Goal: Information Seeking & Learning: Learn about a topic

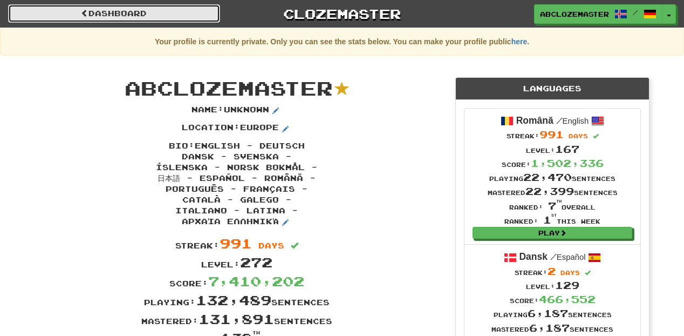
click at [142, 15] on link "Dashboard" at bounding box center [114, 13] width 212 height 18
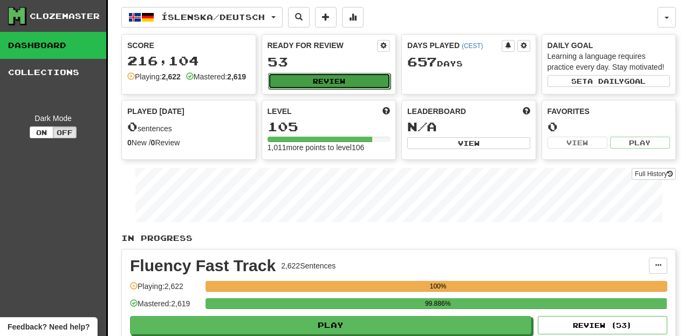
click at [341, 83] on button "Review" at bounding box center [329, 81] width 123 height 16
select select "********"
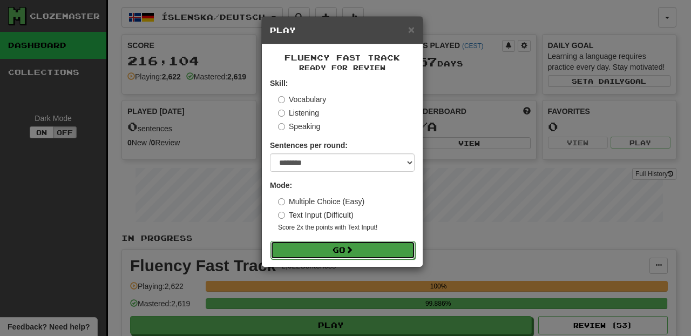
click at [360, 259] on button "Go" at bounding box center [342, 250] width 145 height 18
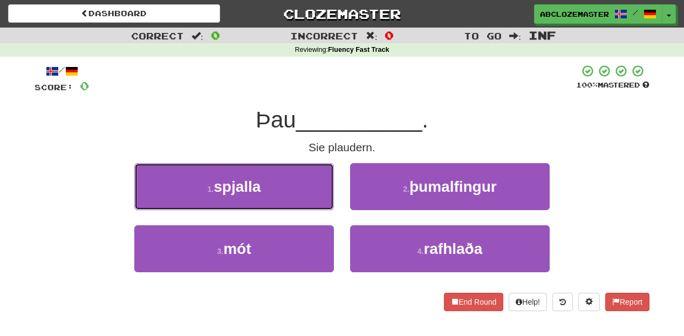
click at [311, 195] on button "1 . spjalla" at bounding box center [234, 186] width 200 height 47
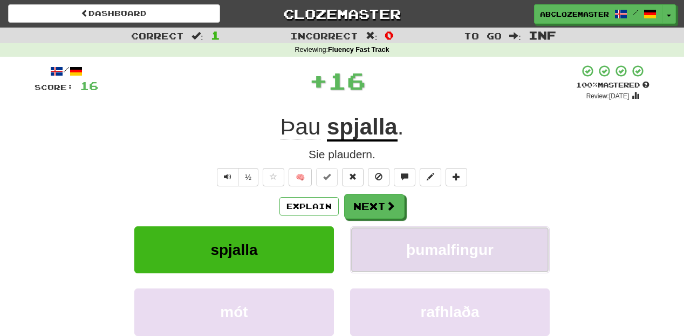
click at [456, 256] on span "þumalfingur" at bounding box center [449, 249] width 87 height 17
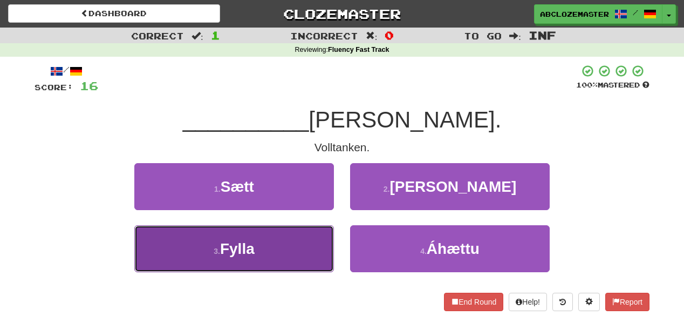
click at [268, 260] on button "3 . Fylla" at bounding box center [234, 248] width 200 height 47
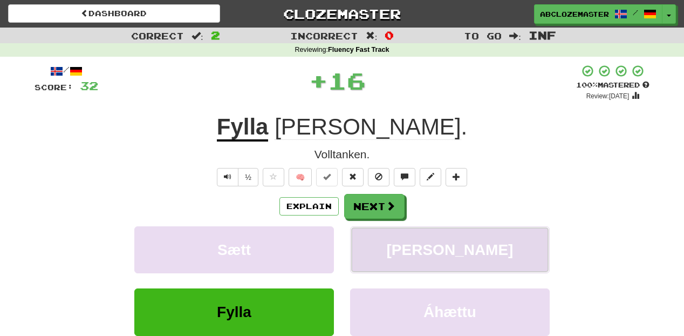
click at [432, 249] on span "Sýndi" at bounding box center [450, 249] width 127 height 17
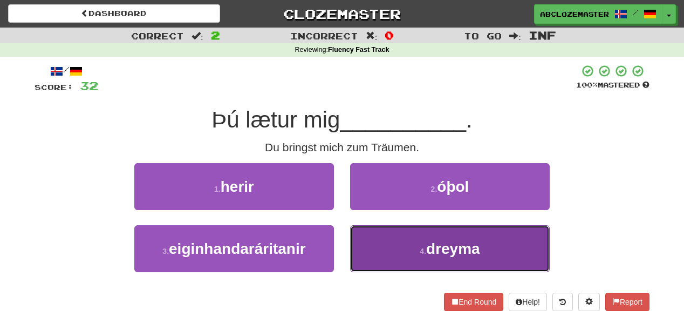
click at [407, 247] on button "4 . dreyma" at bounding box center [450, 248] width 200 height 47
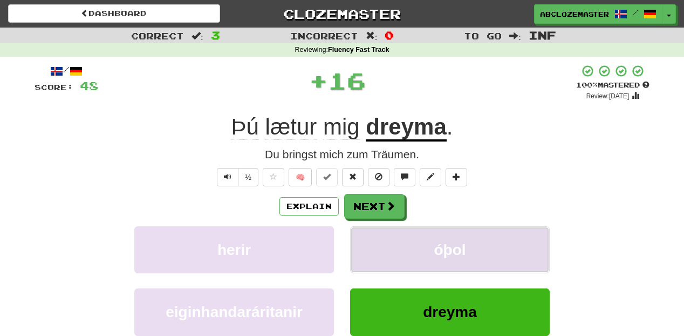
click at [443, 240] on button "óþol" at bounding box center [450, 249] width 200 height 47
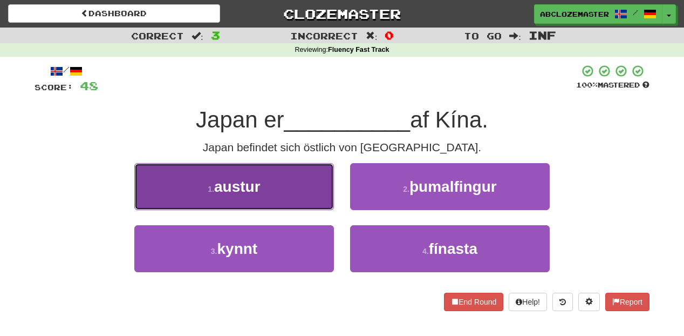
click at [299, 194] on button "1 . austur" at bounding box center [234, 186] width 200 height 47
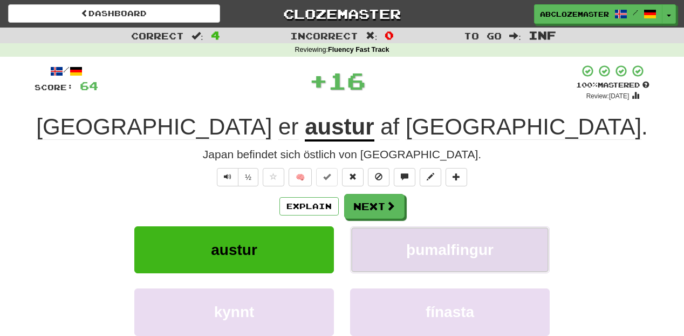
click at [455, 256] on span "þumalfingur" at bounding box center [449, 249] width 87 height 17
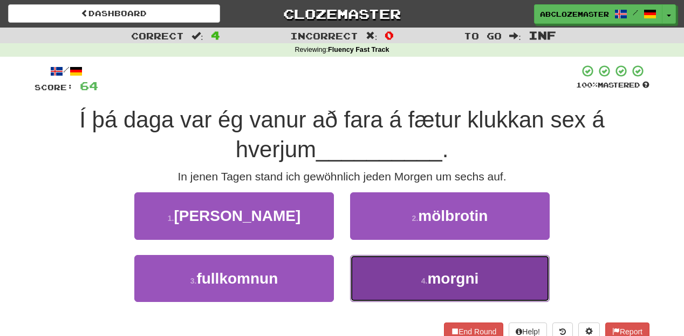
click at [458, 270] on span "morgni" at bounding box center [453, 278] width 51 height 17
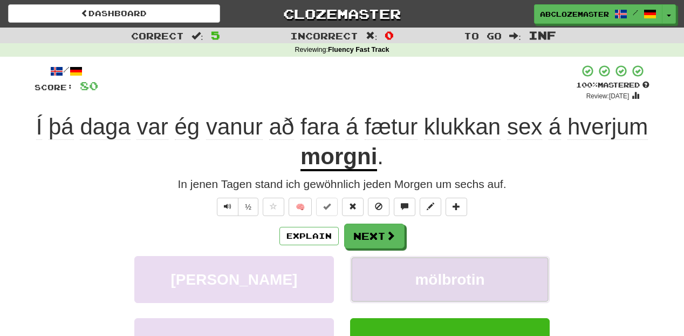
click at [456, 273] on span "mölbrotin" at bounding box center [450, 279] width 70 height 17
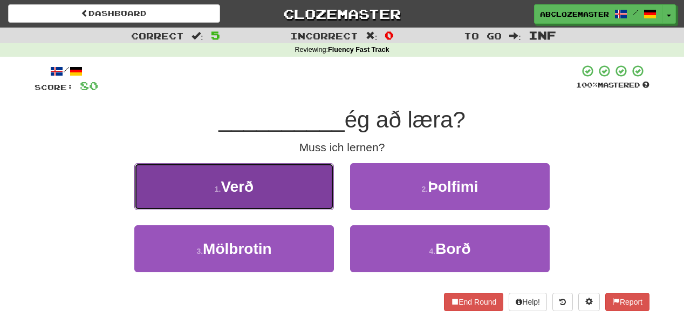
click at [323, 186] on button "1 . Verð" at bounding box center [234, 186] width 200 height 47
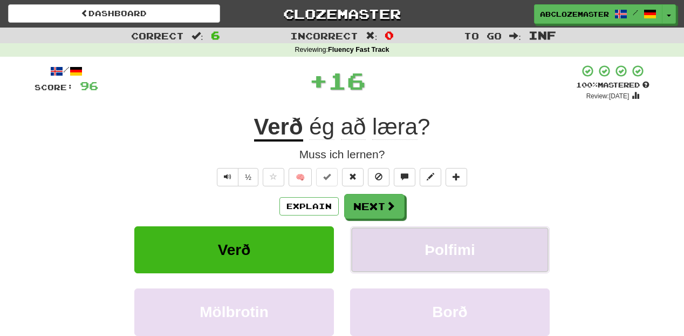
click at [404, 263] on button "Þolfimi" at bounding box center [450, 249] width 200 height 47
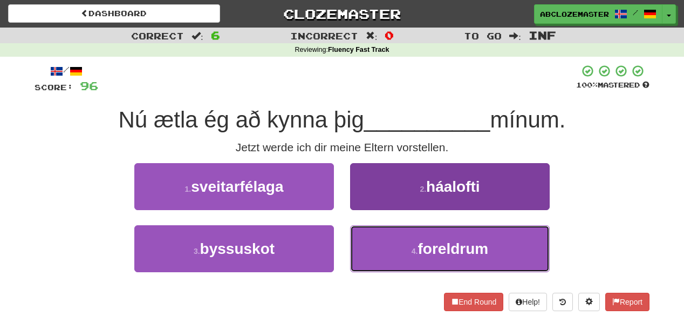
click at [397, 254] on button "4 . foreldrum" at bounding box center [450, 248] width 200 height 47
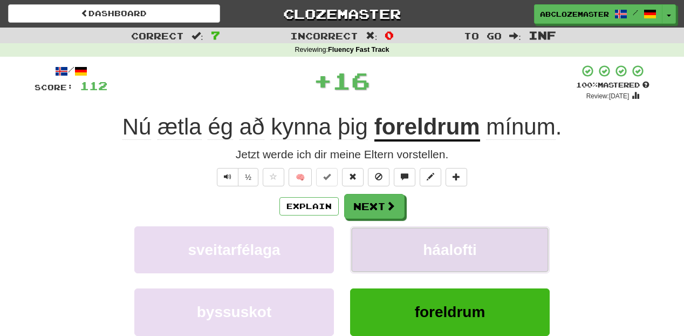
click at [424, 249] on span "háalofti" at bounding box center [450, 249] width 54 height 17
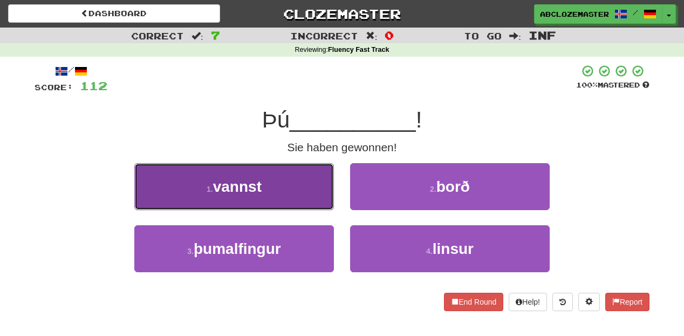
click at [300, 200] on button "1 . vannst" at bounding box center [234, 186] width 200 height 47
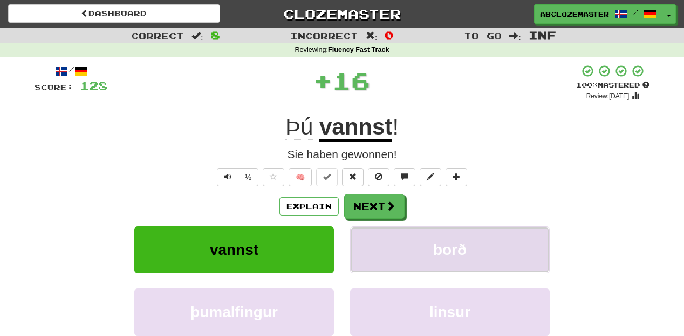
click at [400, 261] on button "borð" at bounding box center [450, 249] width 200 height 47
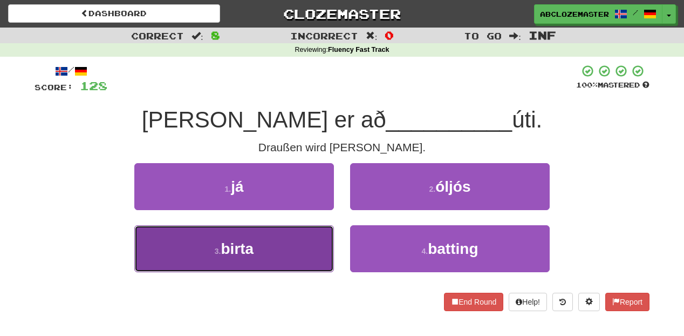
click at [281, 248] on button "3 . birta" at bounding box center [234, 248] width 200 height 47
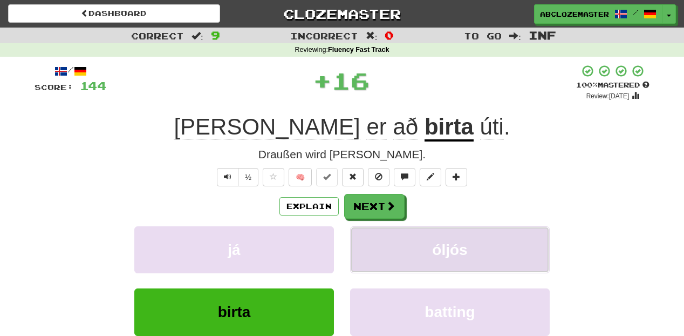
click at [413, 254] on button "óljós" at bounding box center [450, 249] width 200 height 47
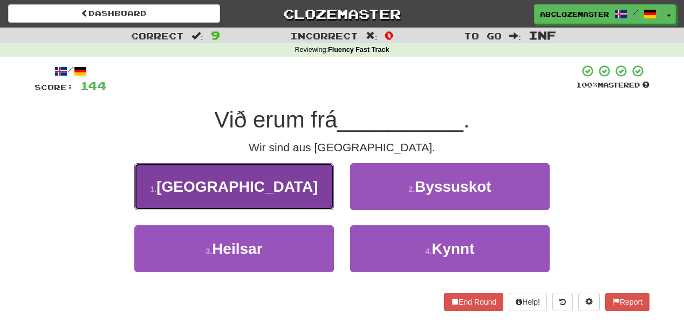
click at [316, 199] on button "1 . Frakklandi" at bounding box center [234, 186] width 200 height 47
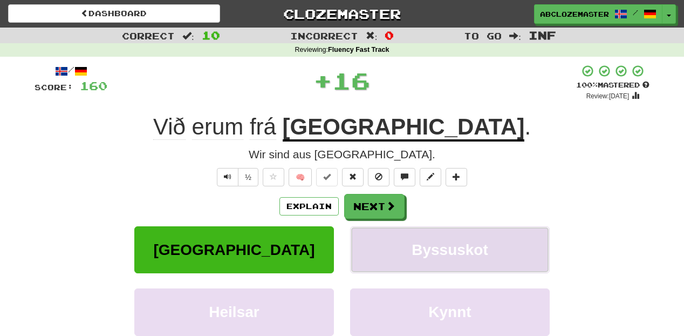
click at [429, 260] on button "Byssuskot" at bounding box center [450, 249] width 200 height 47
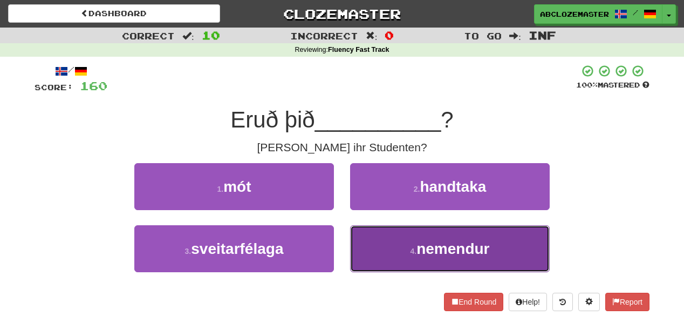
click at [387, 257] on button "4 . nemendur" at bounding box center [450, 248] width 200 height 47
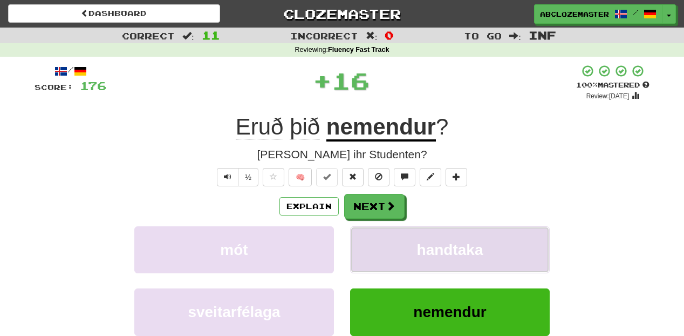
click at [411, 248] on button "handtaka" at bounding box center [450, 249] width 200 height 47
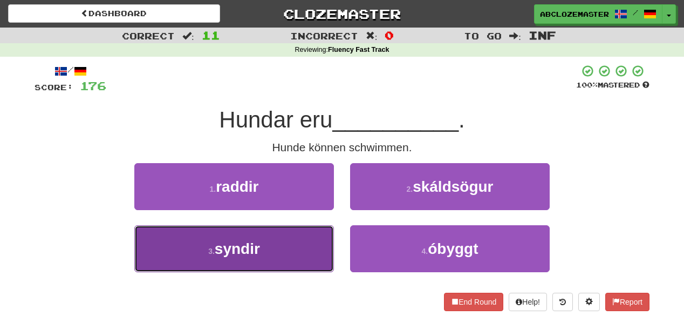
click at [311, 250] on button "3 . syndir" at bounding box center [234, 248] width 200 height 47
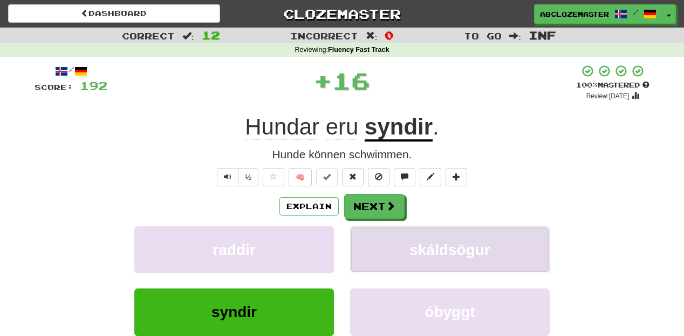
click at [395, 256] on button "skáldsögur" at bounding box center [450, 249] width 200 height 47
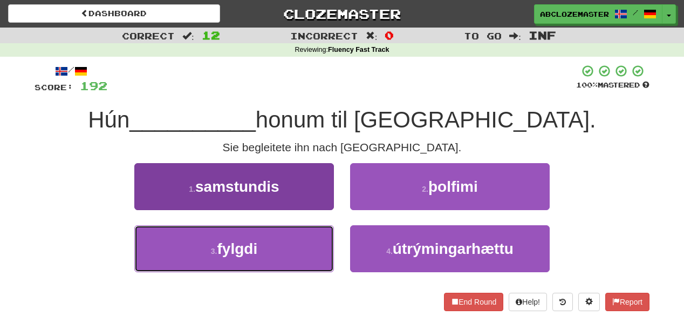
click at [295, 239] on button "3 . fylgdi" at bounding box center [234, 248] width 200 height 47
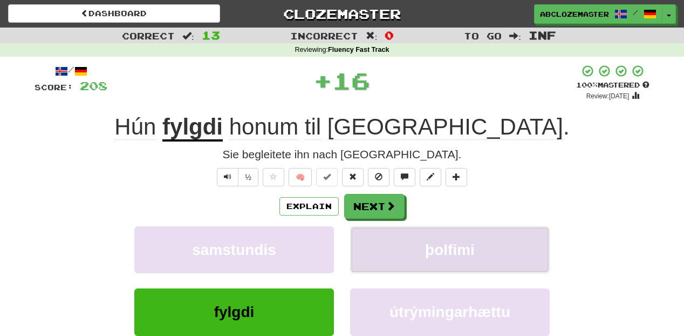
click at [423, 250] on button "þolfimi" at bounding box center [450, 249] width 200 height 47
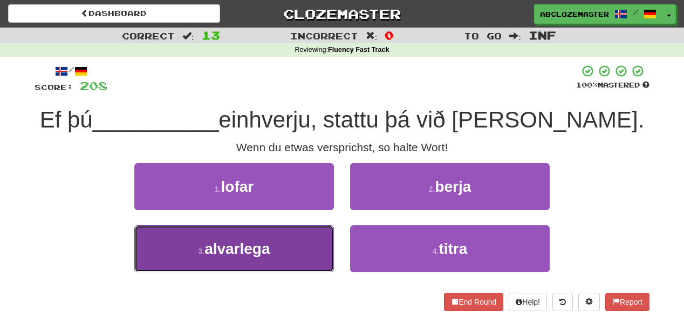
click at [314, 252] on button "3 . alvarlega" at bounding box center [234, 248] width 200 height 47
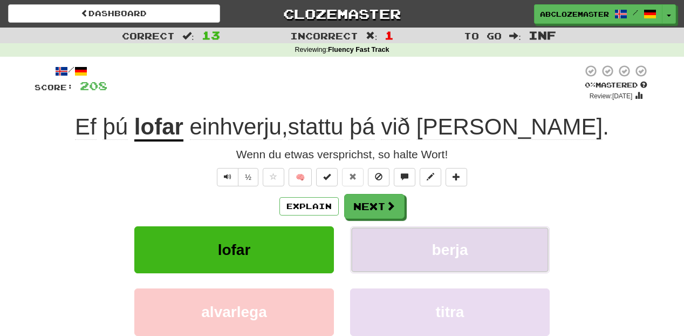
click at [406, 242] on button "berja" at bounding box center [450, 249] width 200 height 47
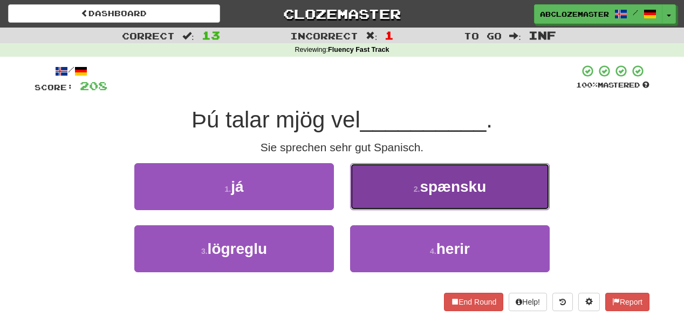
click at [373, 187] on button "2 . spænsku" at bounding box center [450, 186] width 200 height 47
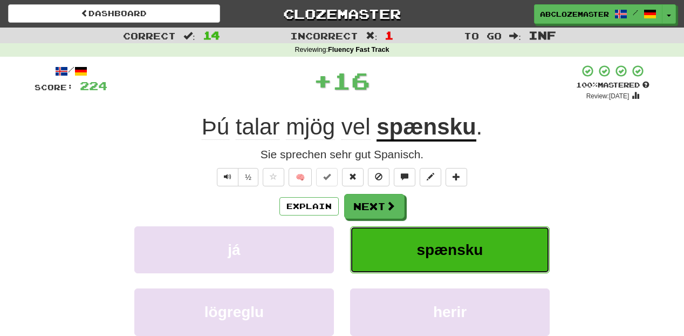
click at [382, 250] on button "spænsku" at bounding box center [450, 249] width 200 height 47
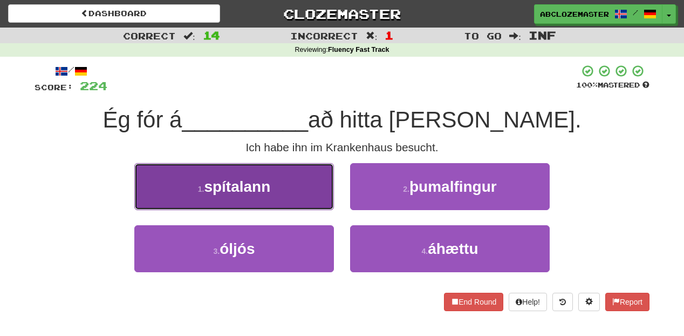
click at [296, 192] on button "1 . spítalann" at bounding box center [234, 186] width 200 height 47
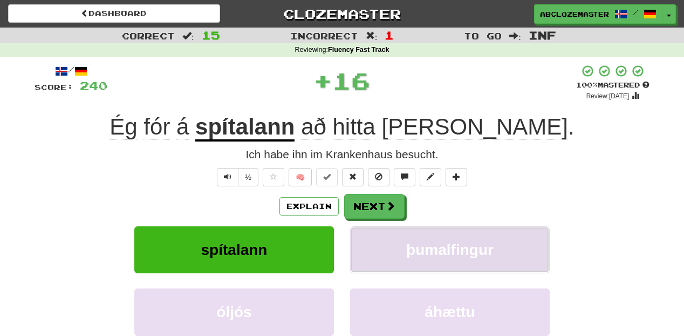
click at [416, 246] on span "þumalfingur" at bounding box center [449, 249] width 87 height 17
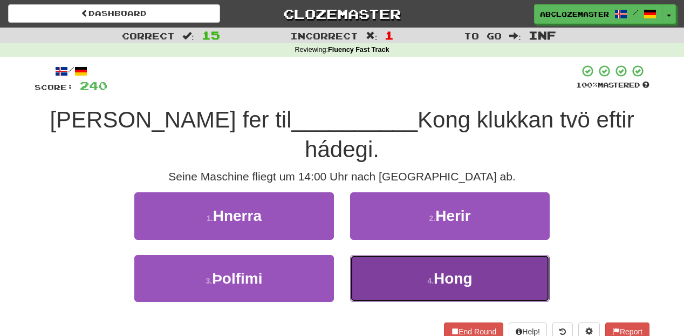
click at [395, 255] on button "4 . Hong" at bounding box center [450, 278] width 200 height 47
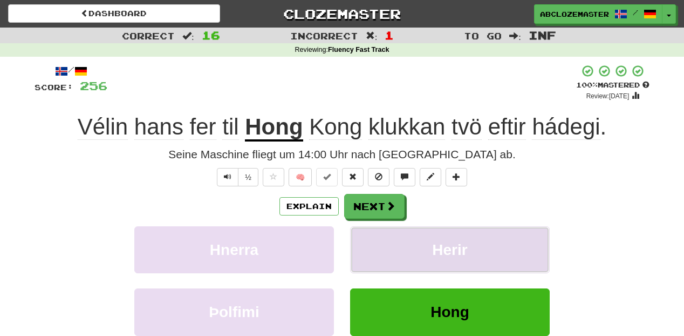
click at [436, 252] on span "Herir" at bounding box center [449, 249] width 35 height 17
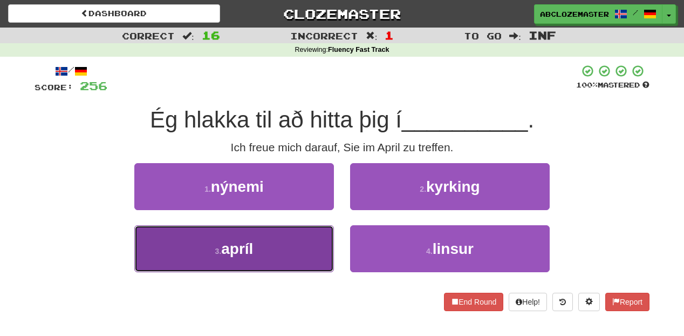
click at [296, 257] on button "3 . apríl" at bounding box center [234, 248] width 200 height 47
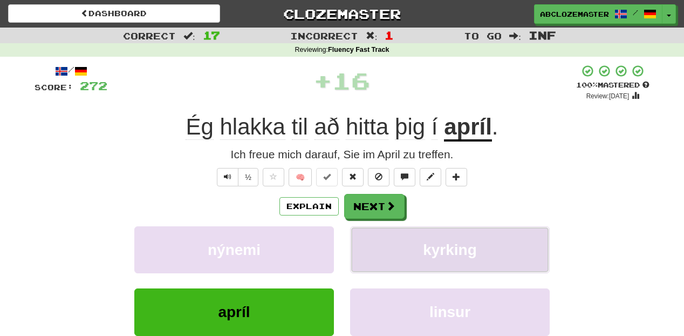
click at [389, 241] on button "kyrking" at bounding box center [450, 249] width 200 height 47
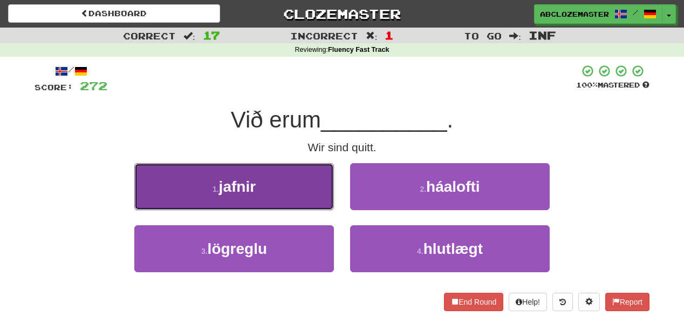
click at [317, 184] on button "1 . jafnir" at bounding box center [234, 186] width 200 height 47
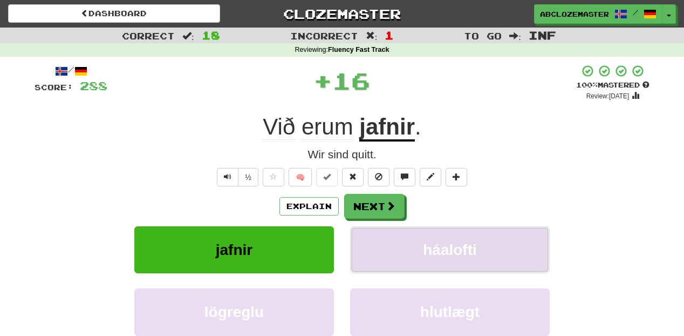
click at [435, 253] on span "háalofti" at bounding box center [450, 249] width 54 height 17
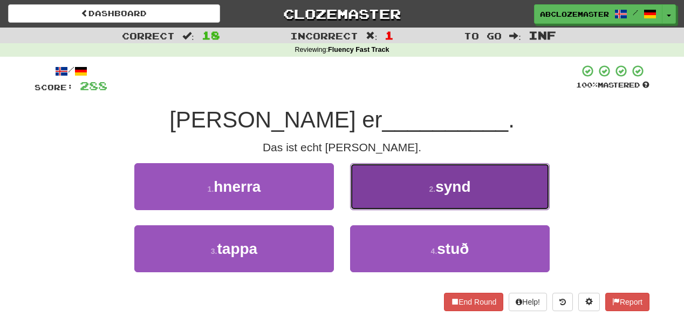
click at [390, 186] on button "2 . synd" at bounding box center [450, 186] width 200 height 47
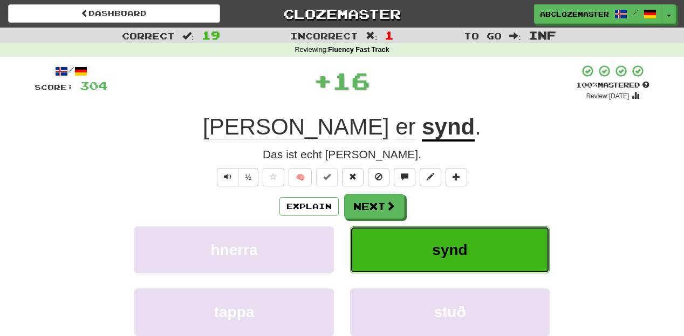
click at [386, 242] on button "synd" at bounding box center [450, 249] width 200 height 47
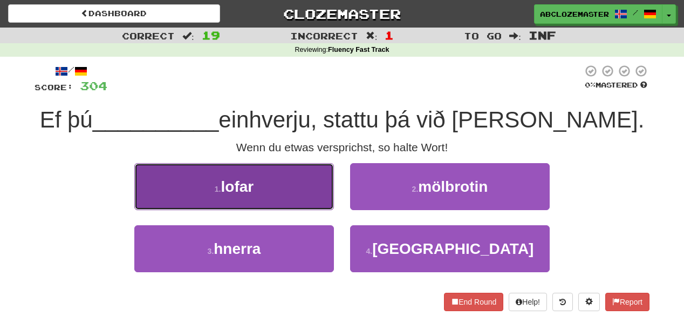
click at [314, 194] on button "1 . lofar" at bounding box center [234, 186] width 200 height 47
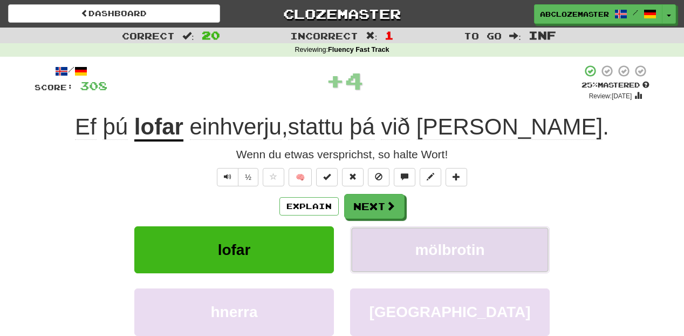
click at [443, 251] on span "mölbrotin" at bounding box center [450, 249] width 70 height 17
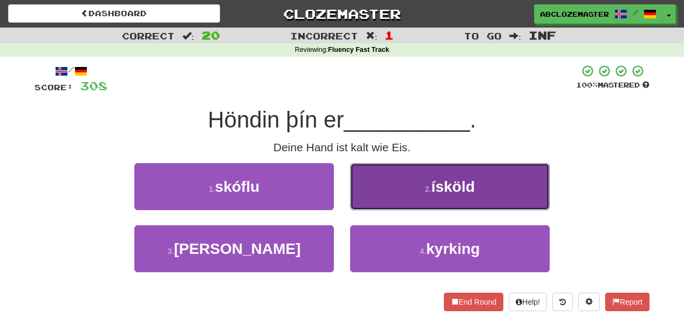
click at [395, 195] on button "2 . ísköld" at bounding box center [450, 186] width 200 height 47
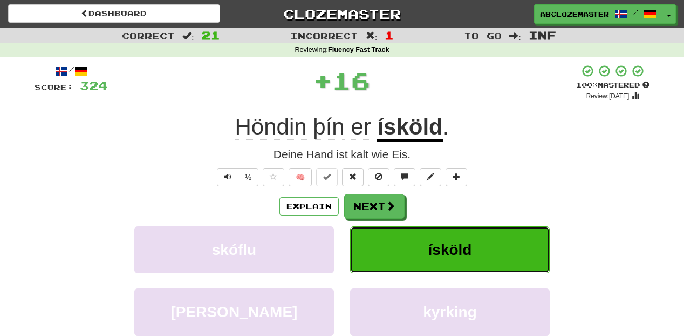
click at [413, 249] on button "ísköld" at bounding box center [450, 249] width 200 height 47
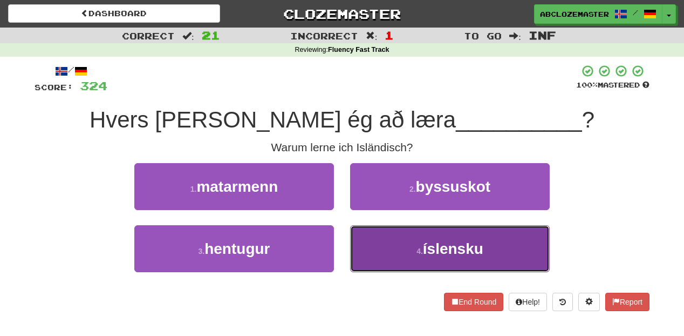
click at [412, 238] on button "4 . íslensku" at bounding box center [450, 248] width 200 height 47
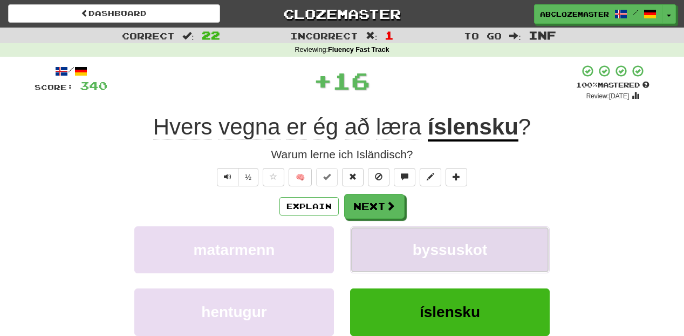
click at [419, 248] on span "byssuskot" at bounding box center [450, 249] width 75 height 17
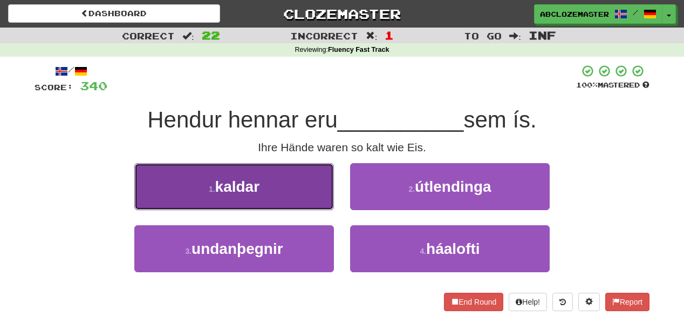
click at [310, 192] on button "1 . kaldar" at bounding box center [234, 186] width 200 height 47
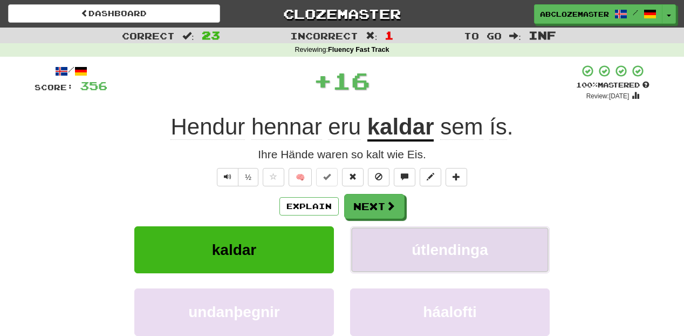
click at [413, 245] on span "útlendinga" at bounding box center [450, 249] width 77 height 17
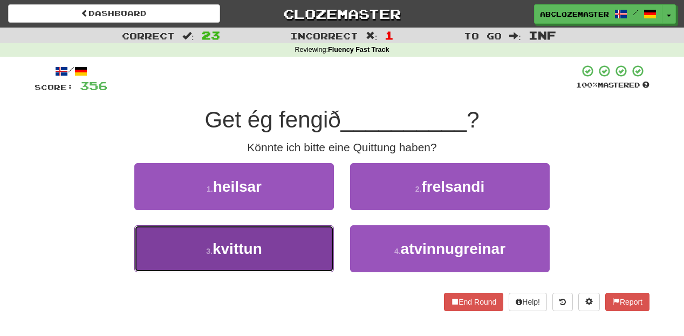
click at [295, 240] on button "3 . kvittun" at bounding box center [234, 248] width 200 height 47
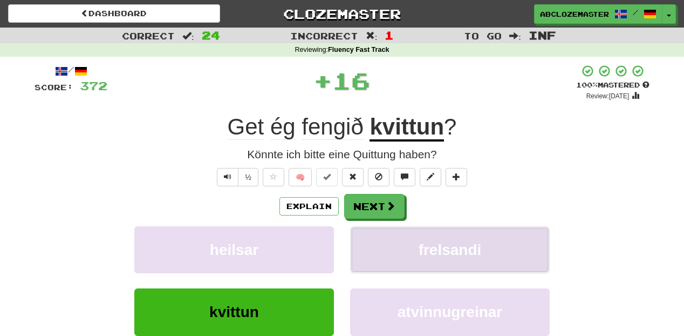
click at [445, 256] on span "frelsandi" at bounding box center [450, 249] width 63 height 17
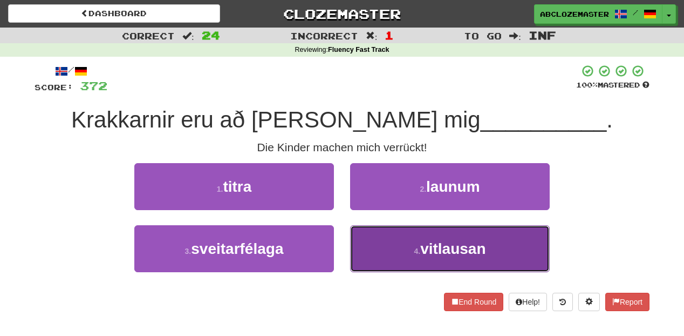
click at [385, 239] on button "4 . vitlausan" at bounding box center [450, 248] width 200 height 47
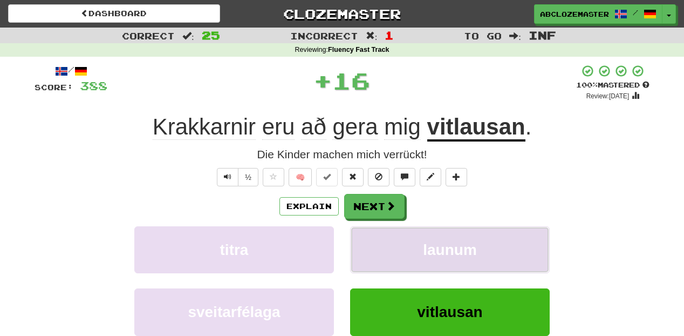
click at [408, 245] on button "launum" at bounding box center [450, 249] width 200 height 47
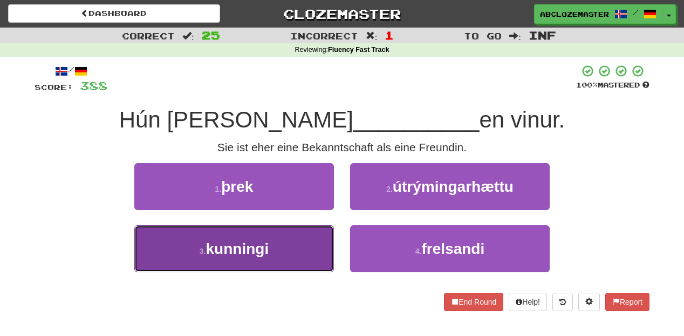
click at [302, 245] on button "3 . kunningi" at bounding box center [234, 248] width 200 height 47
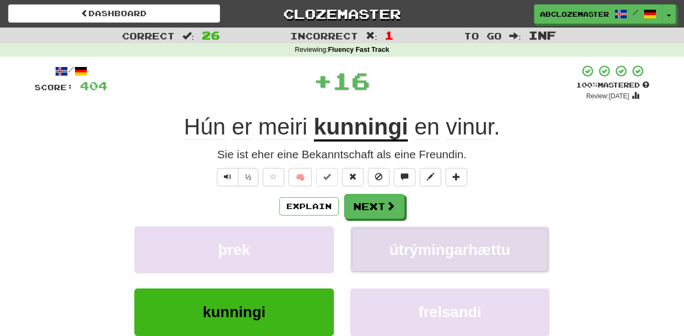
click at [421, 249] on span "útrýmingarhættu" at bounding box center [450, 249] width 121 height 17
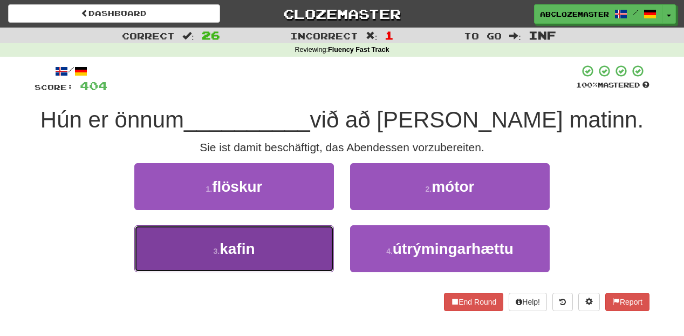
click at [306, 251] on button "3 . kafin" at bounding box center [234, 248] width 200 height 47
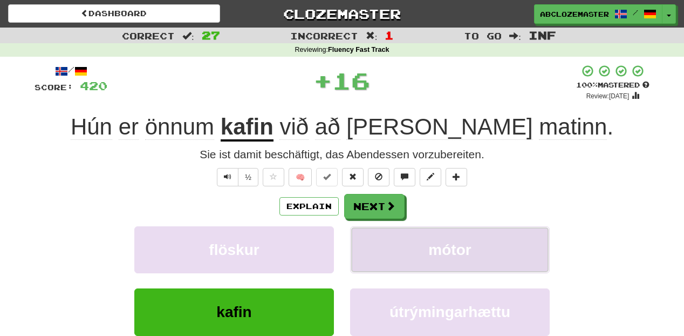
click at [409, 254] on button "mótor" at bounding box center [450, 249] width 200 height 47
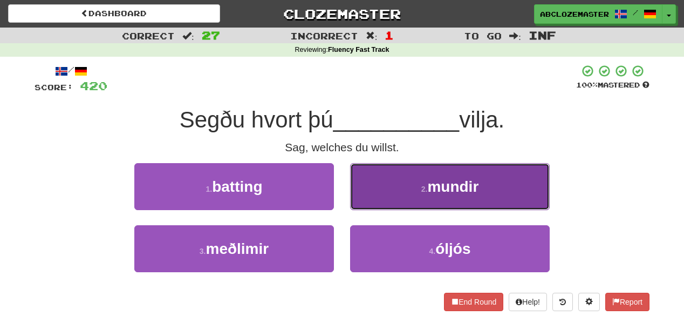
click at [402, 184] on button "2 . mundir" at bounding box center [450, 186] width 200 height 47
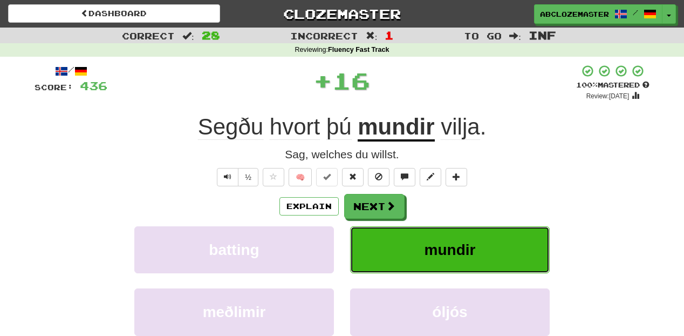
click at [416, 257] on button "mundir" at bounding box center [450, 249] width 200 height 47
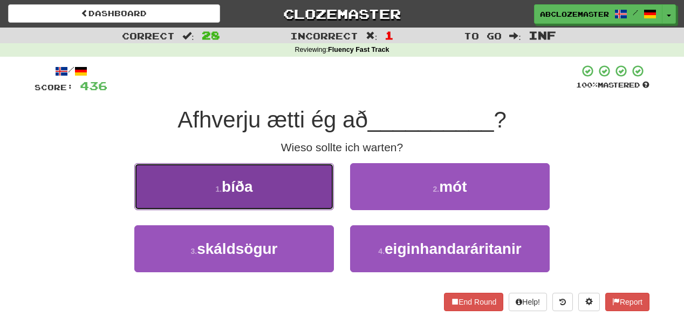
click at [316, 204] on button "1 . bíða" at bounding box center [234, 186] width 200 height 47
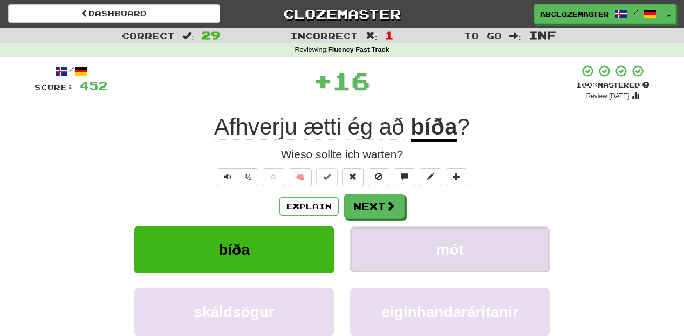
click at [419, 252] on button "mót" at bounding box center [450, 249] width 200 height 47
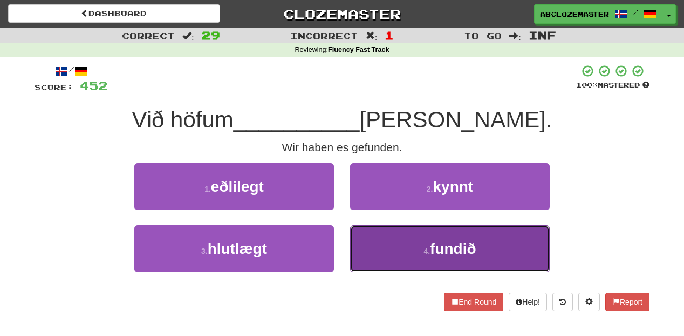
click at [408, 251] on button "4 . fundið" at bounding box center [450, 248] width 200 height 47
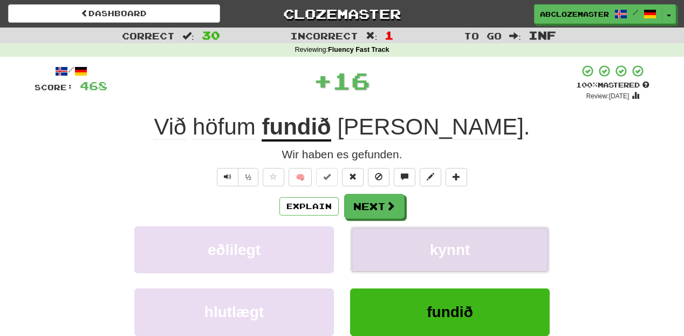
click at [420, 246] on button "kynnt" at bounding box center [450, 249] width 200 height 47
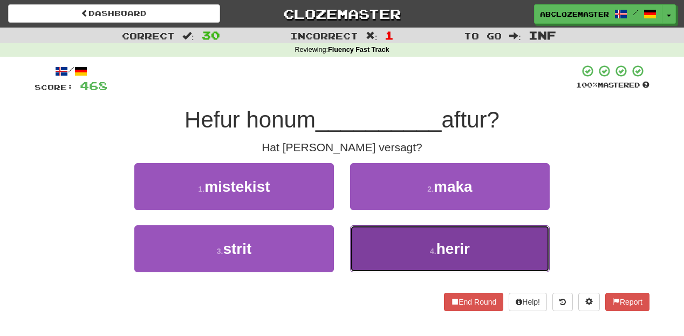
click at [389, 258] on button "4 . herir" at bounding box center [450, 248] width 200 height 47
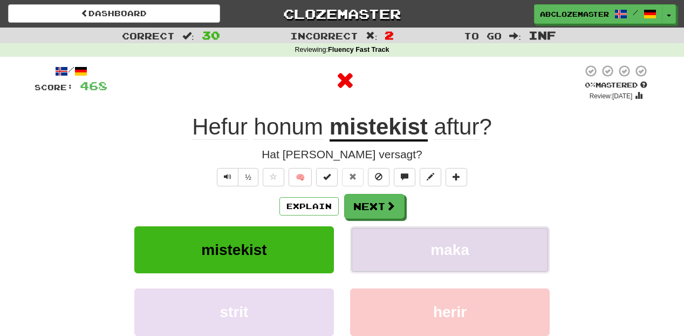
click at [393, 245] on button "maka" at bounding box center [450, 249] width 200 height 47
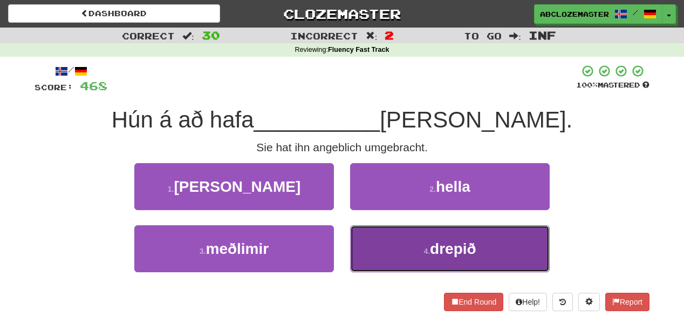
click at [395, 250] on button "4 . drepið" at bounding box center [450, 248] width 200 height 47
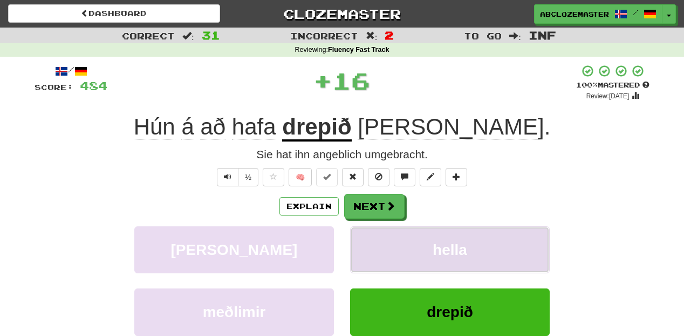
click at [404, 241] on button "hella" at bounding box center [450, 249] width 200 height 47
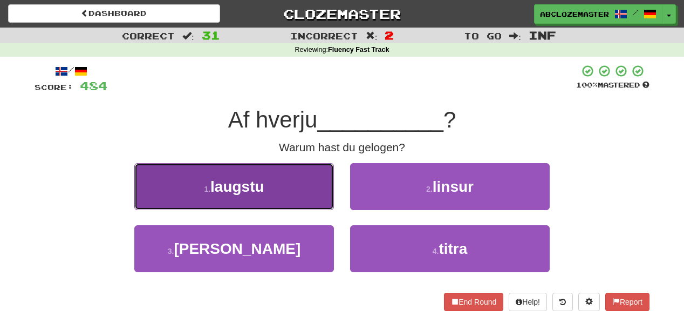
click at [296, 185] on button "1 . laugstu" at bounding box center [234, 186] width 200 height 47
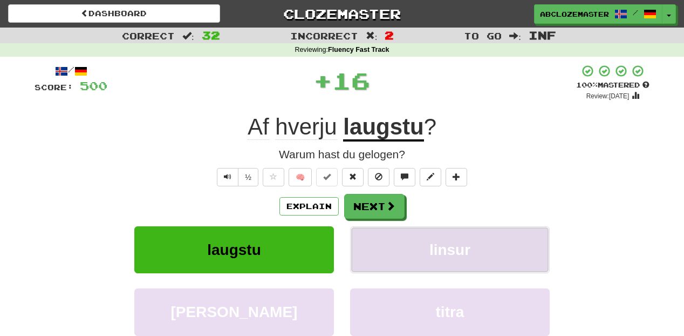
click at [425, 251] on button "linsur" at bounding box center [450, 249] width 200 height 47
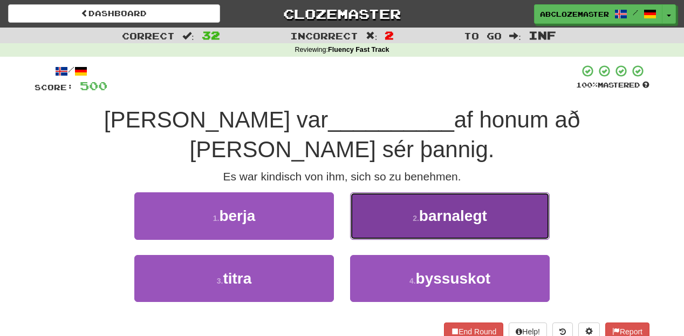
click at [443, 207] on span "barnalegt" at bounding box center [453, 215] width 68 height 17
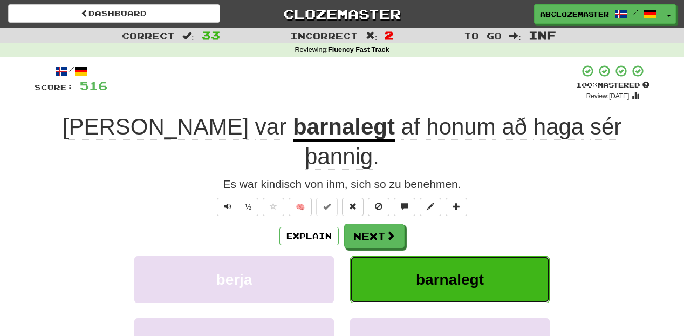
click at [436, 271] on span "barnalegt" at bounding box center [450, 279] width 68 height 17
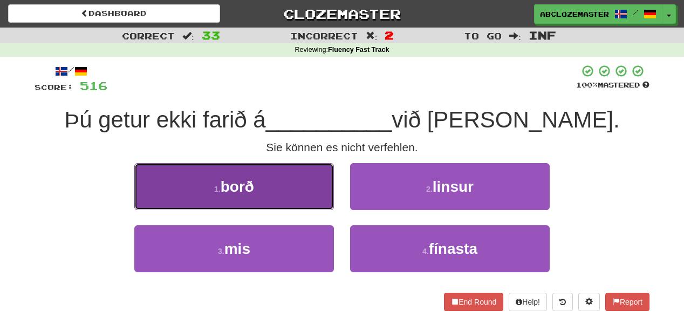
click at [294, 190] on button "1 . borð" at bounding box center [234, 186] width 200 height 47
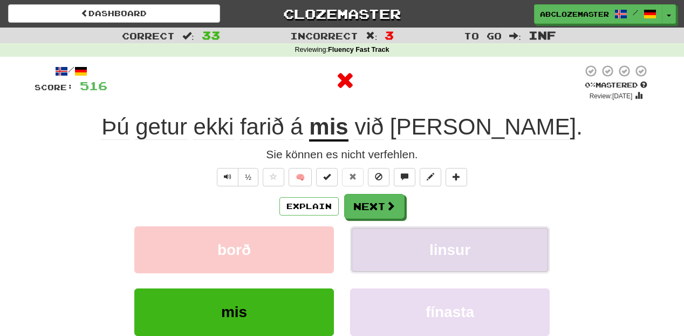
click at [408, 241] on button "linsur" at bounding box center [450, 249] width 200 height 47
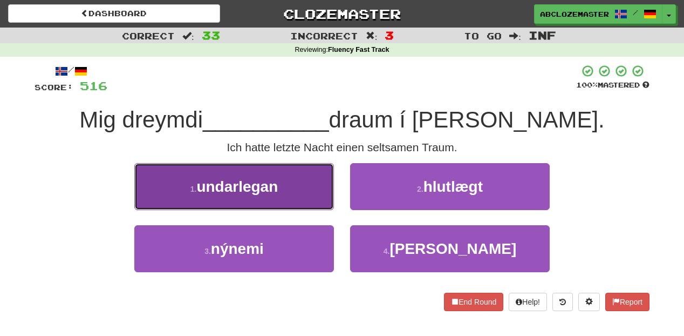
click at [277, 199] on button "1 . undarlegan" at bounding box center [234, 186] width 200 height 47
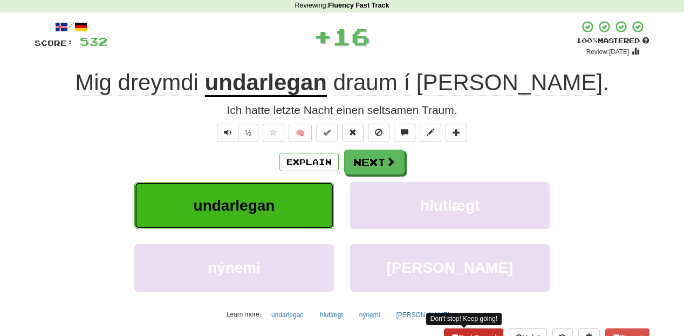
scroll to position [86, 0]
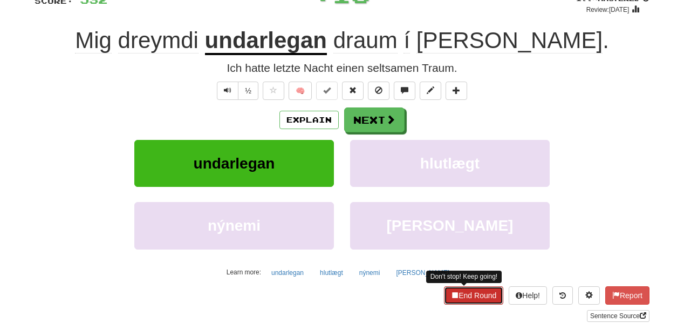
click at [475, 302] on button "End Round" at bounding box center [473, 295] width 59 height 18
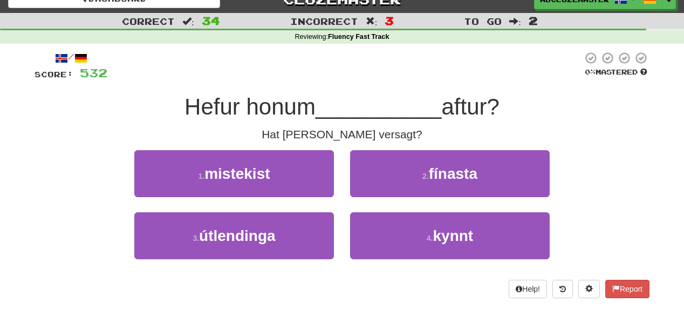
scroll to position [0, 0]
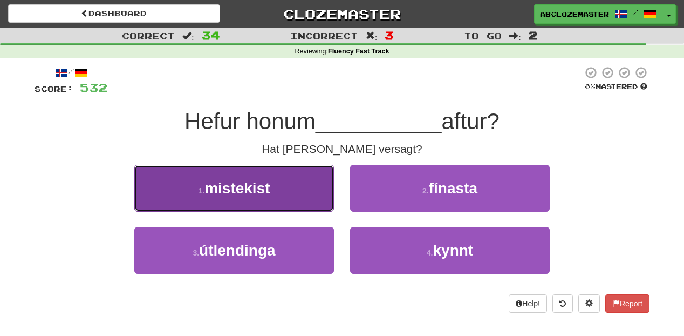
click at [253, 188] on span "mistekist" at bounding box center [237, 188] width 65 height 17
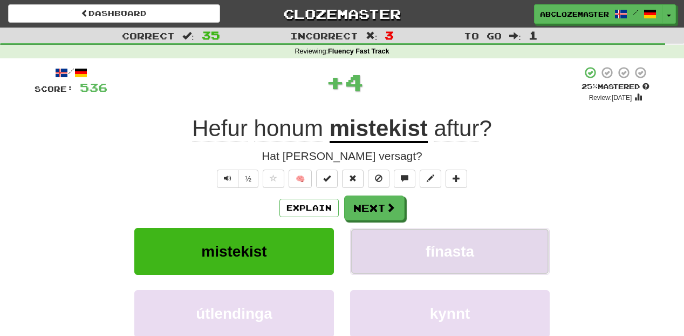
click at [484, 248] on button "fínasta" at bounding box center [450, 251] width 200 height 47
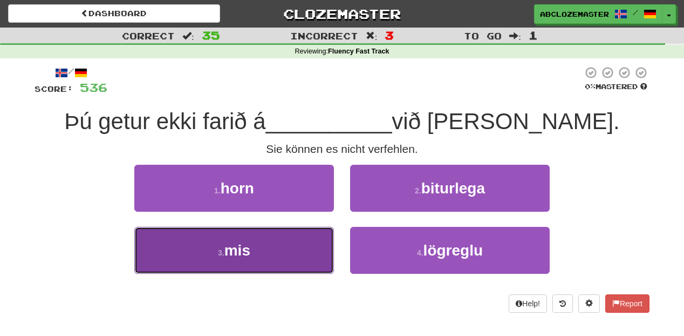
click at [277, 250] on button "3 . mis" at bounding box center [234, 250] width 200 height 47
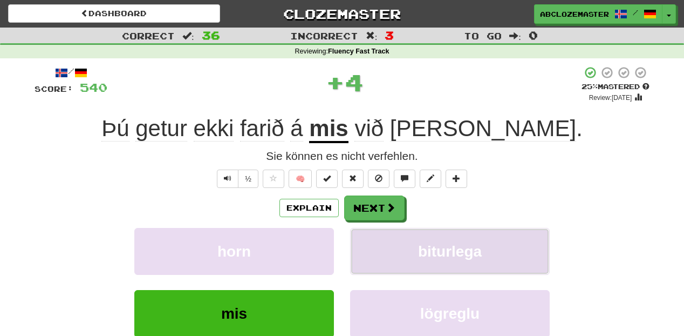
click at [427, 244] on span "biturlega" at bounding box center [450, 251] width 64 height 17
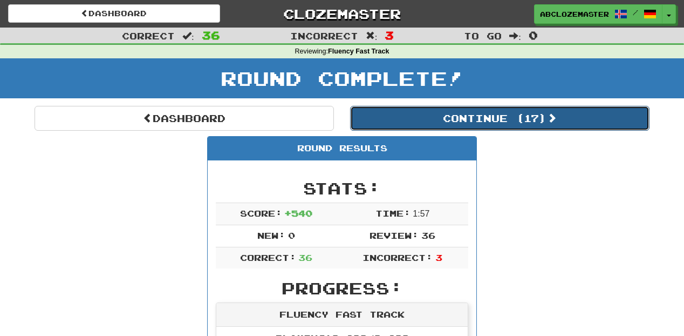
click at [468, 114] on button "Continue ( 17 )" at bounding box center [500, 118] width 300 height 25
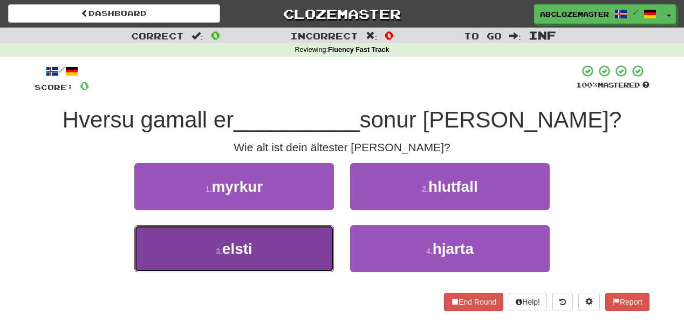
click at [282, 253] on button "3 . elsti" at bounding box center [234, 248] width 200 height 47
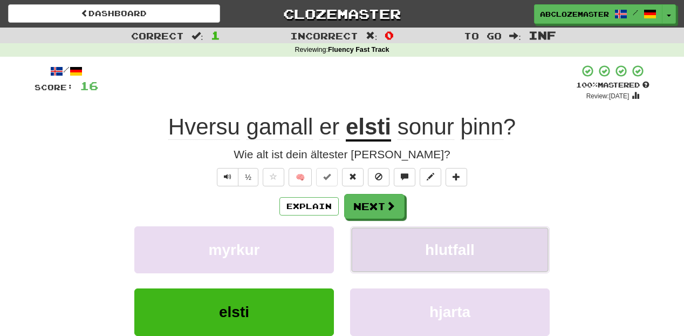
click at [433, 257] on span "hlutfall" at bounding box center [450, 249] width 50 height 17
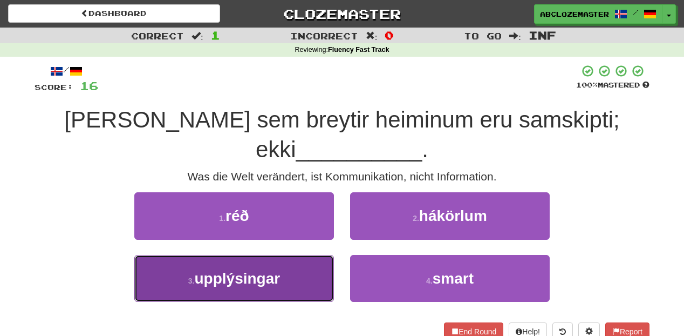
click at [283, 255] on button "3 . upplýsingar" at bounding box center [234, 278] width 200 height 47
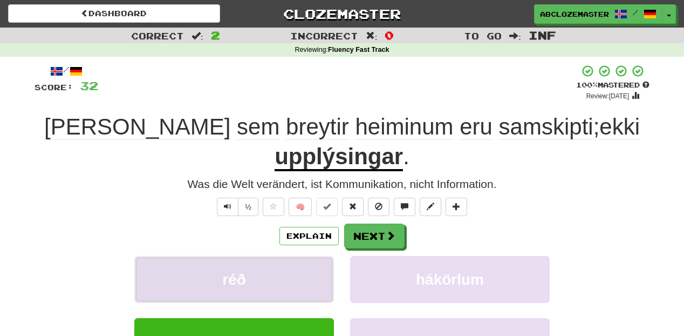
click at [282, 256] on button "réð" at bounding box center [234, 279] width 200 height 47
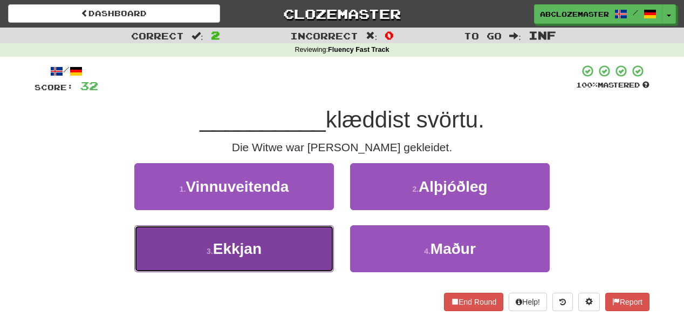
click at [284, 255] on button "3 . Ekkjan" at bounding box center [234, 248] width 200 height 47
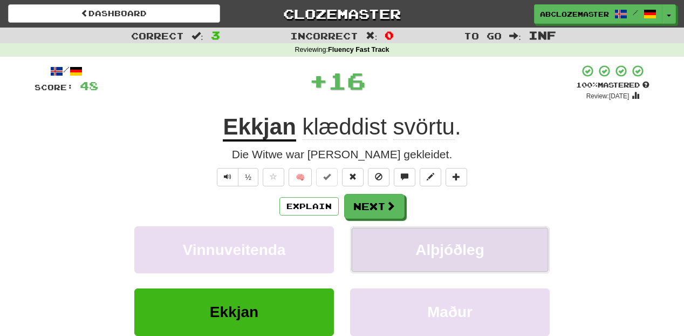
click at [451, 238] on button "Alþjóðleg" at bounding box center [450, 249] width 200 height 47
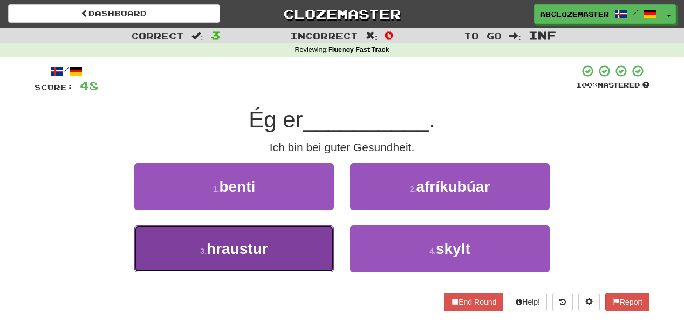
click at [300, 242] on button "3 . hraustur" at bounding box center [234, 248] width 200 height 47
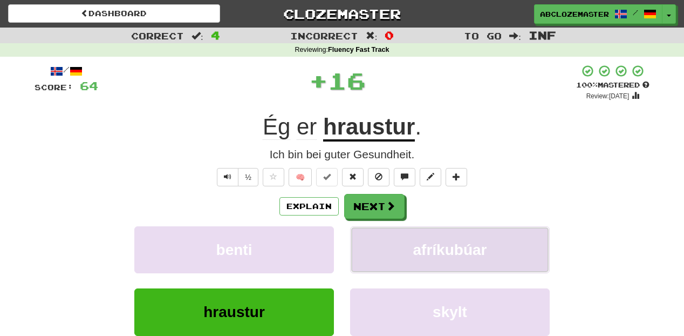
click at [416, 264] on button "afríkubúar" at bounding box center [450, 249] width 200 height 47
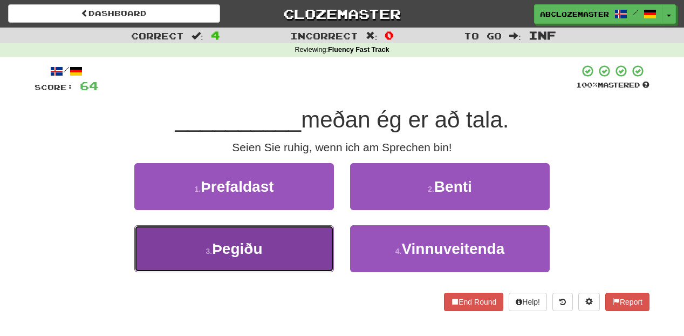
click at [294, 257] on button "3 . Þegiðu" at bounding box center [234, 248] width 200 height 47
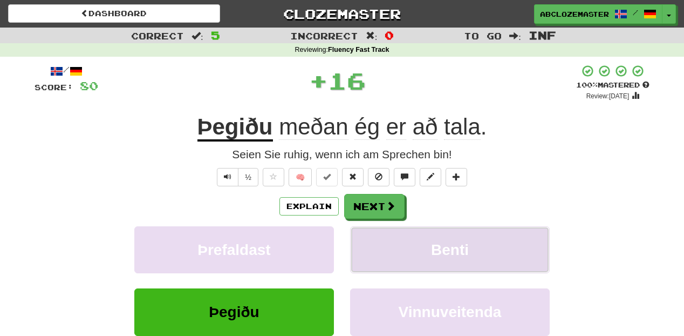
click at [456, 257] on span "Benti" at bounding box center [450, 249] width 38 height 17
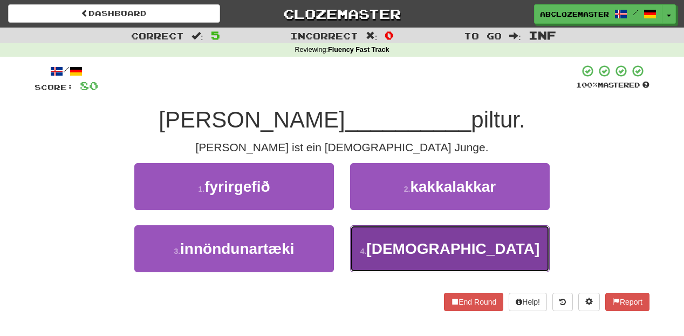
click at [371, 249] on button "4 . amerískur" at bounding box center [450, 248] width 200 height 47
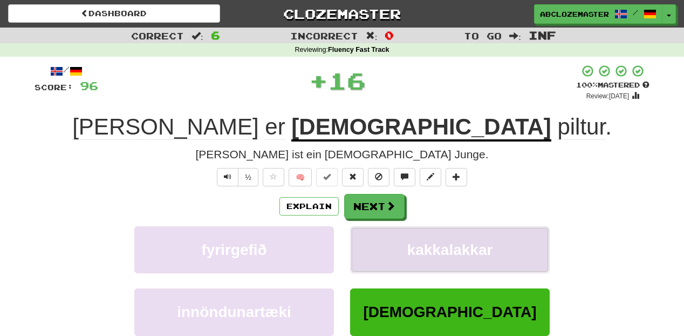
click at [432, 254] on span "kakkalakkar" at bounding box center [451, 249] width 86 height 17
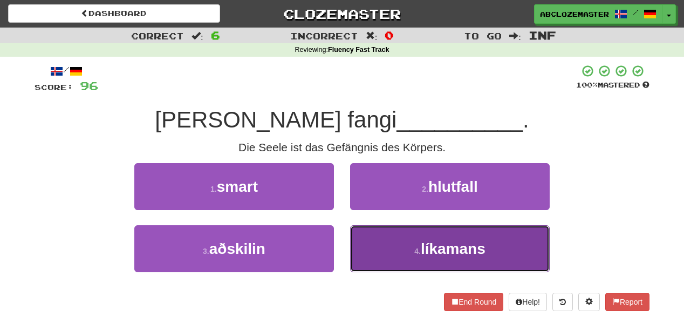
click at [432, 263] on button "4 . líkamans" at bounding box center [450, 248] width 200 height 47
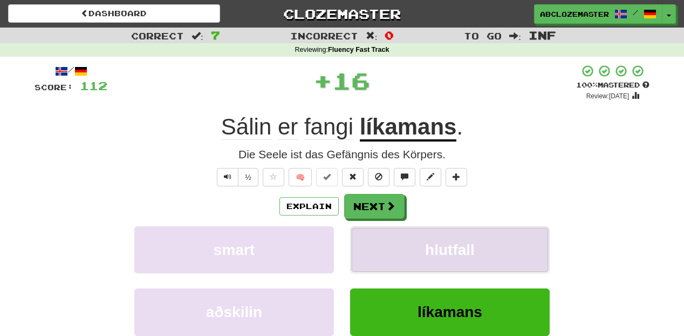
click at [436, 254] on span "hlutfall" at bounding box center [450, 249] width 50 height 17
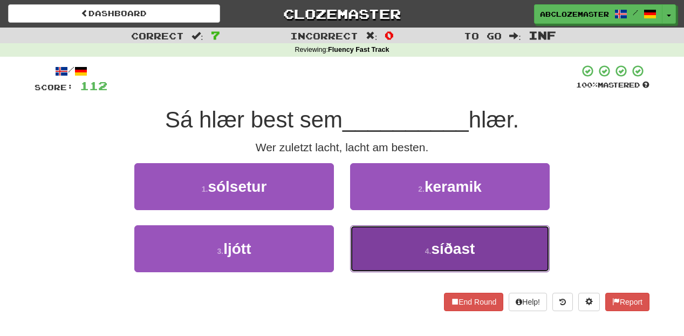
click at [395, 247] on button "4 . síðast" at bounding box center [450, 248] width 200 height 47
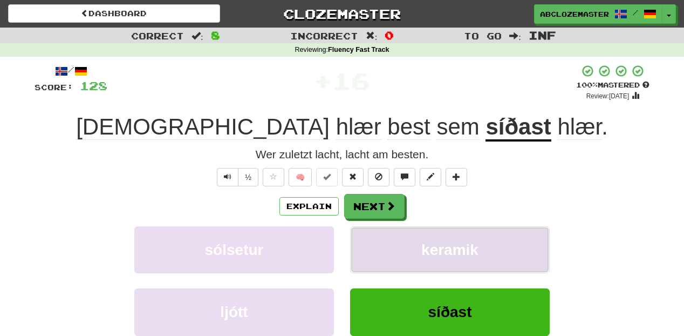
click at [429, 243] on span "keramik" at bounding box center [450, 249] width 57 height 17
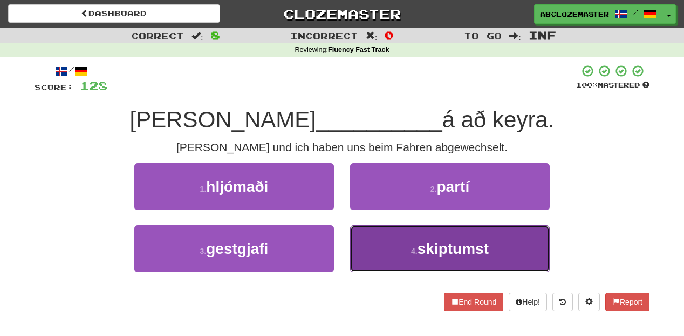
click at [428, 248] on span "skiptumst" at bounding box center [453, 248] width 71 height 17
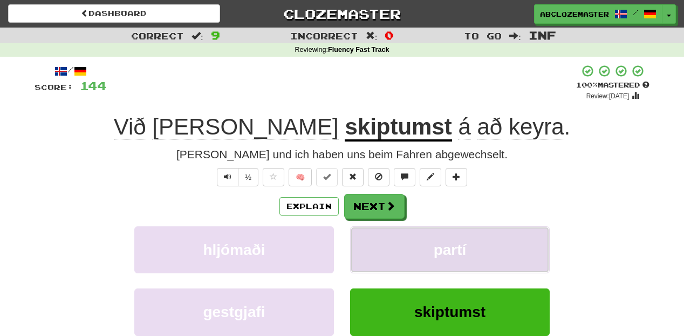
click at [449, 236] on button "partí" at bounding box center [450, 249] width 200 height 47
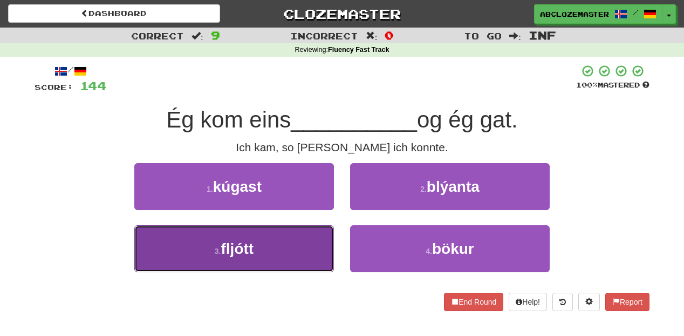
click at [291, 230] on button "3 . fljótt" at bounding box center [234, 248] width 200 height 47
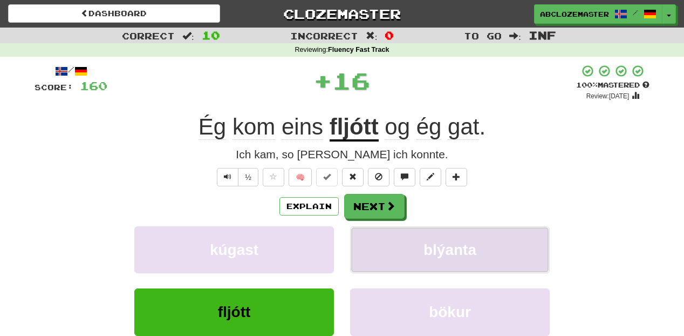
click at [412, 233] on button "blýanta" at bounding box center [450, 249] width 200 height 47
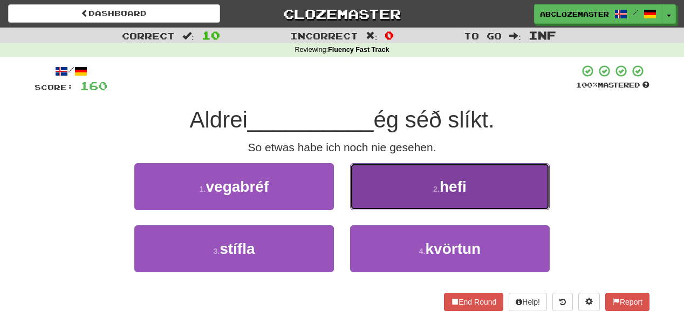
click at [382, 196] on button "2 . hefi" at bounding box center [450, 186] width 200 height 47
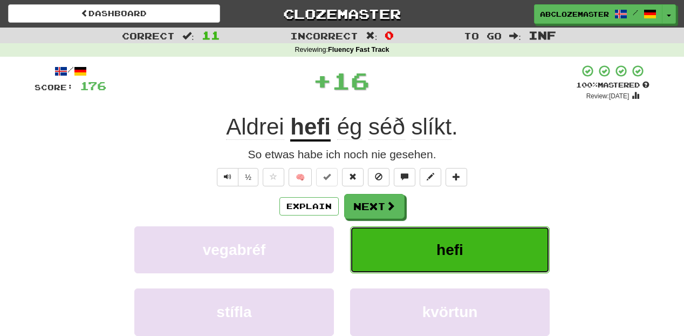
click at [411, 250] on button "hefi" at bounding box center [450, 249] width 200 height 47
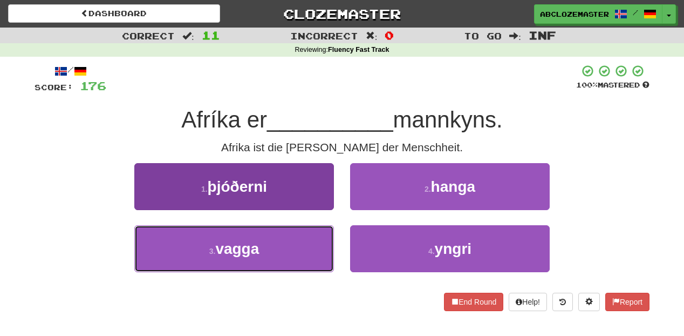
click at [306, 258] on button "3 . vagga" at bounding box center [234, 248] width 200 height 47
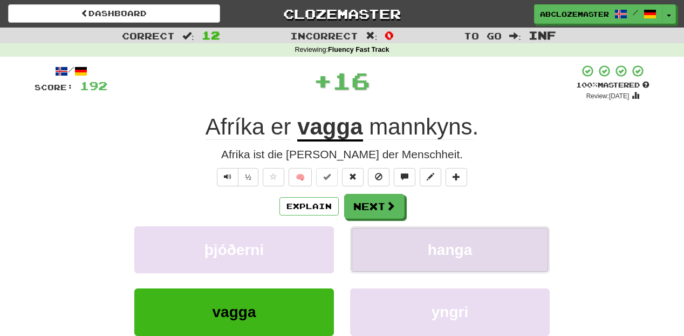
click at [429, 254] on span "hanga" at bounding box center [450, 249] width 44 height 17
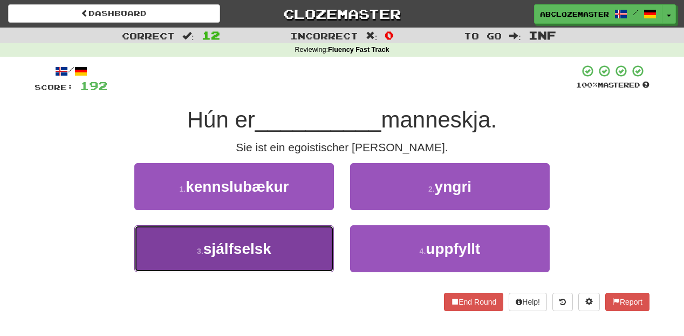
click at [303, 248] on button "3 . sjálfselsk" at bounding box center [234, 248] width 200 height 47
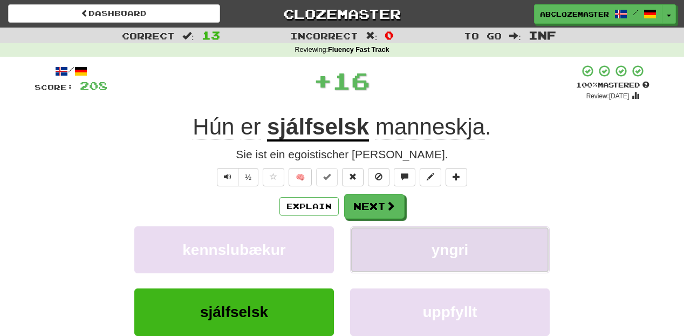
click at [430, 248] on button "yngri" at bounding box center [450, 249] width 200 height 47
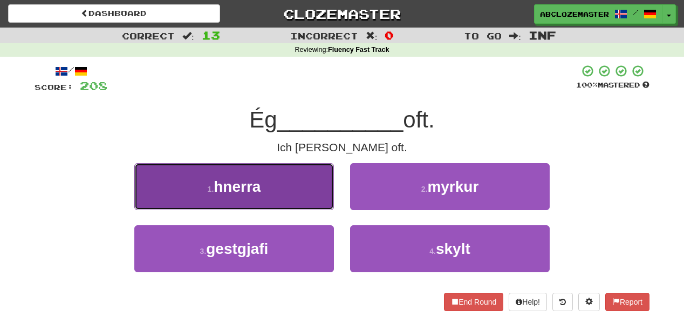
click at [311, 191] on button "1 . hnerra" at bounding box center [234, 186] width 200 height 47
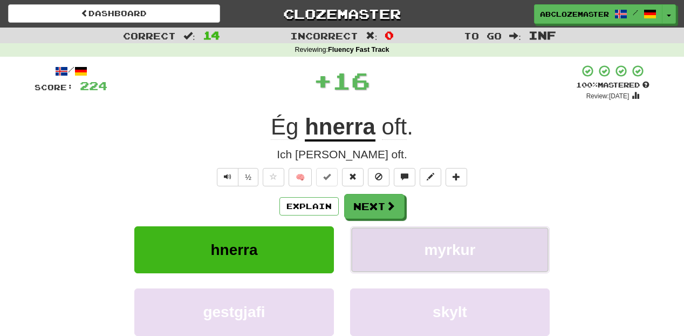
click at [424, 252] on button "myrkur" at bounding box center [450, 249] width 200 height 47
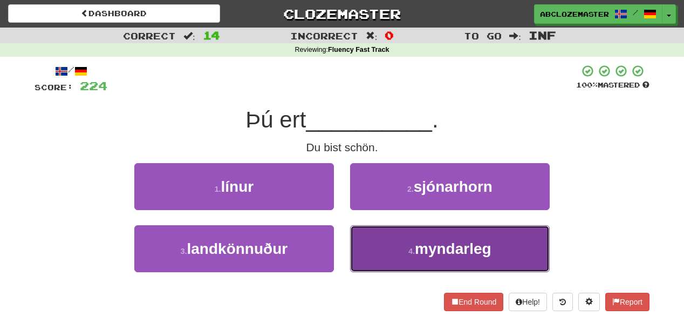
click at [398, 248] on button "4 . myndarleg" at bounding box center [450, 248] width 200 height 47
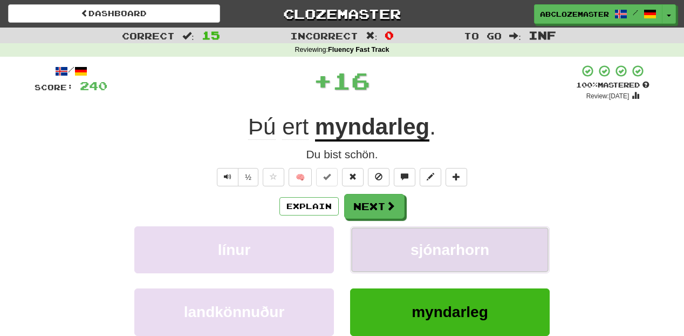
click at [406, 243] on button "sjónarhorn" at bounding box center [450, 249] width 200 height 47
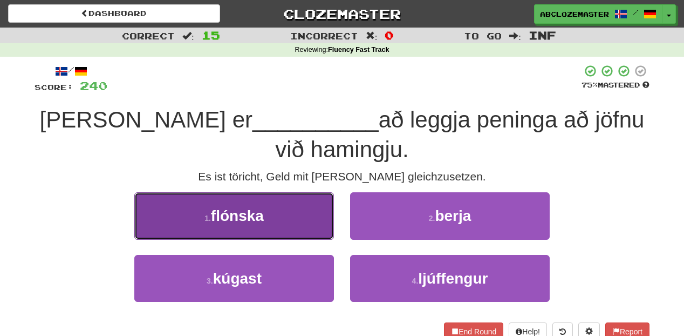
click at [306, 200] on button "1 . flónska" at bounding box center [234, 215] width 200 height 47
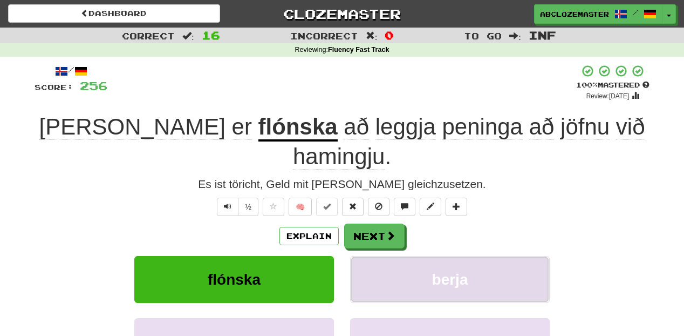
click at [439, 271] on span "berja" at bounding box center [450, 279] width 36 height 17
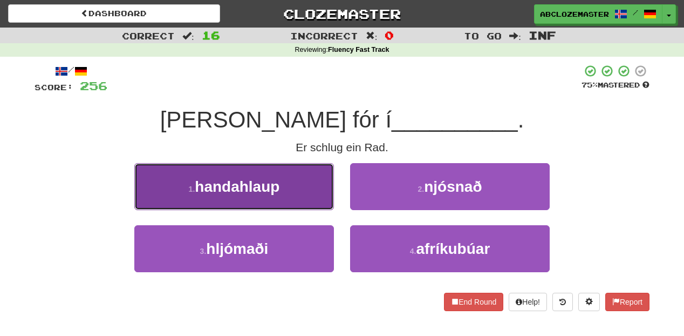
click at [322, 186] on button "1 . handahlaup" at bounding box center [234, 186] width 200 height 47
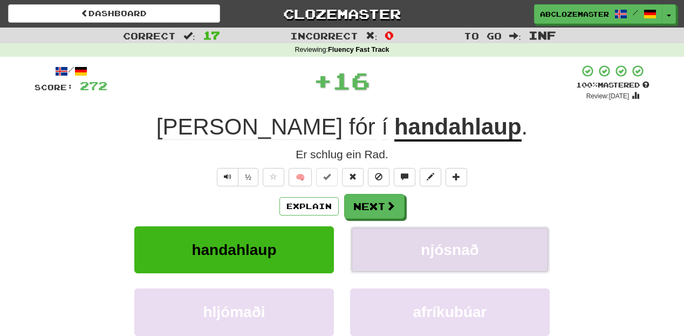
click at [434, 245] on span "njósnað" at bounding box center [450, 249] width 58 height 17
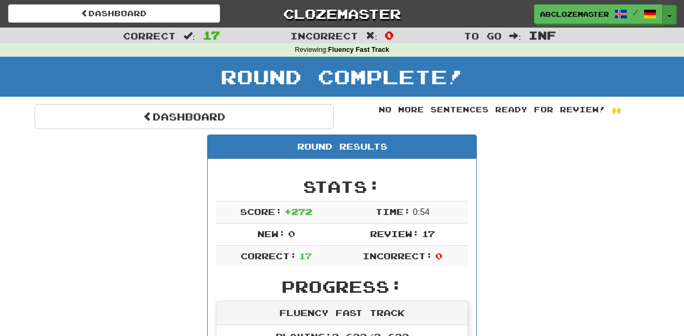
click at [674, 7] on button "Toggle Dropdown" at bounding box center [670, 14] width 14 height 19
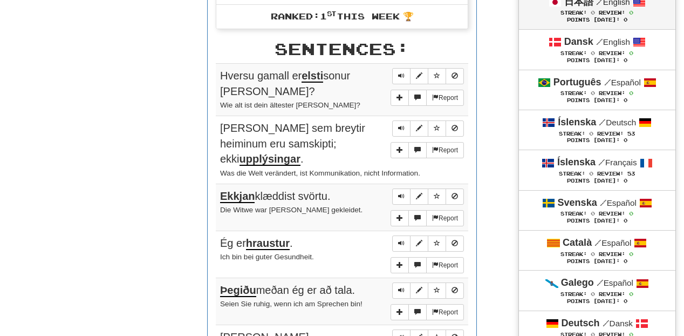
scroll to position [518, 0]
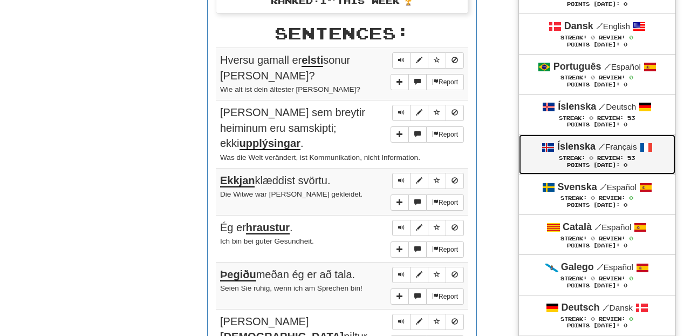
click at [622, 161] on span "Review:" at bounding box center [611, 158] width 26 height 6
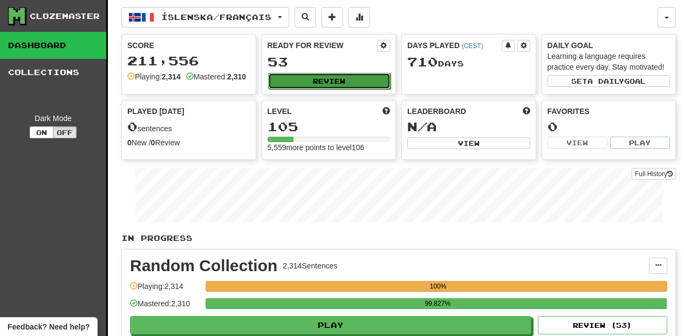
click at [341, 82] on button "Review" at bounding box center [329, 81] width 123 height 16
select select "********"
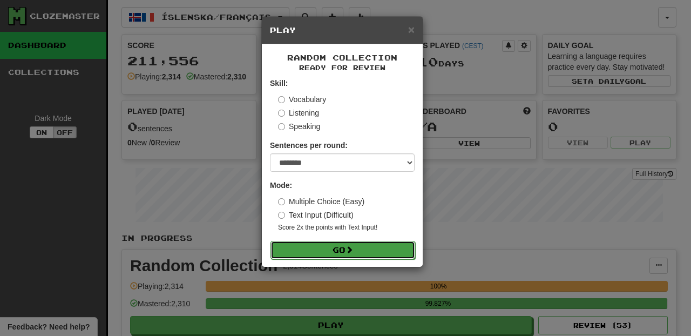
click at [367, 253] on button "Go" at bounding box center [342, 250] width 145 height 18
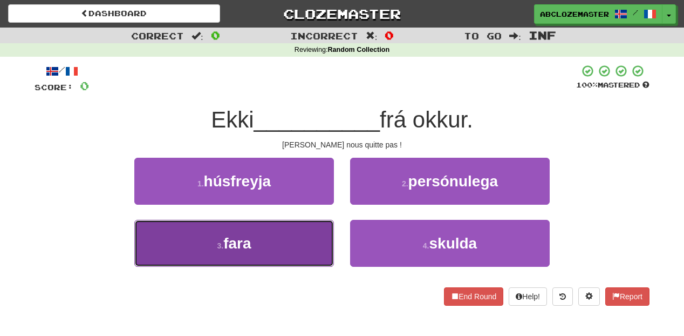
click at [315, 235] on button "3 . fara" at bounding box center [234, 243] width 200 height 47
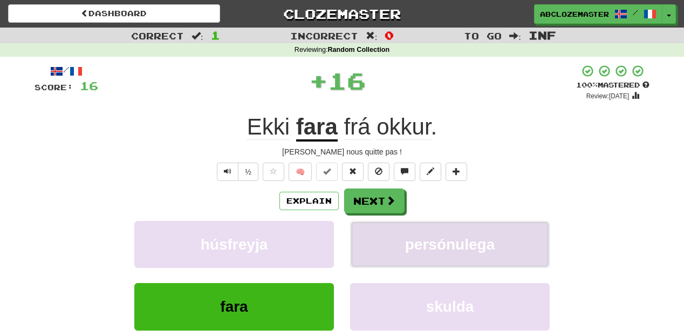
click at [403, 235] on button "persónulega" at bounding box center [450, 244] width 200 height 47
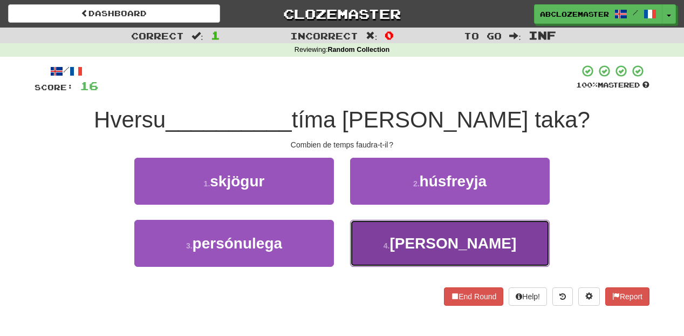
click at [400, 239] on button "4 . langan" at bounding box center [450, 243] width 200 height 47
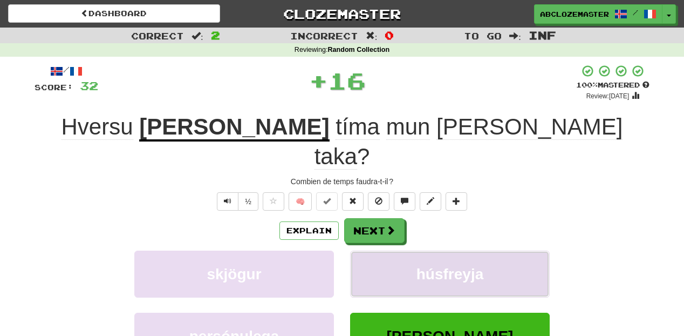
click at [408, 250] on button "húsfreyja" at bounding box center [450, 273] width 200 height 47
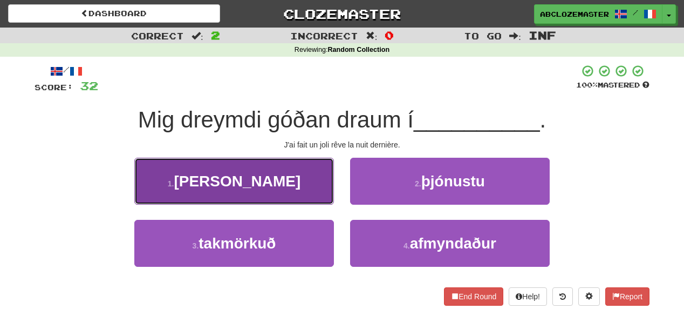
click at [290, 178] on button "1 . nótt" at bounding box center [234, 181] width 200 height 47
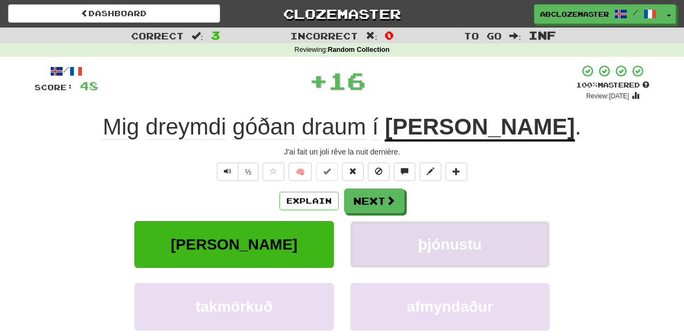
click at [456, 245] on span "þjónustu" at bounding box center [450, 244] width 64 height 17
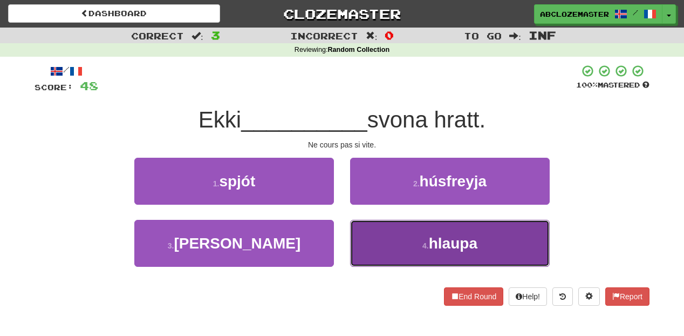
click at [391, 246] on button "4 . hlaupa" at bounding box center [450, 243] width 200 height 47
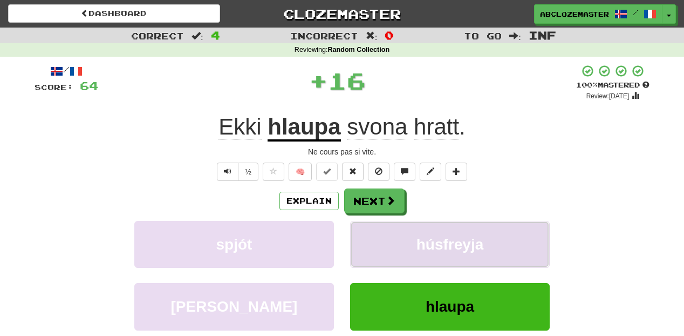
click at [424, 241] on span "húsfreyja" at bounding box center [450, 244] width 67 height 17
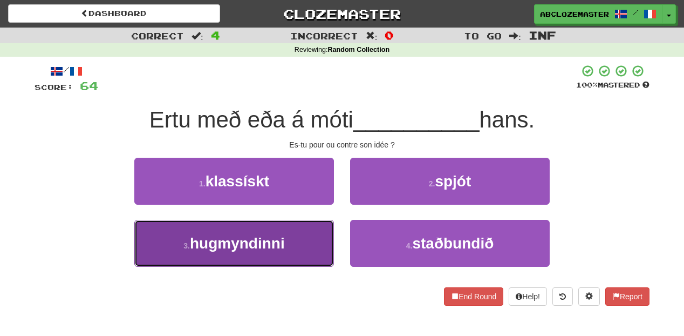
click at [296, 226] on button "3 . hugmyndinni" at bounding box center [234, 243] width 200 height 47
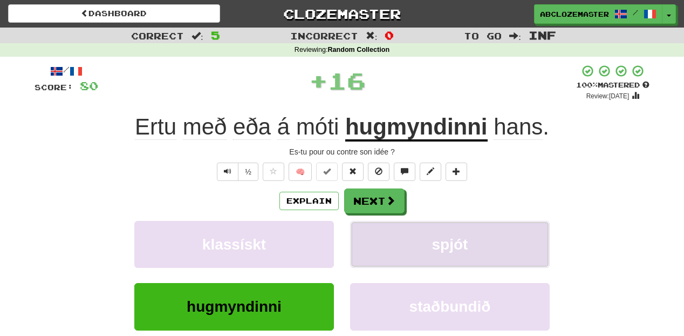
click at [441, 240] on span "spjót" at bounding box center [450, 244] width 36 height 17
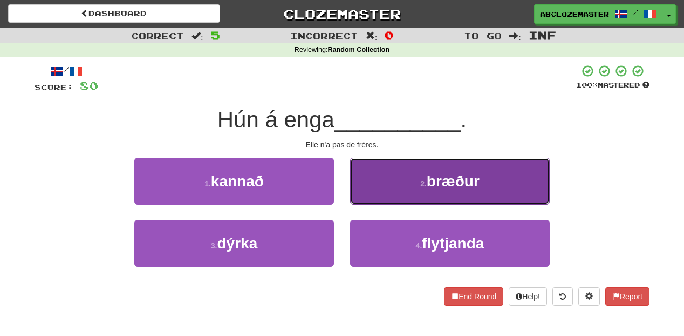
click at [392, 185] on button "2 . bræður" at bounding box center [450, 181] width 200 height 47
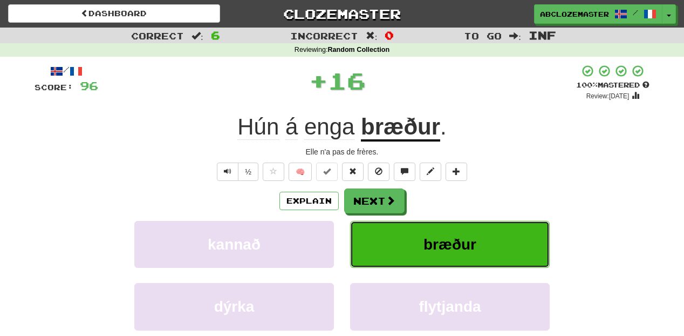
click at [401, 238] on button "bræður" at bounding box center [450, 244] width 200 height 47
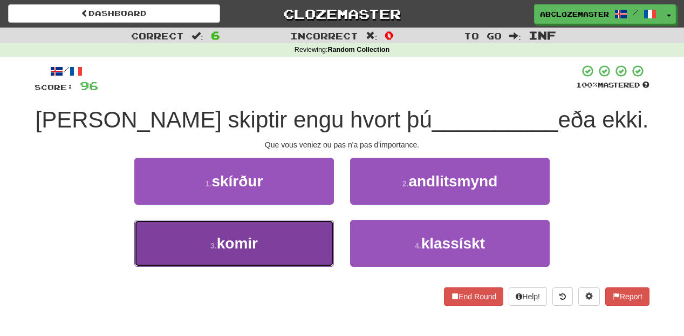
click at [311, 240] on button "3 . komir" at bounding box center [234, 243] width 200 height 47
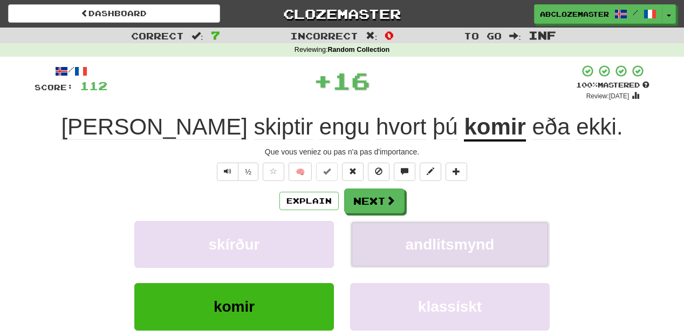
click at [440, 231] on button "andlitsmynd" at bounding box center [450, 244] width 200 height 47
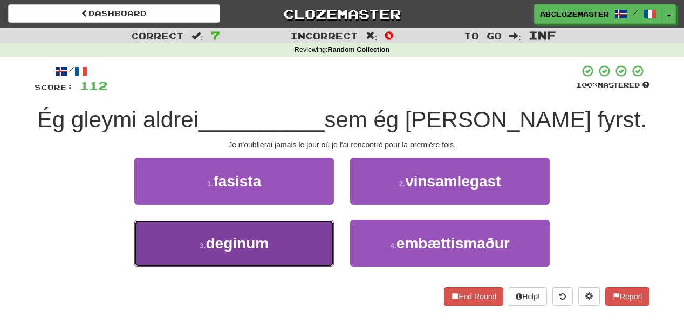
click at [309, 261] on button "3 . deginum" at bounding box center [234, 243] width 200 height 47
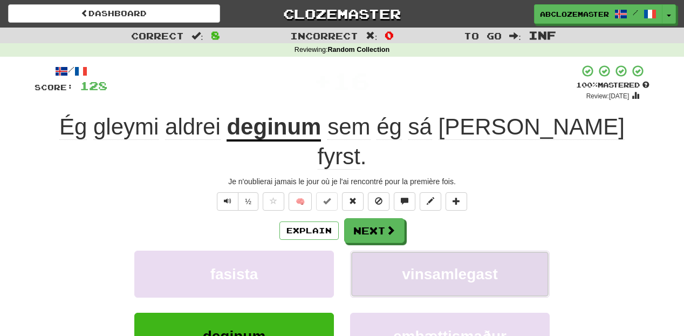
click at [476, 266] on span "vinsamlegast" at bounding box center [450, 274] width 96 height 17
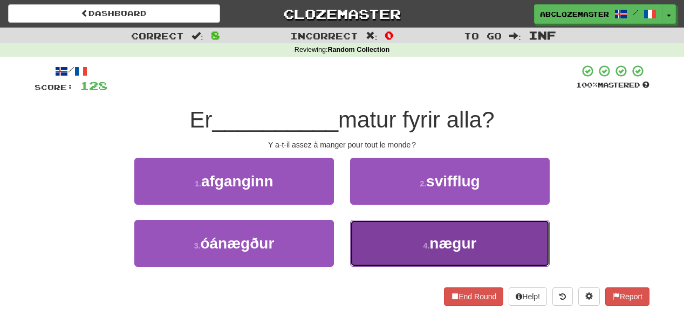
click at [399, 241] on button "4 . nægur" at bounding box center [450, 243] width 200 height 47
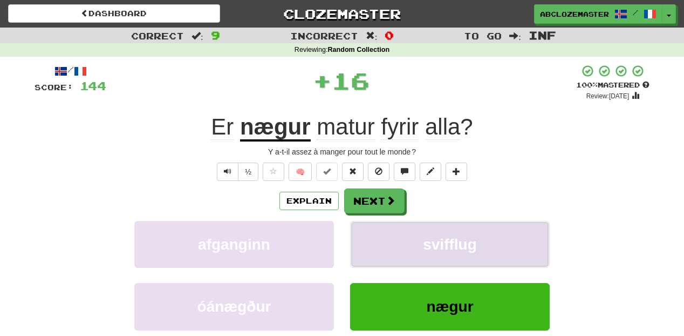
click at [410, 247] on button "svifflug" at bounding box center [450, 244] width 200 height 47
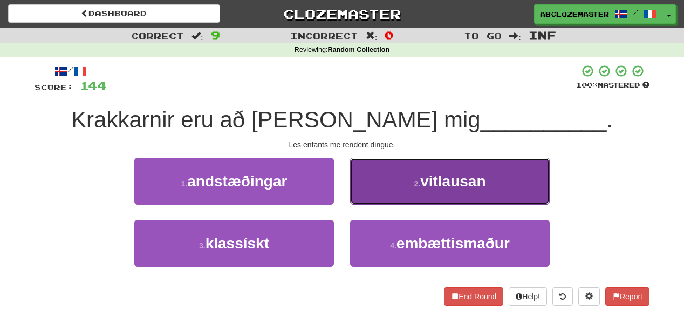
click at [389, 190] on button "2 . vitlausan" at bounding box center [450, 181] width 200 height 47
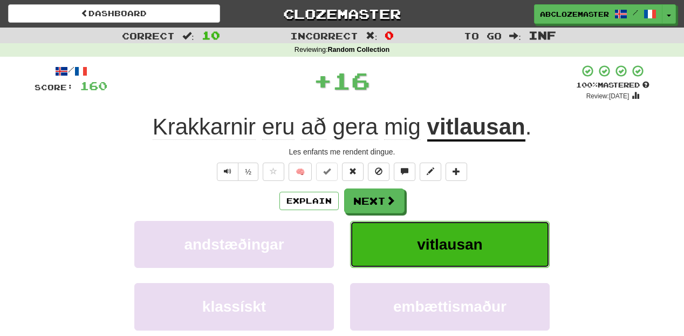
click at [408, 248] on button "vitlausan" at bounding box center [450, 244] width 200 height 47
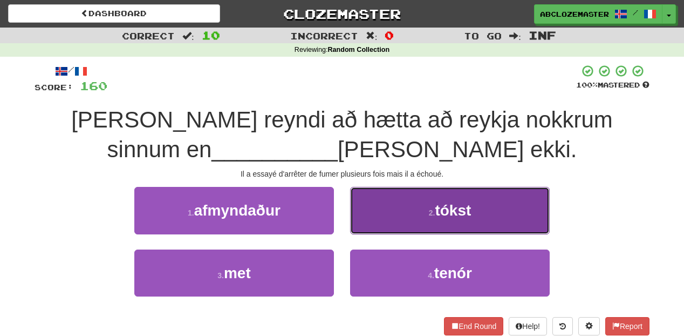
click at [412, 220] on button "2 . tókst" at bounding box center [450, 210] width 200 height 47
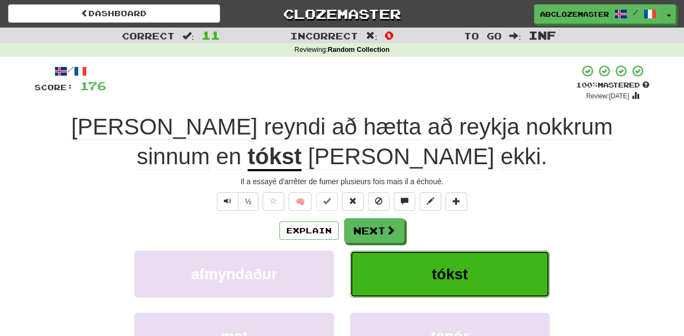
click at [425, 270] on button "tókst" at bounding box center [450, 273] width 200 height 47
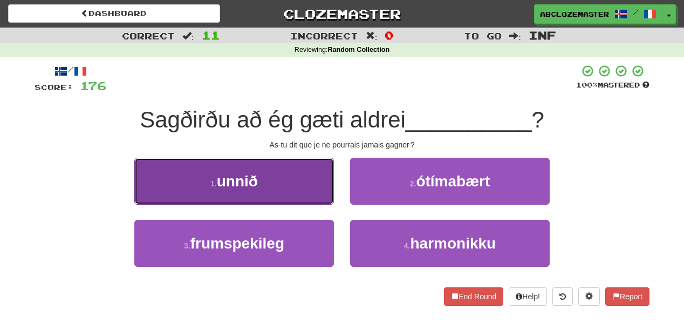
click at [312, 177] on button "1 . unnið" at bounding box center [234, 181] width 200 height 47
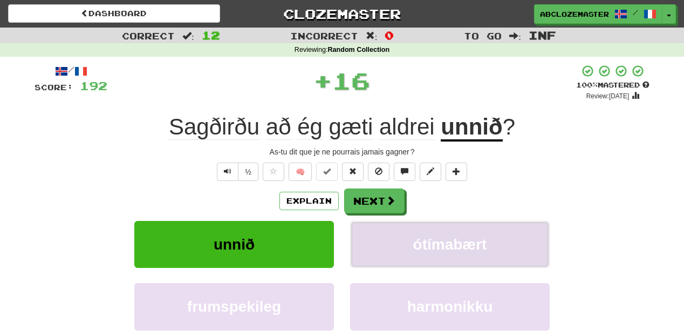
click at [459, 244] on span "ótímabært" at bounding box center [450, 244] width 74 height 17
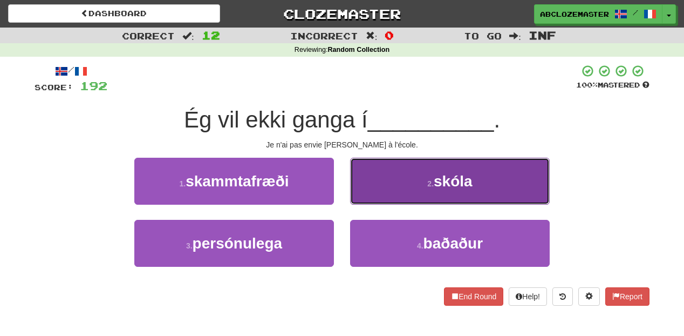
click at [392, 182] on button "2 . skóla" at bounding box center [450, 181] width 200 height 47
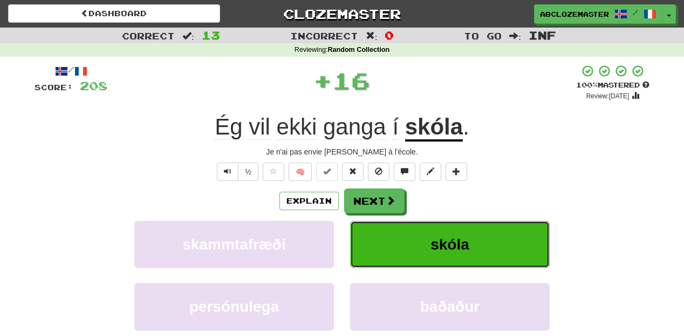
click at [397, 254] on button "skóla" at bounding box center [450, 244] width 200 height 47
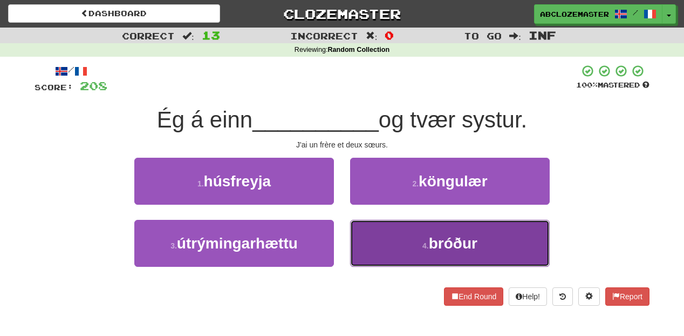
click at [409, 238] on button "4 . bróður" at bounding box center [450, 243] width 200 height 47
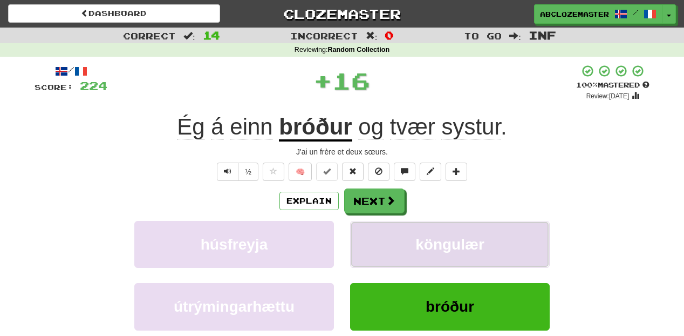
click at [413, 238] on button "köngulær" at bounding box center [450, 244] width 200 height 47
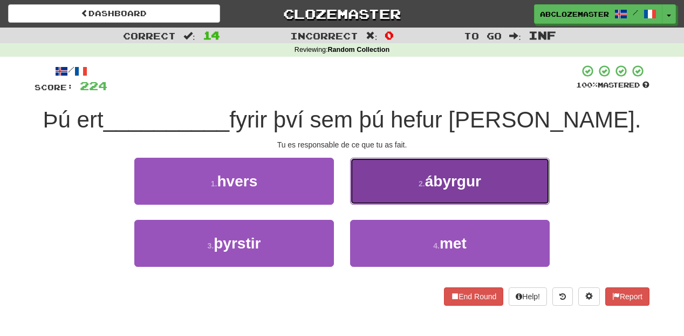
click at [384, 191] on button "2 . ábyrgur" at bounding box center [450, 181] width 200 height 47
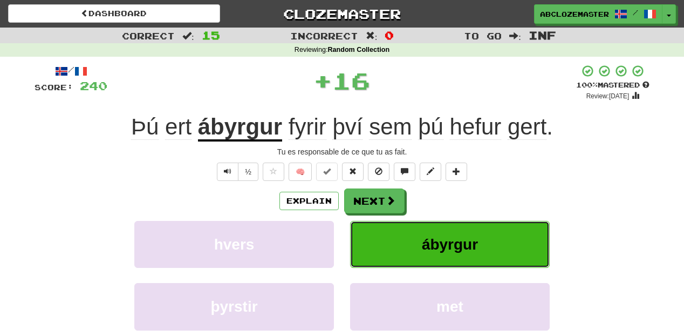
click at [406, 256] on button "ábyrgur" at bounding box center [450, 244] width 200 height 47
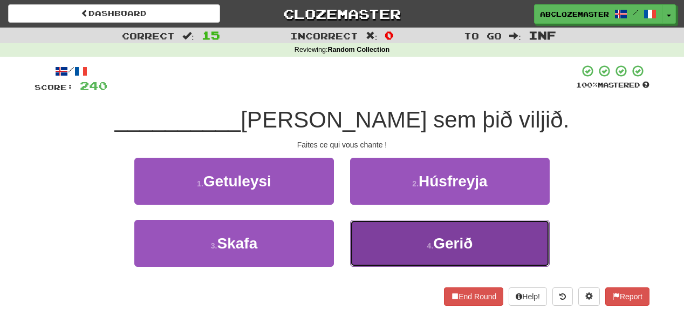
click at [392, 252] on button "4 . Gerið" at bounding box center [450, 243] width 200 height 47
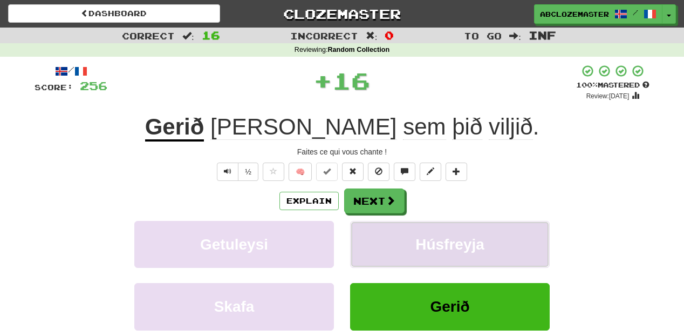
click at [425, 245] on span "Húsfreyja" at bounding box center [450, 244] width 69 height 17
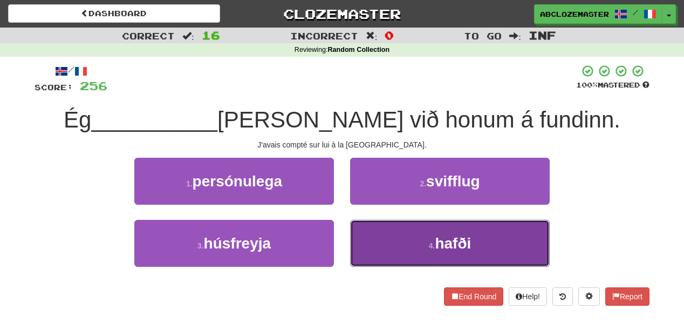
click at [403, 263] on button "4 . hafði" at bounding box center [450, 243] width 200 height 47
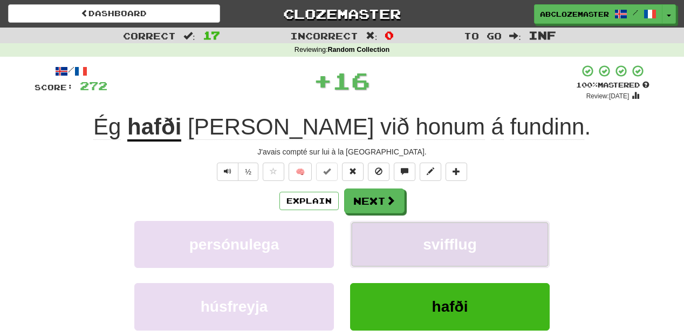
click at [414, 243] on button "svifflug" at bounding box center [450, 244] width 200 height 47
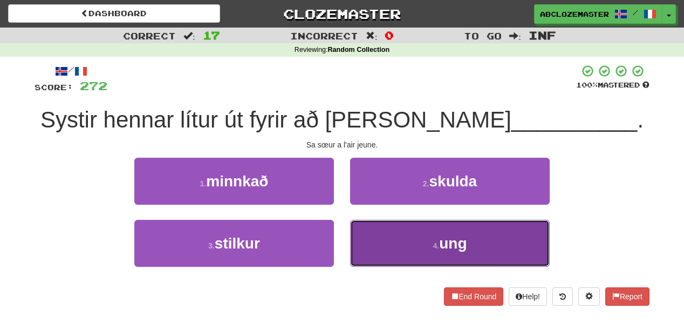
click at [379, 234] on button "4 . ung" at bounding box center [450, 243] width 200 height 47
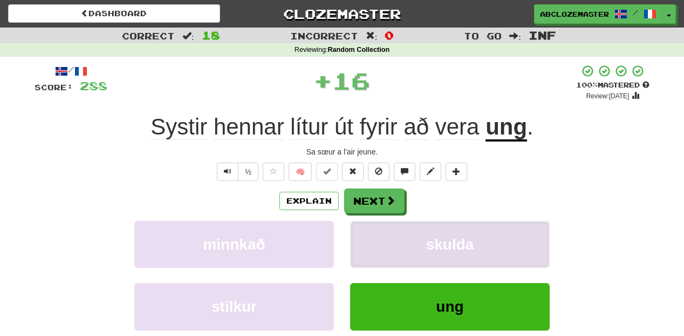
click at [419, 233] on button "skulda" at bounding box center [450, 244] width 200 height 47
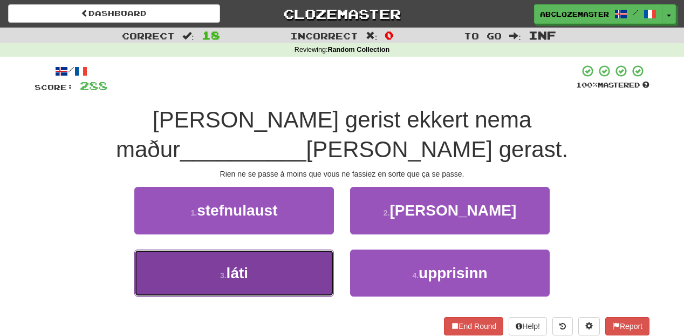
click at [291, 249] on button "3 . láti" at bounding box center [234, 272] width 200 height 47
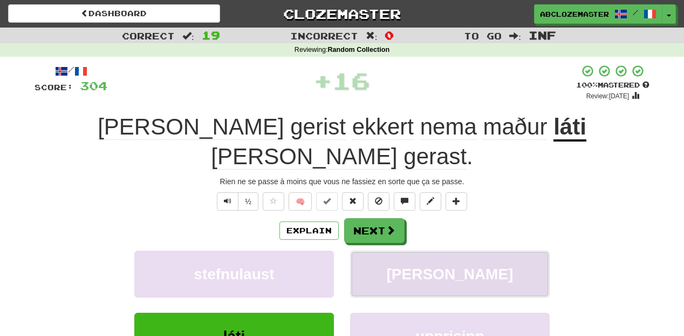
click at [431, 250] on button "kíví" at bounding box center [450, 273] width 200 height 47
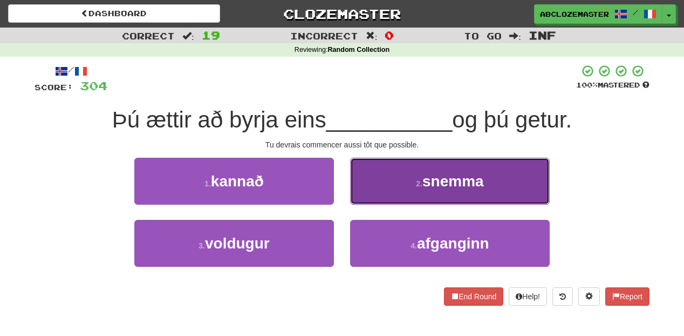
click at [398, 198] on button "2 . snemma" at bounding box center [450, 181] width 200 height 47
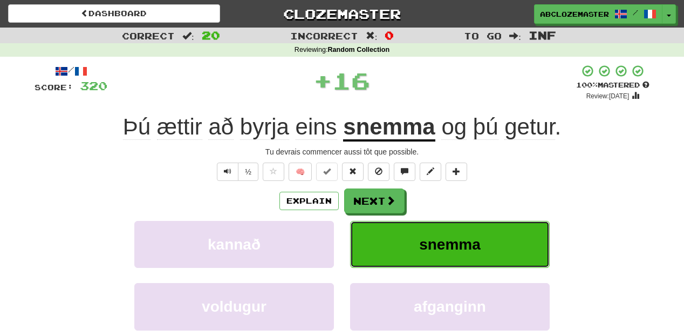
click at [403, 252] on button "snemma" at bounding box center [450, 244] width 200 height 47
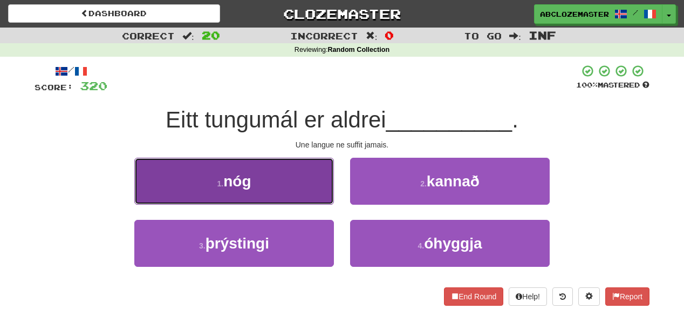
click at [296, 180] on button "1 . nóg" at bounding box center [234, 181] width 200 height 47
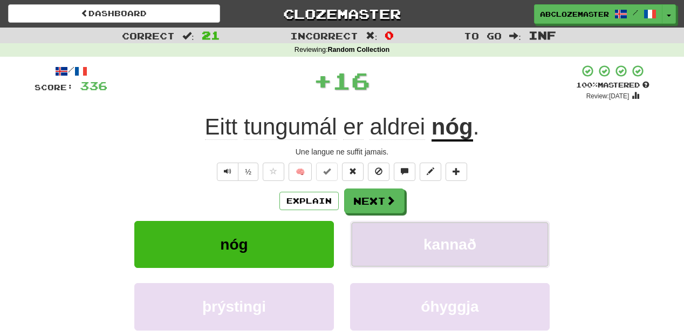
click at [438, 248] on span "kannað" at bounding box center [450, 244] width 53 height 17
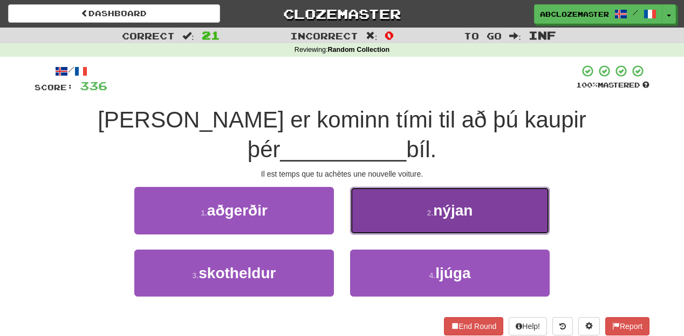
click at [416, 187] on button "2 . nýjan" at bounding box center [450, 210] width 200 height 47
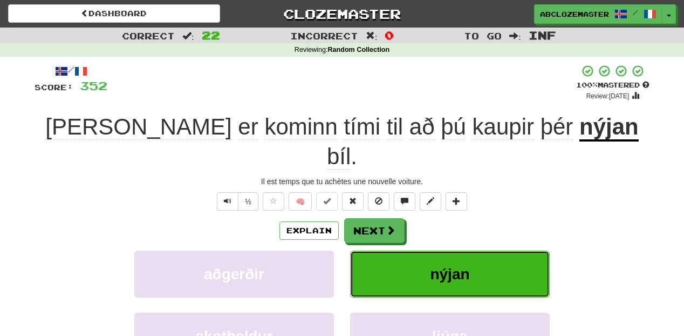
click at [455, 266] on span "nýjan" at bounding box center [449, 274] width 39 height 17
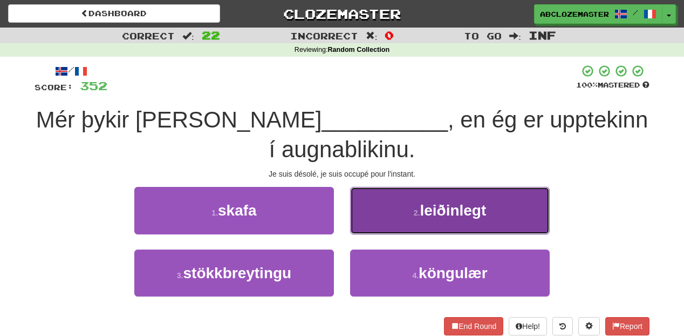
click at [403, 212] on button "2 . leiðinlegt" at bounding box center [450, 210] width 200 height 47
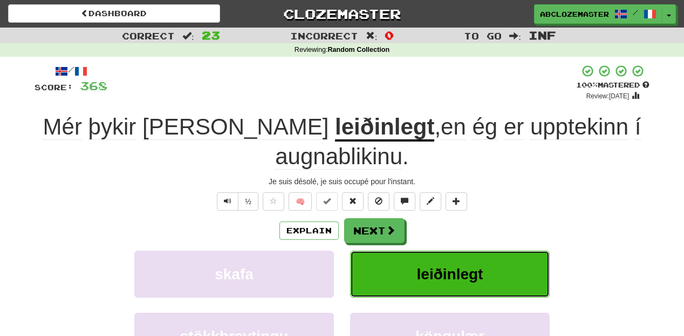
click at [452, 266] on span "leiðinlegt" at bounding box center [450, 274] width 66 height 17
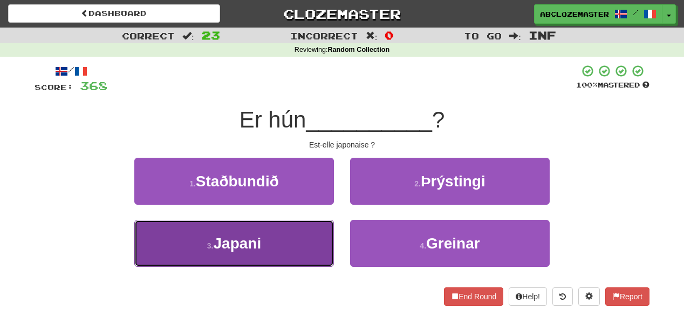
click at [283, 229] on button "3 . Japani" at bounding box center [234, 243] width 200 height 47
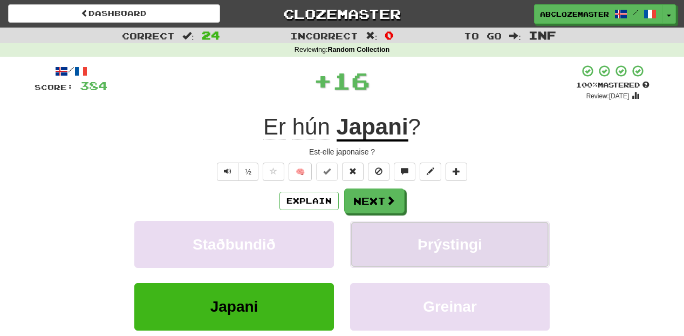
click at [418, 252] on span "Þrýstingi" at bounding box center [450, 244] width 65 height 17
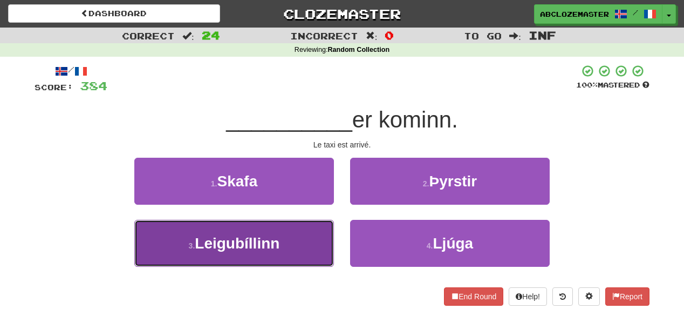
click at [300, 262] on button "3 . Leigubíllinn" at bounding box center [234, 243] width 200 height 47
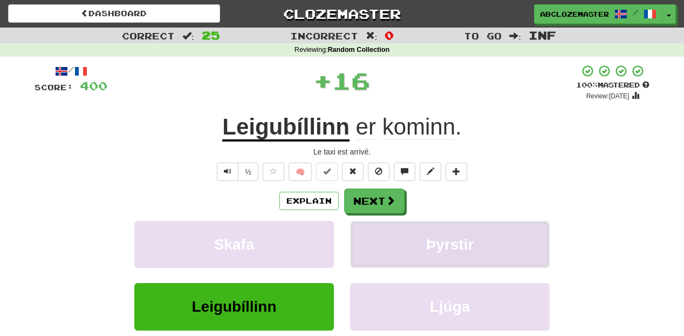
click at [416, 250] on button "Þyrstir" at bounding box center [450, 244] width 200 height 47
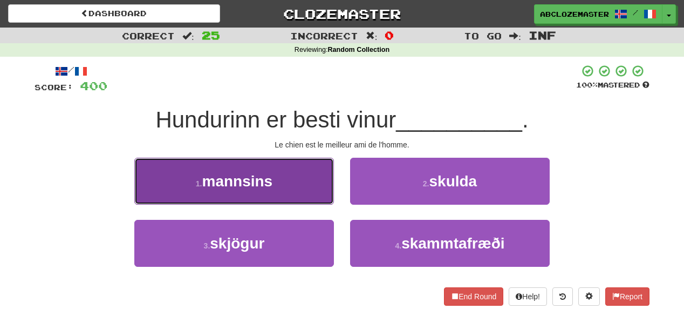
click at [301, 189] on button "1 . mannsins" at bounding box center [234, 181] width 200 height 47
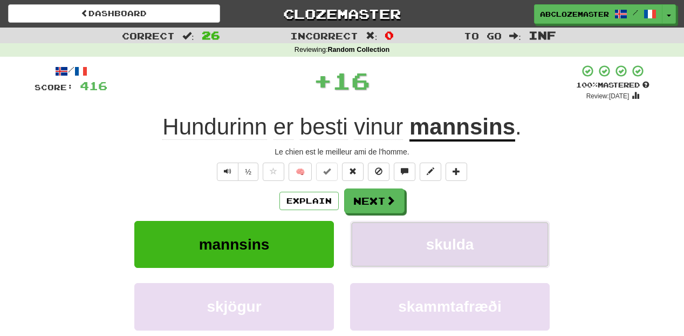
click at [432, 241] on span "skulda" at bounding box center [450, 244] width 48 height 17
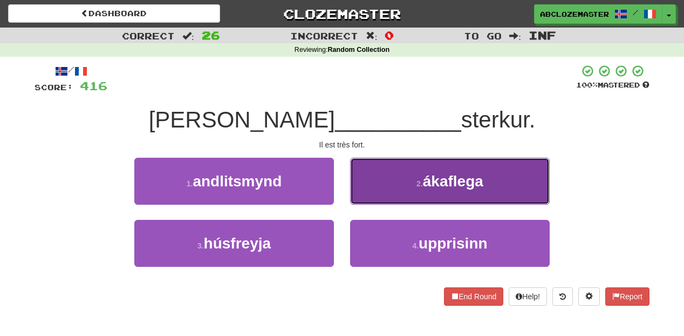
click at [412, 173] on button "2 . ákaflega" at bounding box center [450, 181] width 200 height 47
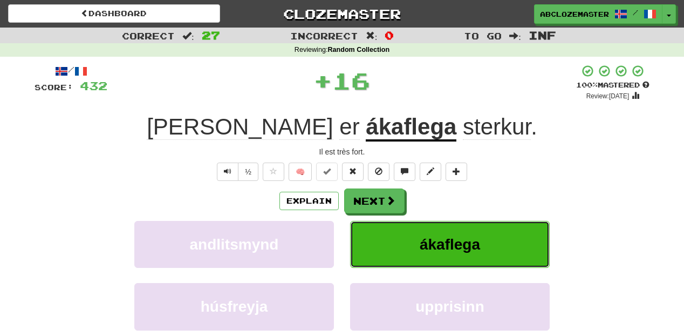
click at [415, 241] on button "ákaflega" at bounding box center [450, 244] width 200 height 47
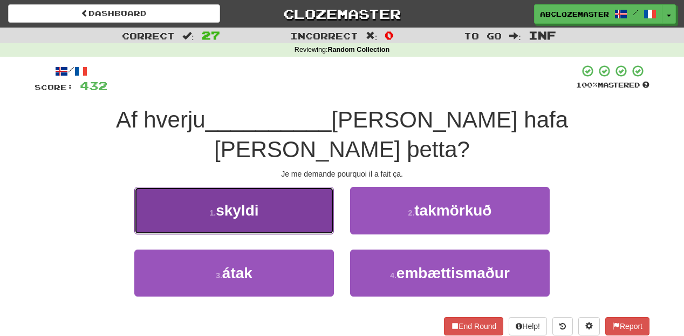
click at [300, 187] on button "1 . skyldi" at bounding box center [234, 210] width 200 height 47
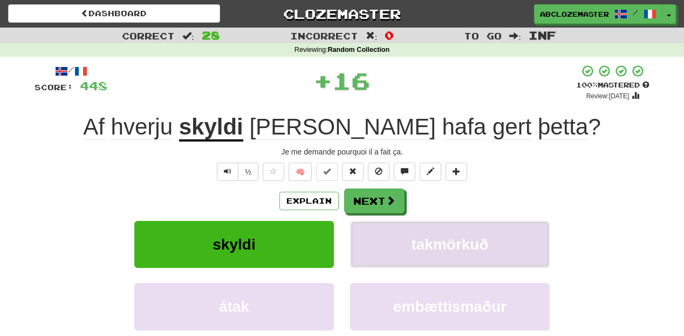
click at [429, 242] on span "takmörkuð" at bounding box center [449, 244] width 77 height 17
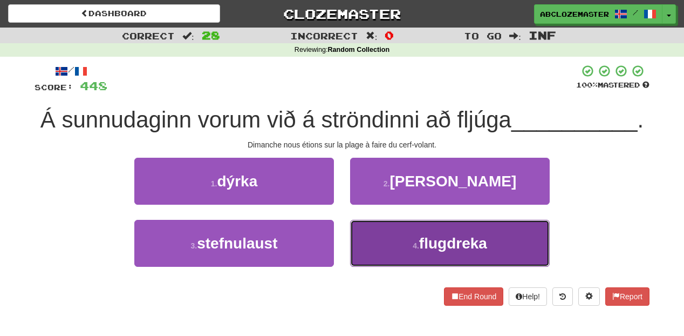
click at [395, 234] on button "4 . flugdreka" at bounding box center [450, 243] width 200 height 47
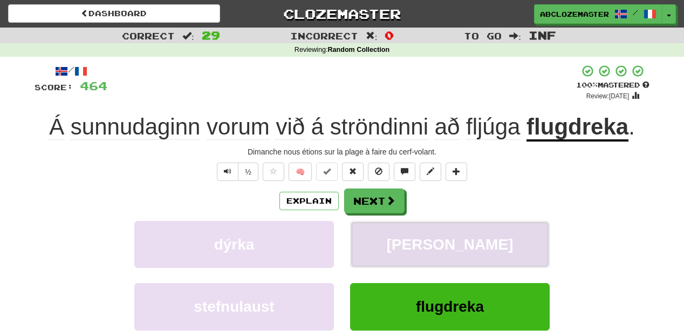
click at [442, 238] on span "ekta" at bounding box center [450, 244] width 127 height 17
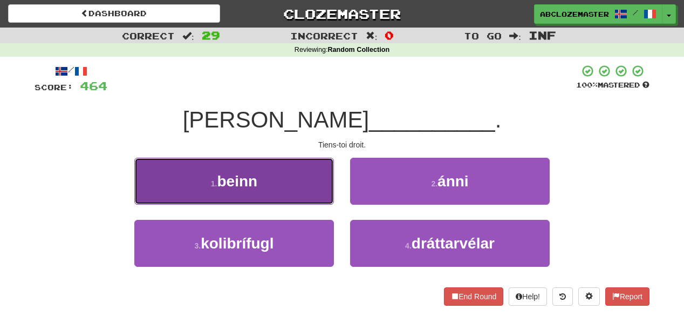
click at [314, 178] on button "1 . beinn" at bounding box center [234, 181] width 200 height 47
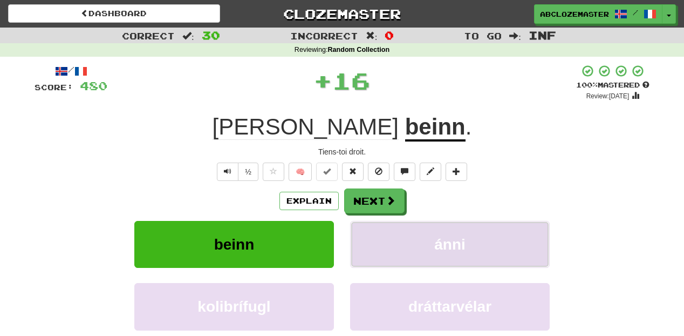
click at [458, 232] on button "ánni" at bounding box center [450, 244] width 200 height 47
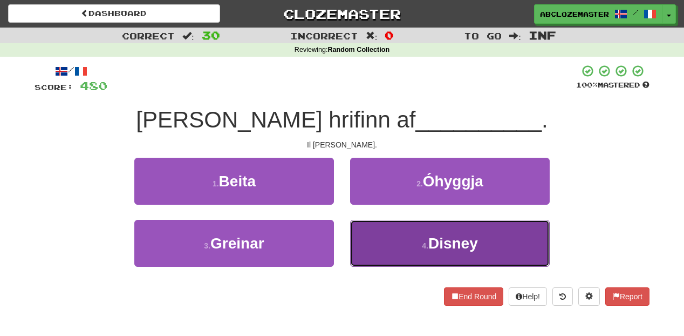
click at [395, 247] on button "4 . Disney" at bounding box center [450, 243] width 200 height 47
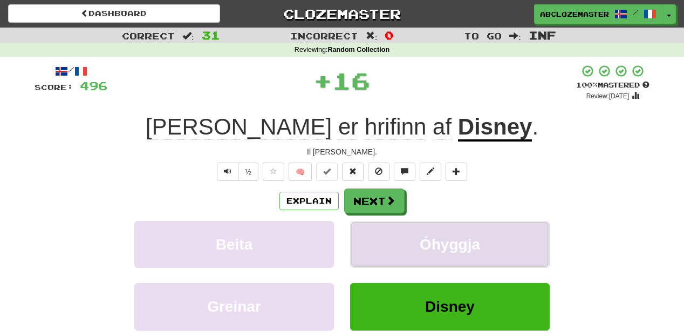
click at [436, 236] on button "Óhyggja" at bounding box center [450, 244] width 200 height 47
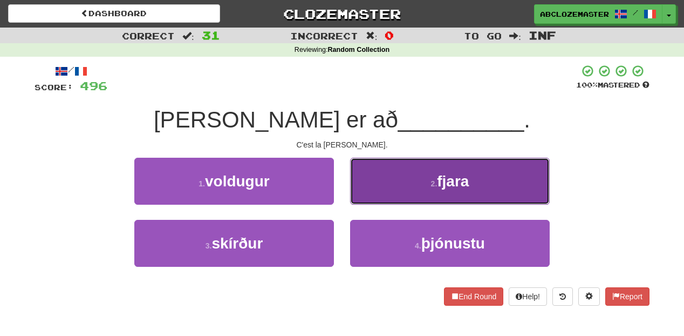
click at [417, 192] on button "2 . fjara" at bounding box center [450, 181] width 200 height 47
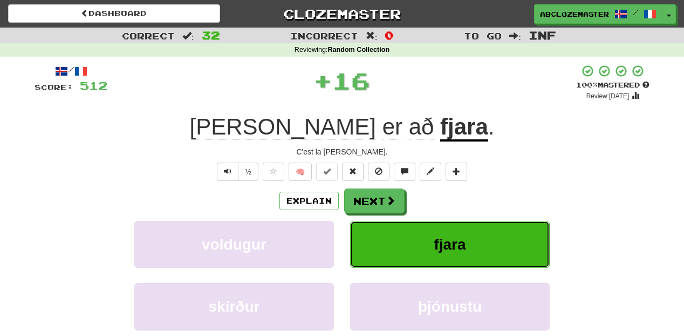
click at [416, 244] on button "fjara" at bounding box center [450, 244] width 200 height 47
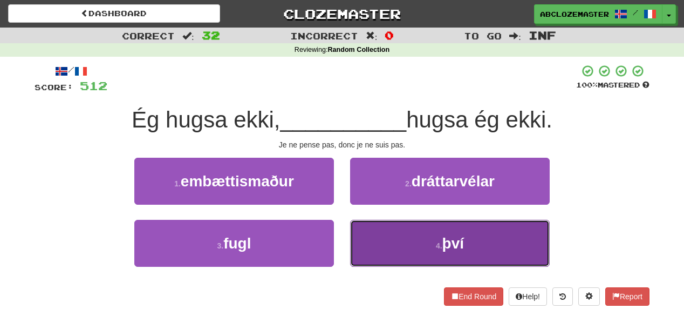
click at [391, 247] on button "4 . því" at bounding box center [450, 243] width 200 height 47
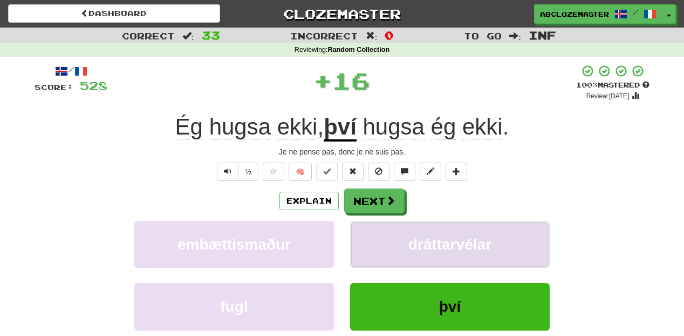
click at [425, 250] on span "dráttarvélar" at bounding box center [450, 244] width 83 height 17
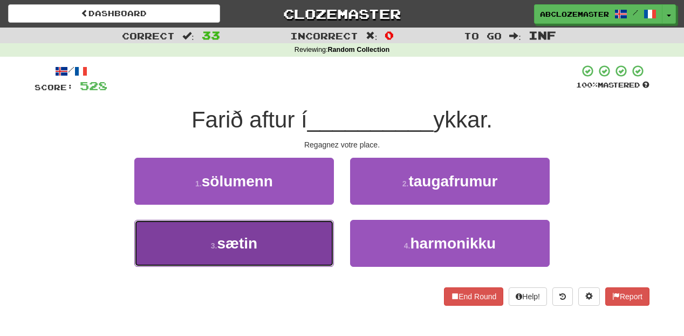
click at [296, 247] on button "3 . sætin" at bounding box center [234, 243] width 200 height 47
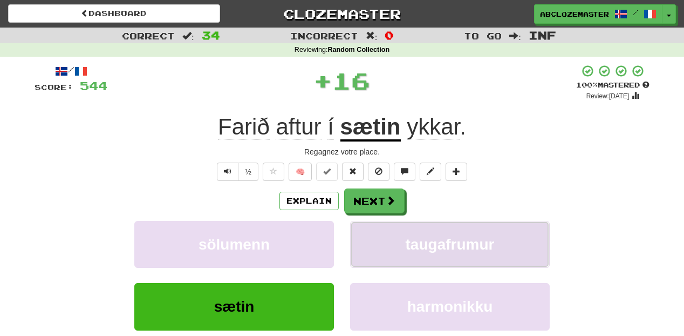
click at [440, 249] on span "taugafrumur" at bounding box center [450, 244] width 89 height 17
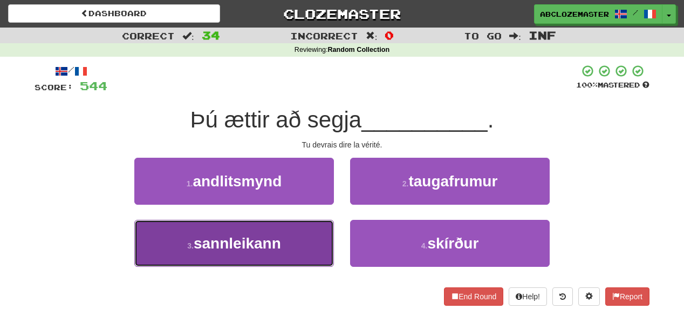
click at [265, 250] on span "sannleikann" at bounding box center [237, 243] width 87 height 17
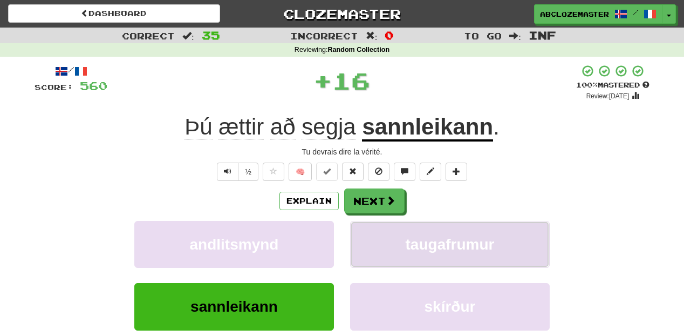
click at [432, 260] on button "taugafrumur" at bounding box center [450, 244] width 200 height 47
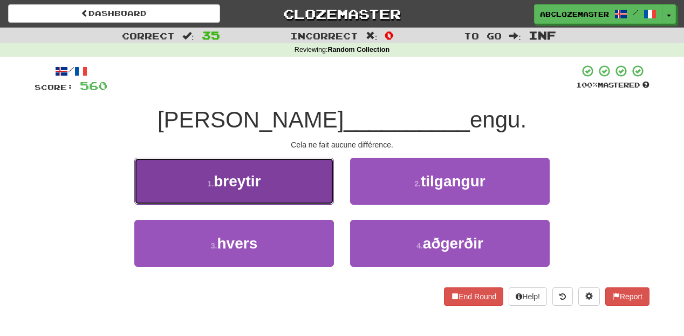
click at [292, 195] on button "1 . breytir" at bounding box center [234, 181] width 200 height 47
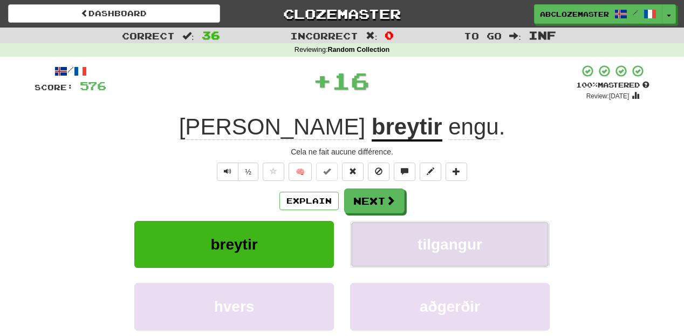
click at [455, 238] on span "tilgangur" at bounding box center [450, 244] width 65 height 17
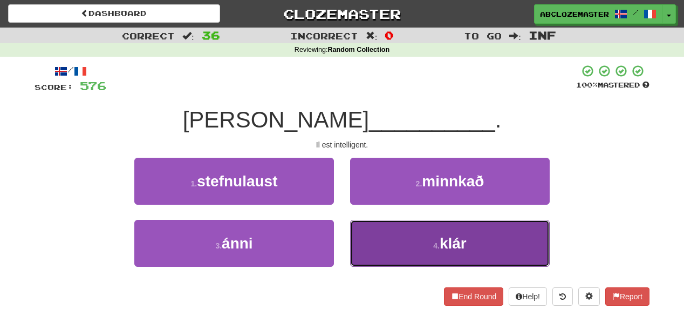
click at [411, 253] on button "4 . klár" at bounding box center [450, 243] width 200 height 47
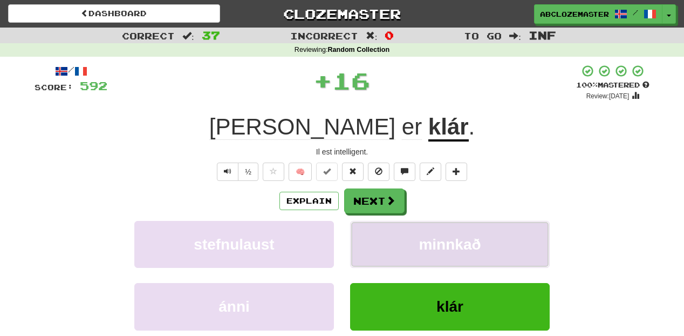
click at [426, 240] on span "minnkað" at bounding box center [450, 244] width 62 height 17
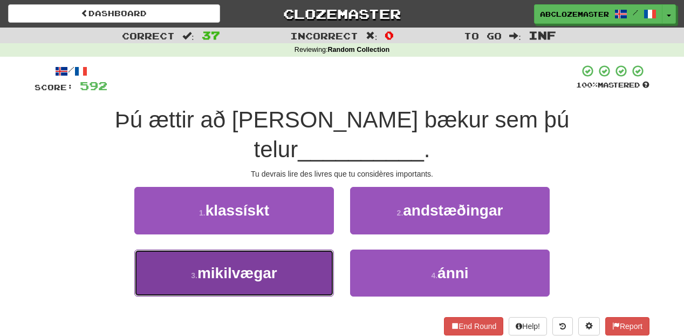
click at [288, 249] on button "3 . mikilvægar" at bounding box center [234, 272] width 200 height 47
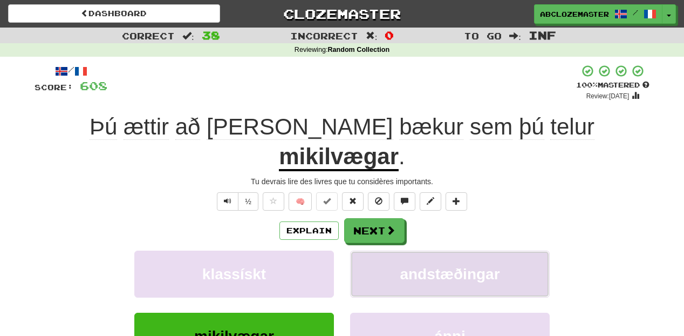
click at [393, 250] on button "andstæðingar" at bounding box center [450, 273] width 200 height 47
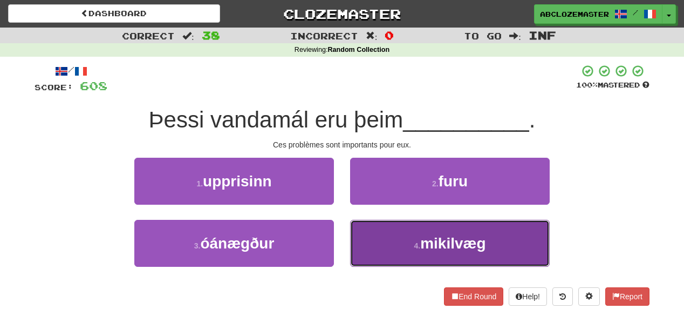
click at [421, 242] on span "mikilvæg" at bounding box center [452, 243] width 65 height 17
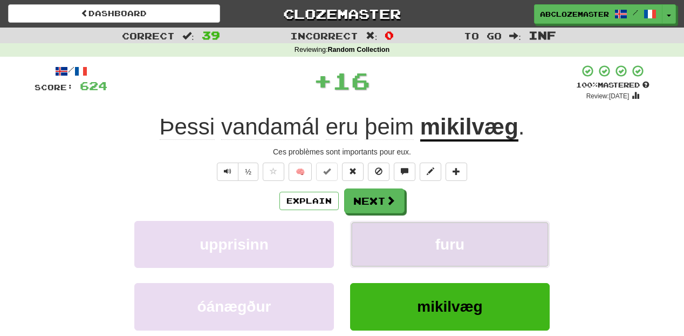
click at [428, 238] on button "furu" at bounding box center [450, 244] width 200 height 47
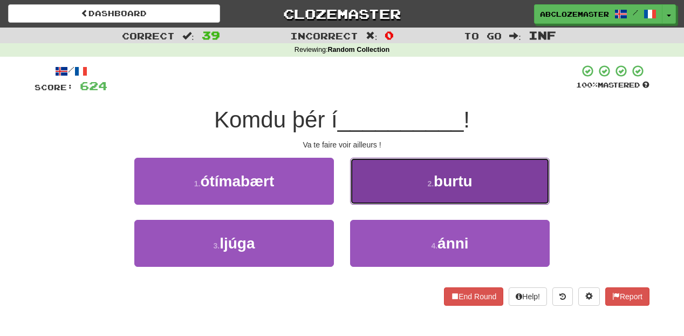
click at [420, 194] on button "2 . burtu" at bounding box center [450, 181] width 200 height 47
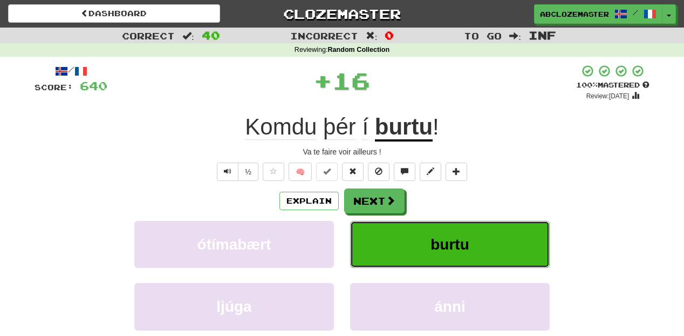
click at [420, 257] on button "burtu" at bounding box center [450, 244] width 200 height 47
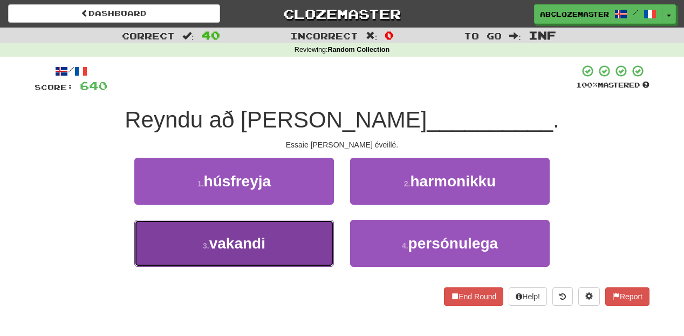
click at [291, 258] on button "3 . vakandi" at bounding box center [234, 243] width 200 height 47
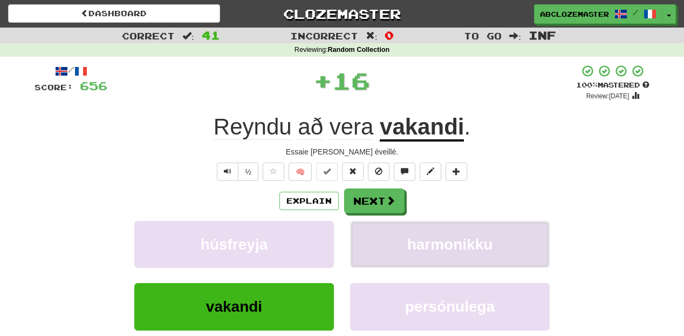
click at [410, 242] on span "harmonikku" at bounding box center [451, 244] width 86 height 17
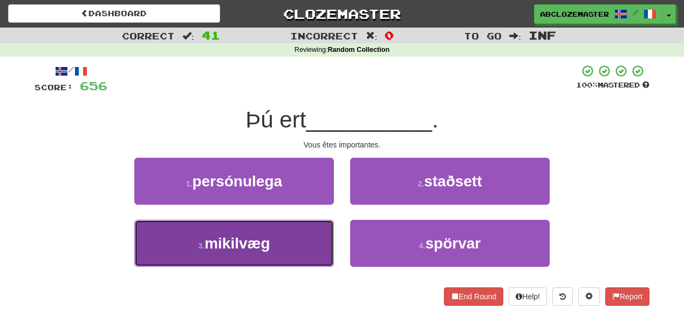
click at [289, 243] on button "3 . mikilvæg" at bounding box center [234, 243] width 200 height 47
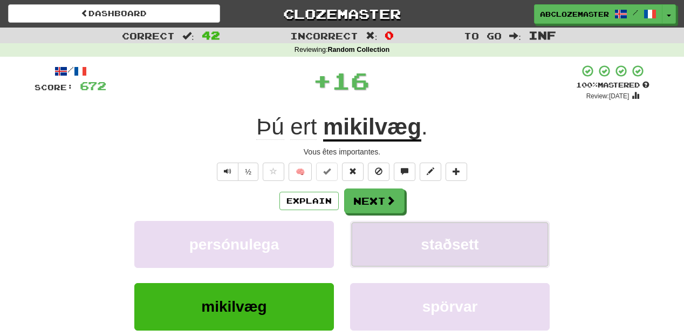
click at [415, 248] on button "staðsett" at bounding box center [450, 244] width 200 height 47
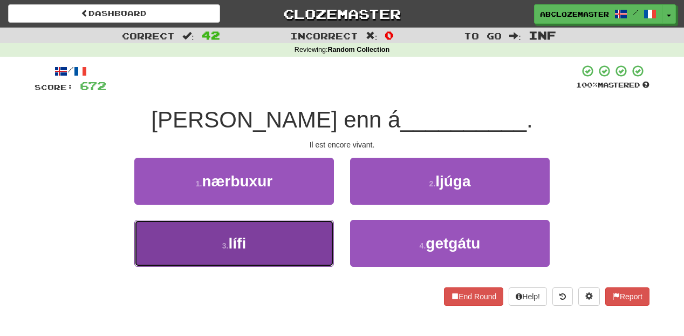
click at [296, 238] on button "3 . lífi" at bounding box center [234, 243] width 200 height 47
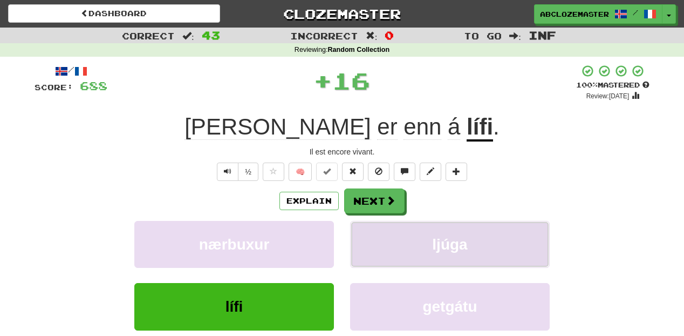
click at [396, 253] on button "ljúga" at bounding box center [450, 244] width 200 height 47
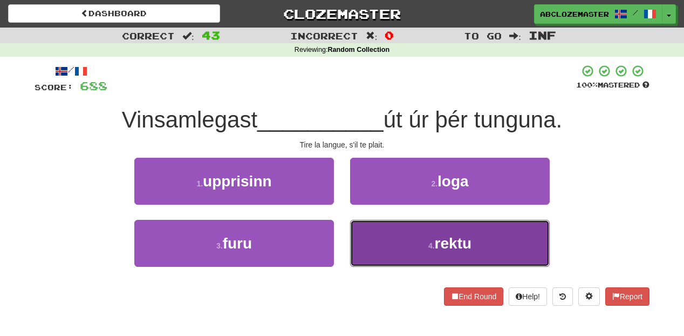
click at [396, 246] on button "4 . rektu" at bounding box center [450, 243] width 200 height 47
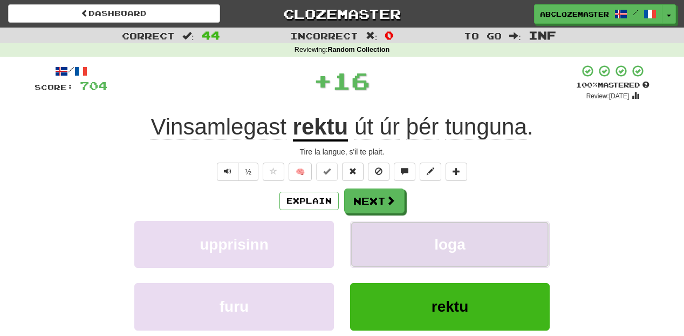
click at [421, 238] on button "loga" at bounding box center [450, 244] width 200 height 47
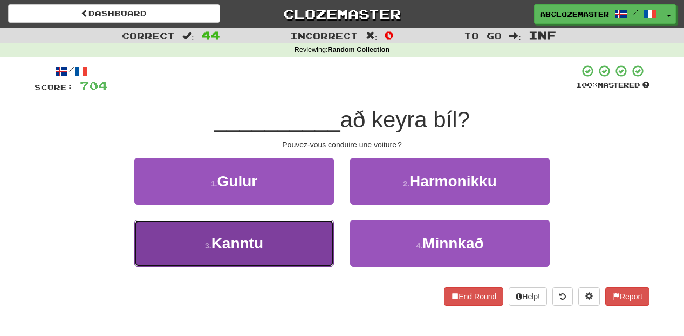
click at [300, 240] on button "3 . Kanntu" at bounding box center [234, 243] width 200 height 47
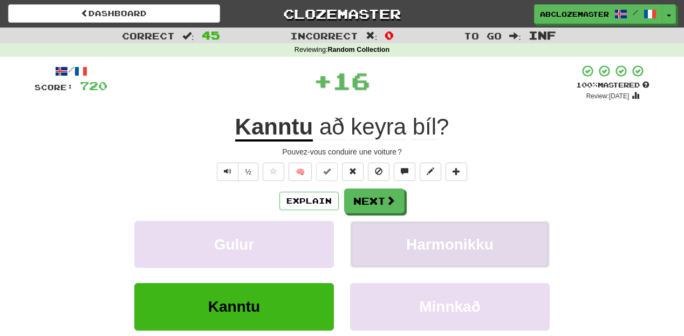
click at [450, 250] on span "Harmonikku" at bounding box center [449, 244] width 87 height 17
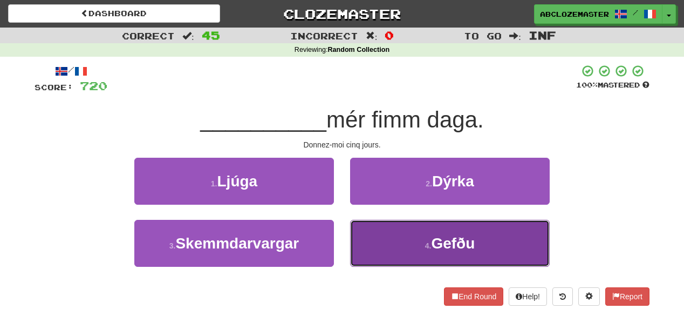
click at [382, 251] on button "4 . Gefðu" at bounding box center [450, 243] width 200 height 47
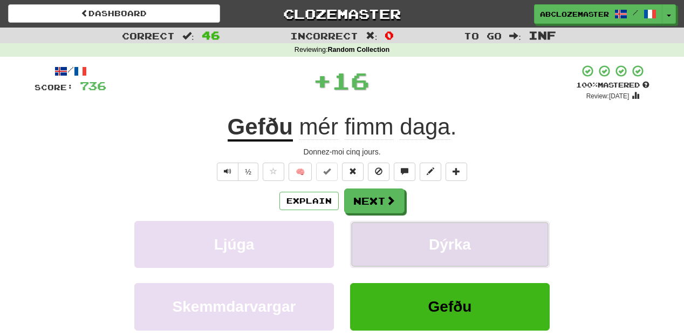
click at [409, 244] on button "Dýrka" at bounding box center [450, 244] width 200 height 47
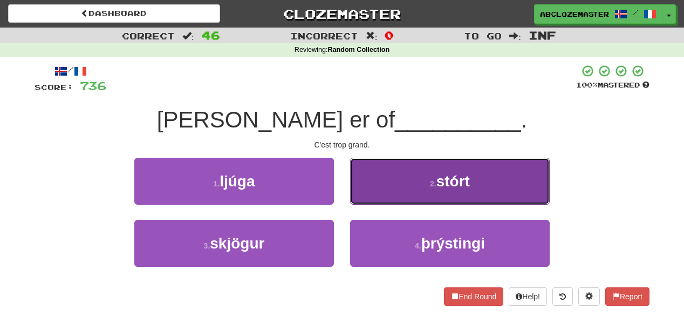
click at [389, 186] on button "2 . stórt" at bounding box center [450, 181] width 200 height 47
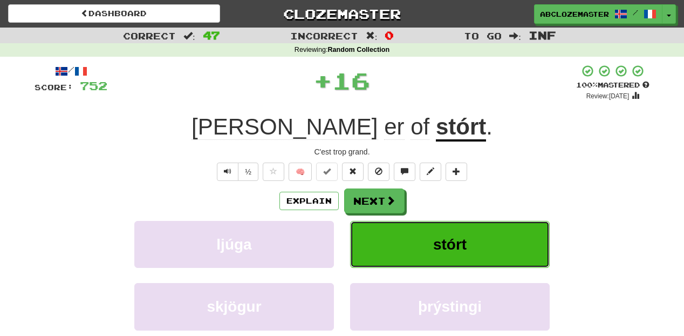
click at [421, 250] on button "stórt" at bounding box center [450, 244] width 200 height 47
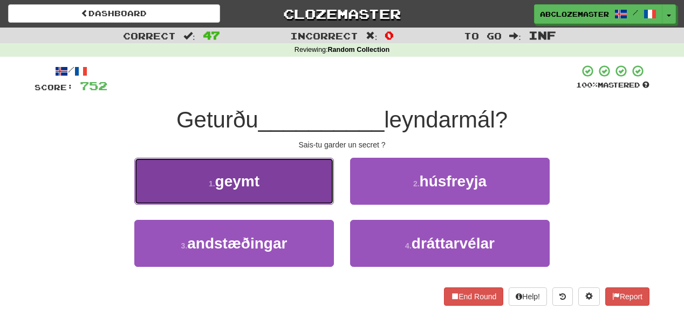
click at [300, 190] on button "1 . geymt" at bounding box center [234, 181] width 200 height 47
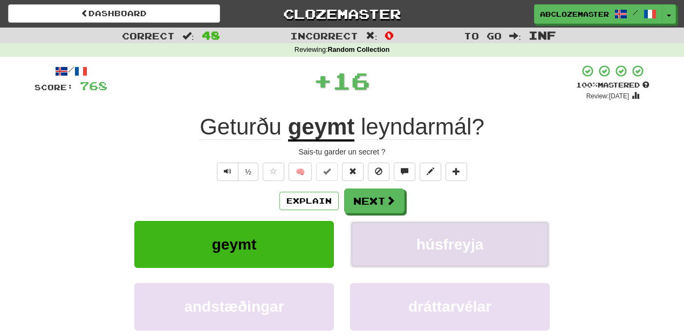
click at [420, 238] on span "húsfreyja" at bounding box center [450, 244] width 67 height 17
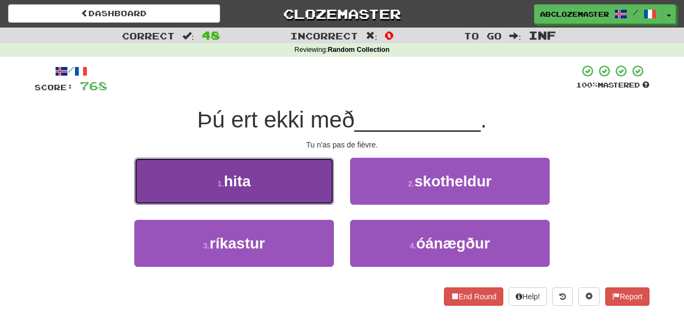
click at [302, 177] on button "1 . hita" at bounding box center [234, 181] width 200 height 47
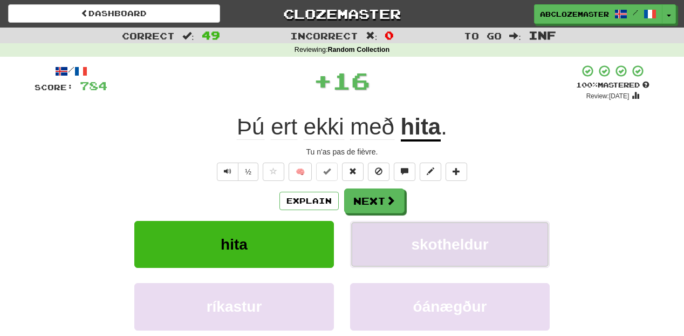
click at [459, 263] on button "skotheldur" at bounding box center [450, 244] width 200 height 47
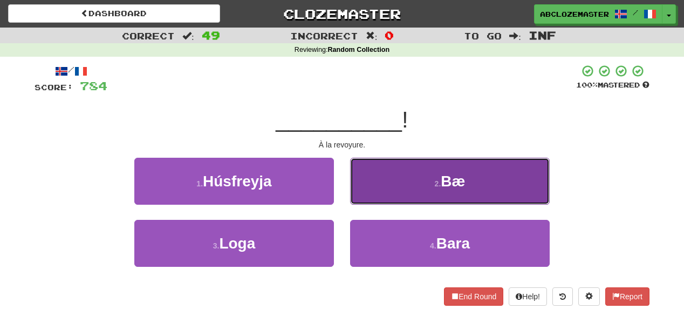
click at [394, 181] on button "2 . Bæ" at bounding box center [450, 181] width 200 height 47
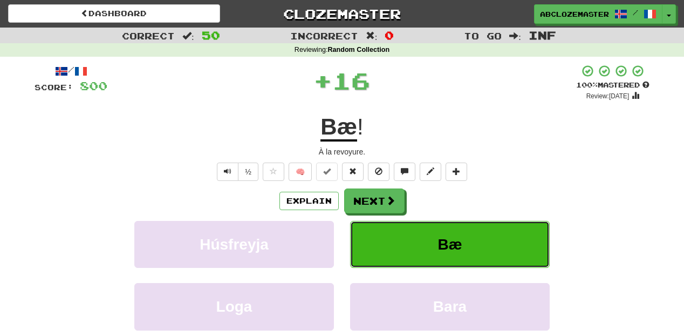
click at [413, 249] on button "Bæ" at bounding box center [450, 244] width 200 height 47
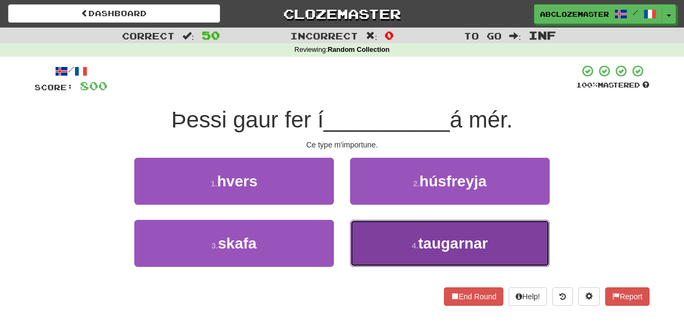
click at [388, 243] on button "4 . taugarnar" at bounding box center [450, 243] width 200 height 47
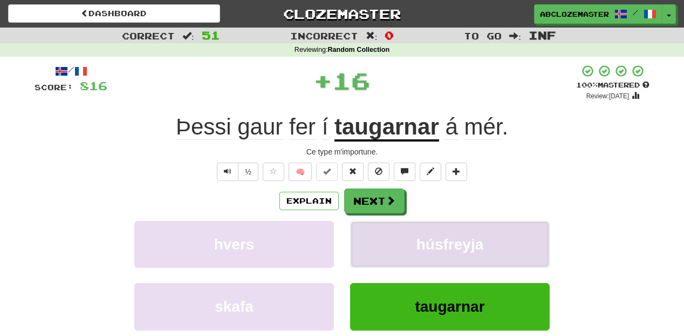
click at [415, 241] on button "húsfreyja" at bounding box center [450, 244] width 200 height 47
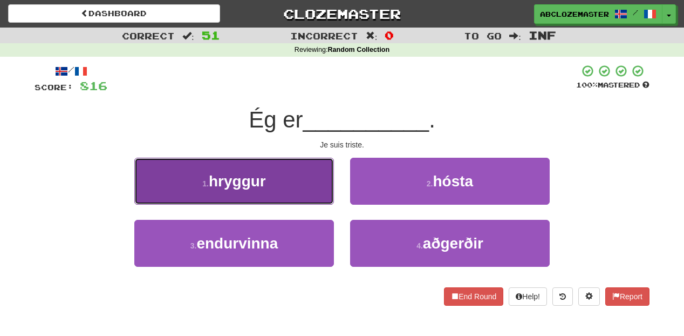
click at [294, 186] on button "1 . hryggur" at bounding box center [234, 181] width 200 height 47
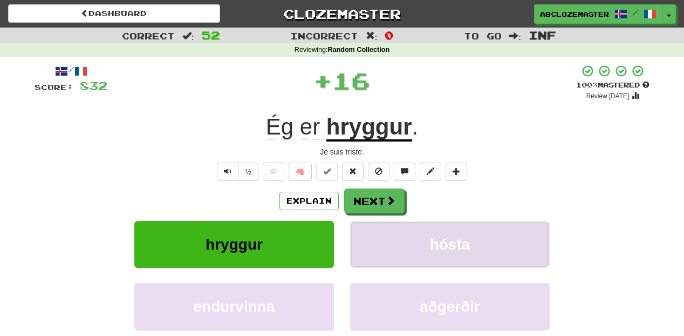
click at [419, 238] on button "hósta" at bounding box center [450, 244] width 200 height 47
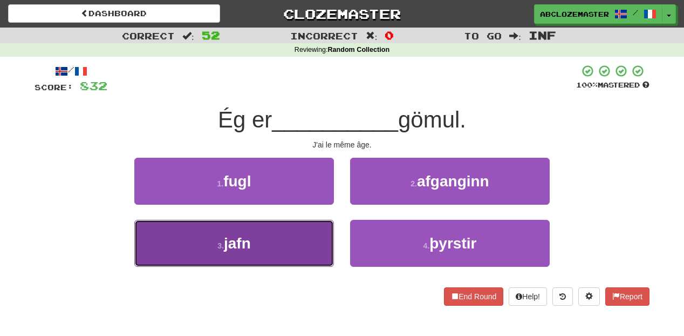
click at [296, 240] on button "3 . jafn" at bounding box center [234, 243] width 200 height 47
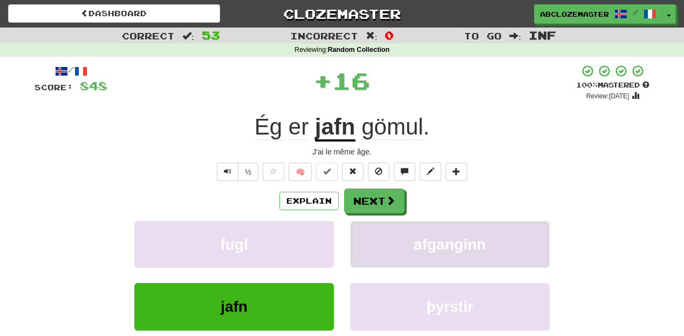
click at [434, 248] on span "afganginn" at bounding box center [450, 244] width 72 height 17
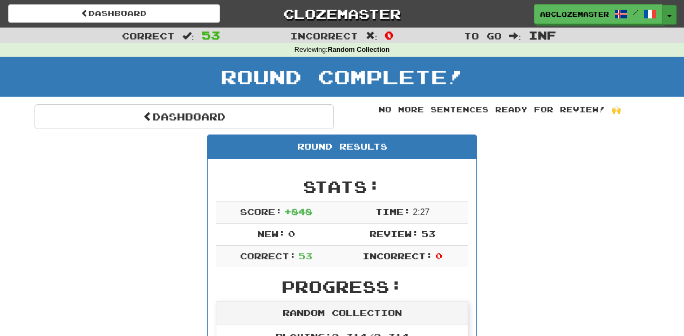
click at [668, 16] on span "button" at bounding box center [670, 16] width 4 height 2
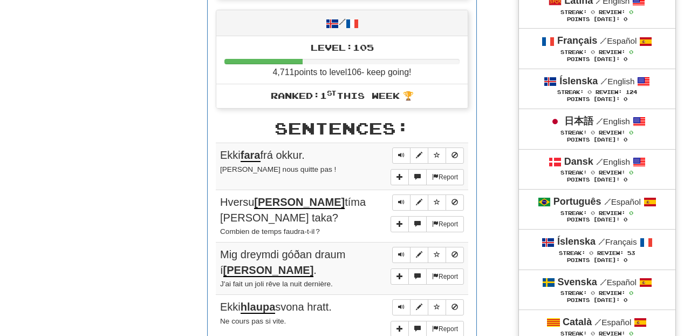
scroll to position [432, 0]
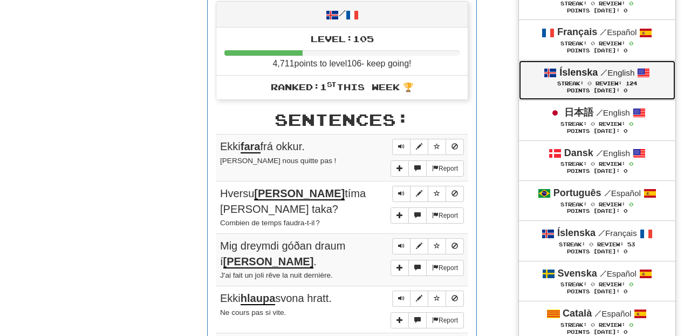
click at [637, 86] on span "124" at bounding box center [631, 83] width 11 height 6
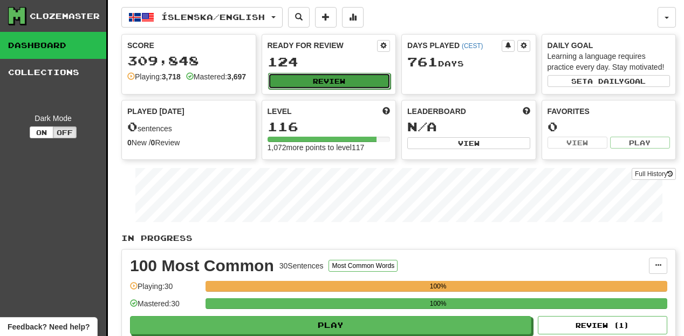
click at [355, 78] on button "Review" at bounding box center [329, 81] width 123 height 16
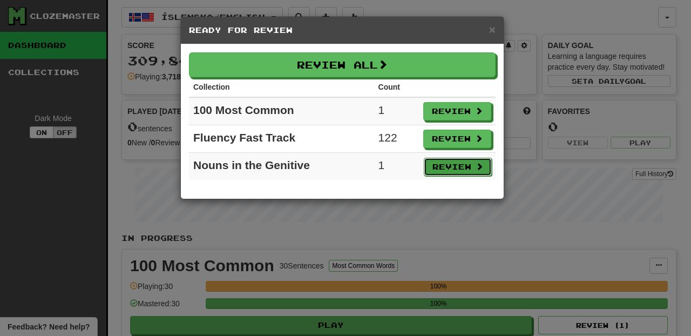
click at [456, 171] on button "Review" at bounding box center [458, 167] width 68 height 18
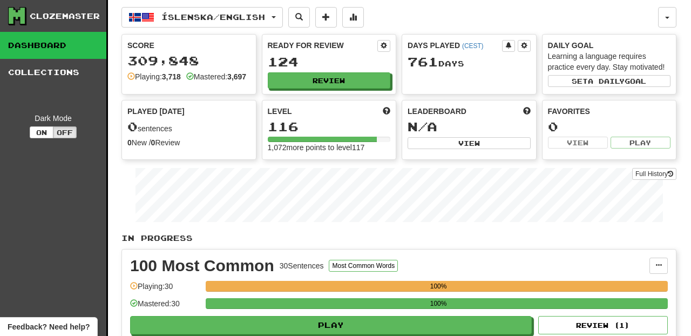
select select "********"
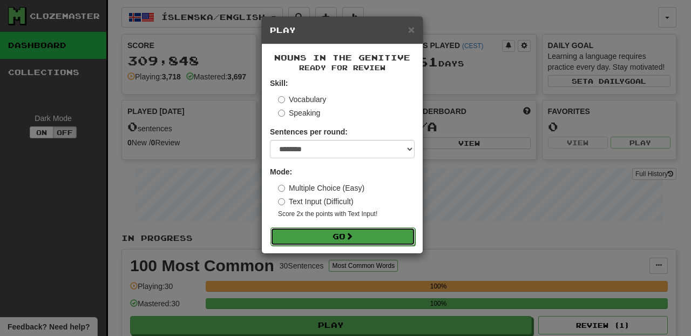
click at [384, 230] on button "Go" at bounding box center [342, 236] width 145 height 18
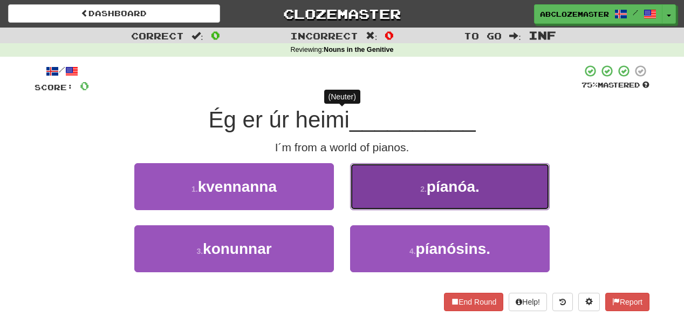
click at [405, 190] on button "2 . píanóa." at bounding box center [450, 186] width 200 height 47
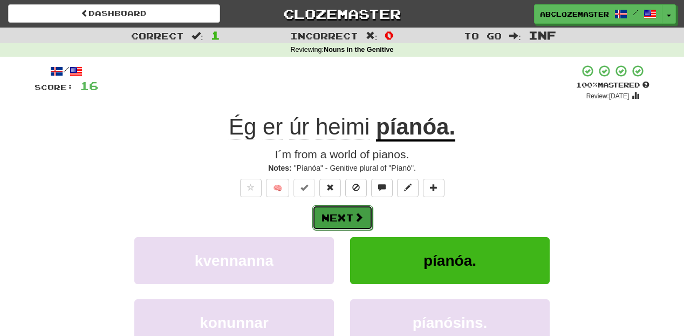
click at [355, 218] on span at bounding box center [359, 217] width 10 height 10
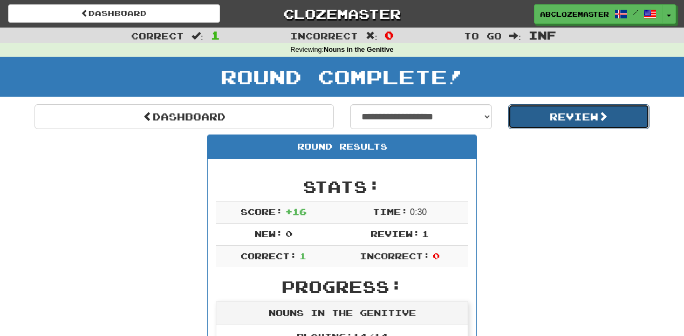
click at [528, 112] on button "Review" at bounding box center [579, 116] width 142 height 25
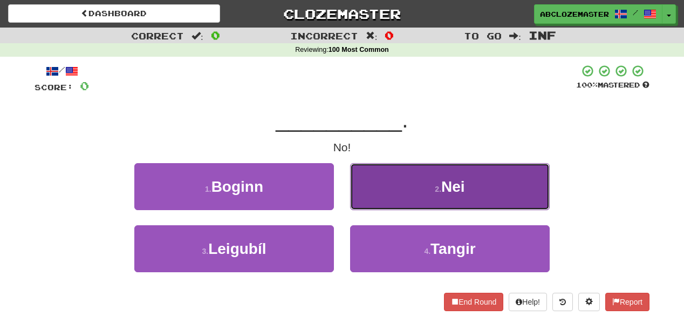
click at [433, 189] on button "2 . Nei" at bounding box center [450, 186] width 200 height 47
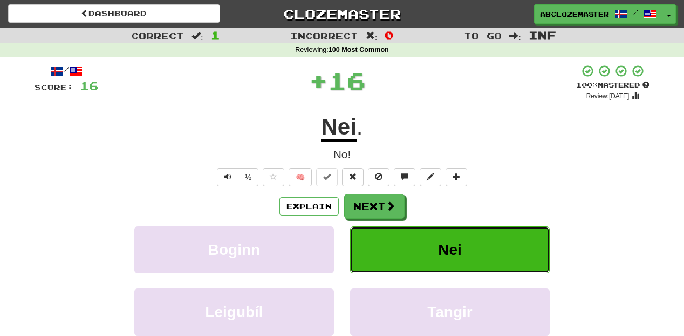
click at [431, 235] on button "Nei" at bounding box center [450, 249] width 200 height 47
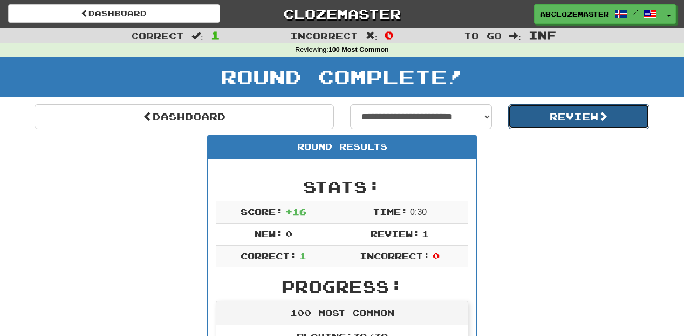
click at [522, 124] on button "Review" at bounding box center [579, 116] width 142 height 25
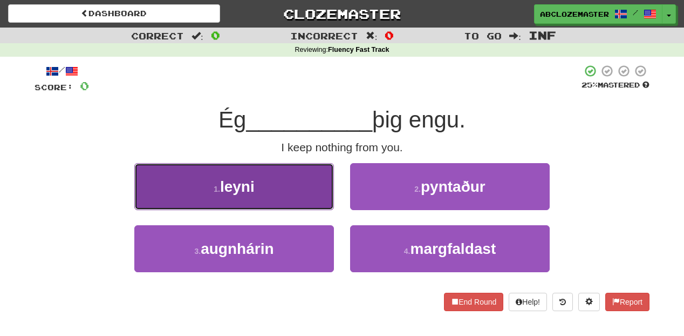
drag, startPoint x: 267, startPoint y: 257, endPoint x: 260, endPoint y: 189, distance: 68.4
click at [260, 189] on button "1 . leyni" at bounding box center [234, 186] width 200 height 47
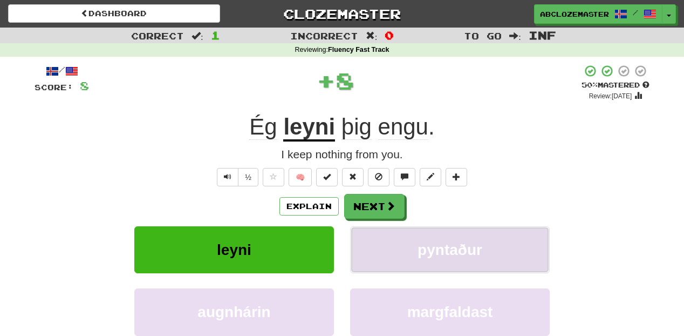
click at [413, 240] on button "pyntaður" at bounding box center [450, 249] width 200 height 47
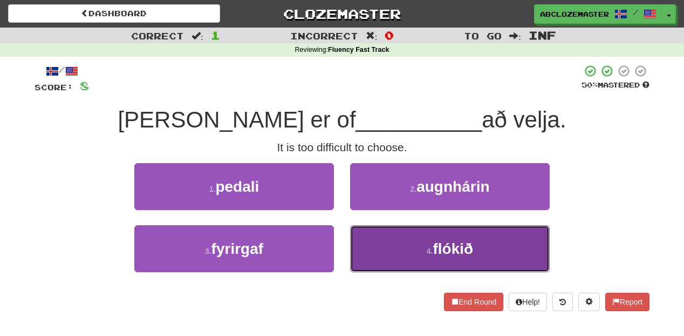
click at [438, 248] on span "flókið" at bounding box center [453, 248] width 40 height 17
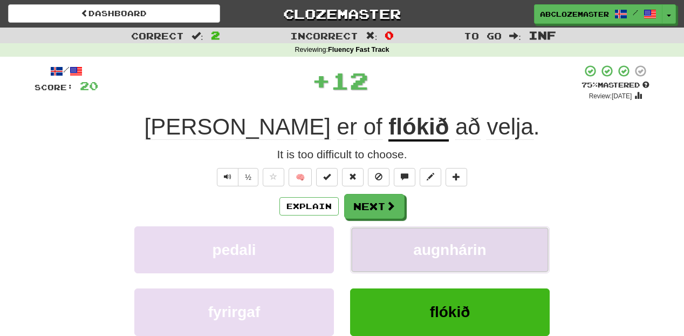
click at [442, 248] on span "augnhárin" at bounding box center [449, 249] width 73 height 17
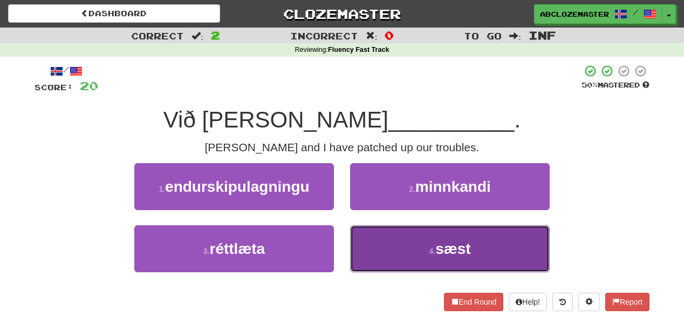
click at [477, 256] on button "4 . sæst" at bounding box center [450, 248] width 200 height 47
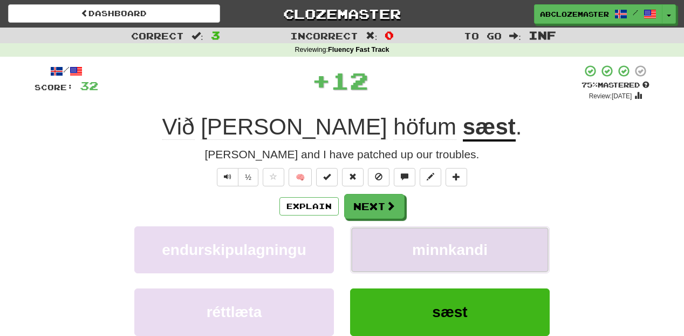
click at [471, 247] on span "minnkandi" at bounding box center [450, 249] width 76 height 17
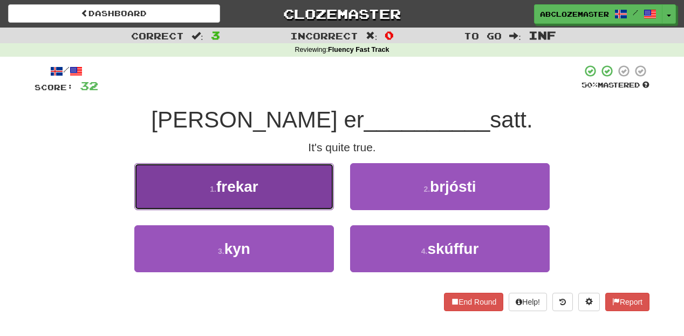
click at [286, 194] on button "1 . frekar" at bounding box center [234, 186] width 200 height 47
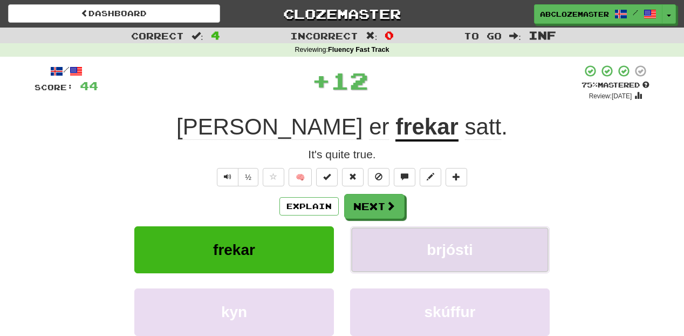
click at [493, 249] on button "brjósti" at bounding box center [450, 249] width 200 height 47
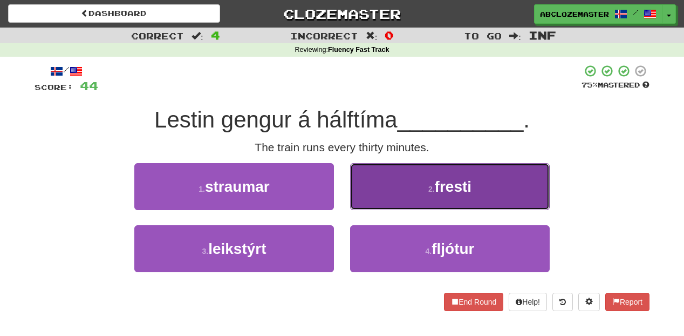
click at [395, 184] on button "2 . fresti" at bounding box center [450, 186] width 200 height 47
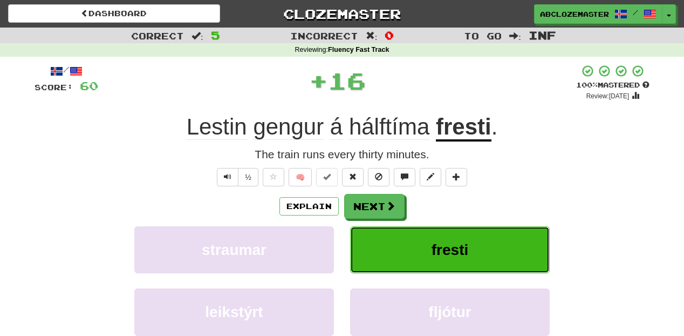
click at [417, 255] on button "fresti" at bounding box center [450, 249] width 200 height 47
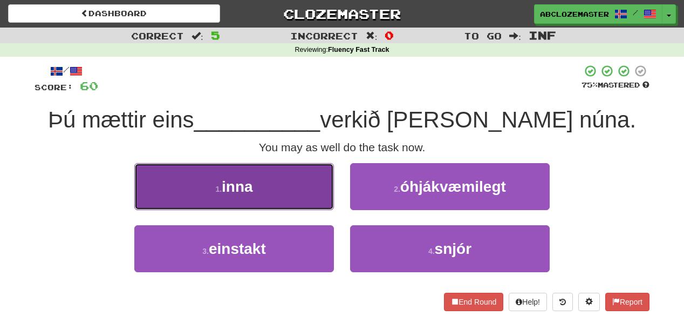
click at [315, 194] on button "1 . inna" at bounding box center [234, 186] width 200 height 47
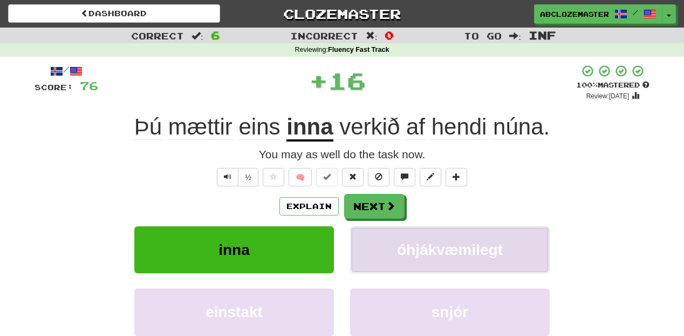
click at [443, 241] on button "óhjákvæmilegt" at bounding box center [450, 249] width 200 height 47
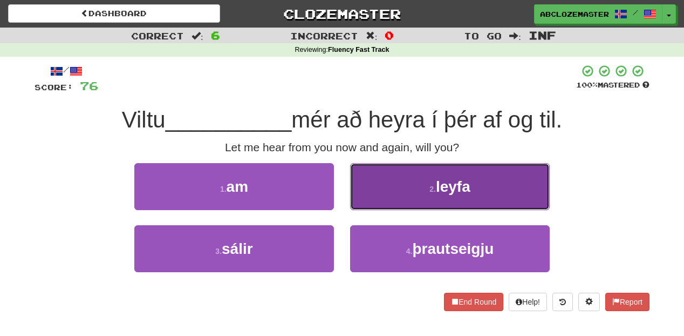
click at [429, 195] on button "2 . leyfa" at bounding box center [450, 186] width 200 height 47
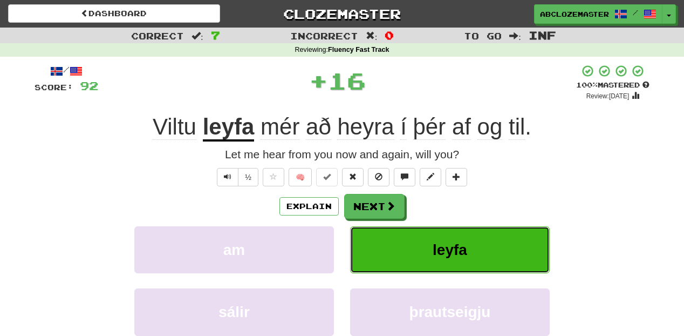
click at [442, 241] on button "leyfa" at bounding box center [450, 249] width 200 height 47
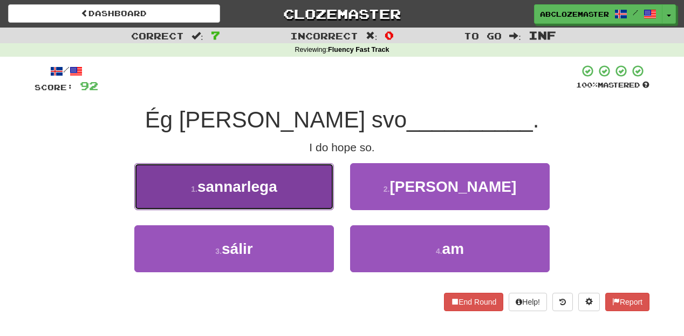
click at [295, 204] on button "1 . sannarlega" at bounding box center [234, 186] width 200 height 47
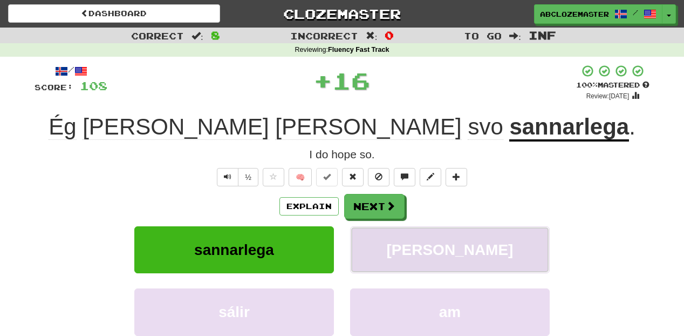
click at [473, 237] on button "slátt" at bounding box center [450, 249] width 200 height 47
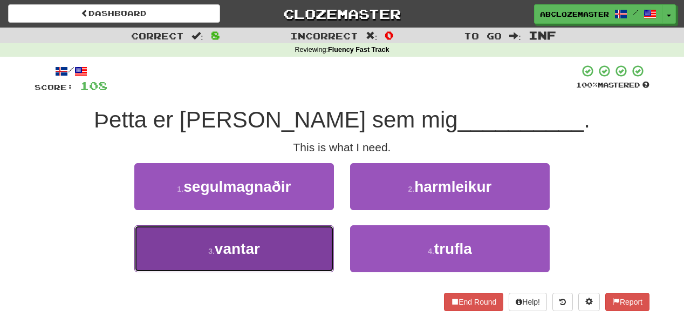
click at [295, 253] on button "3 . vantar" at bounding box center [234, 248] width 200 height 47
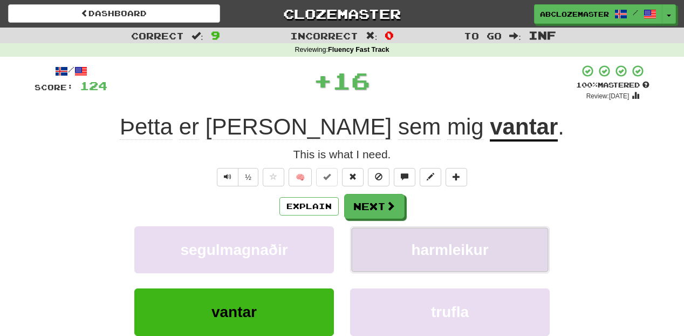
click at [459, 241] on button "harmleikur" at bounding box center [450, 249] width 200 height 47
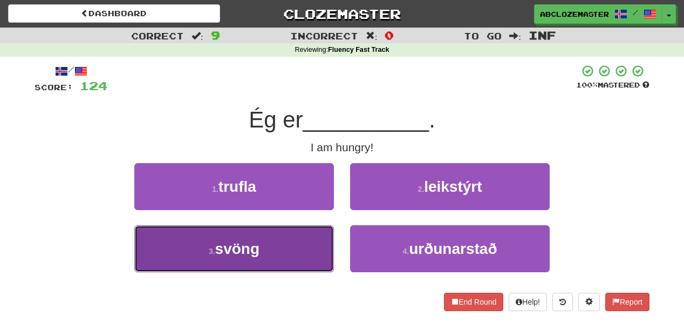
click at [296, 254] on button "3 . svöng" at bounding box center [234, 248] width 200 height 47
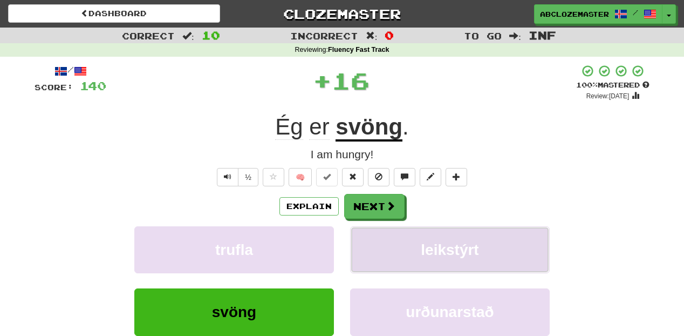
click at [429, 245] on span "leikstýrt" at bounding box center [450, 249] width 58 height 17
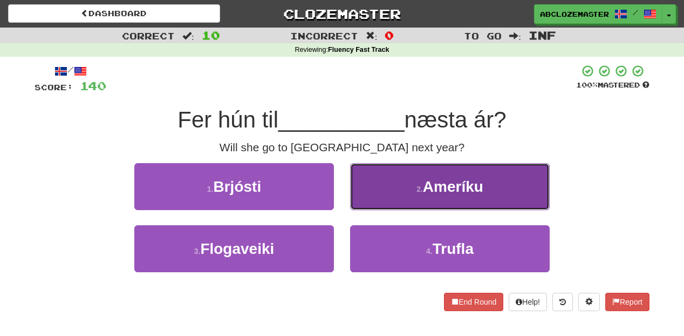
click at [389, 191] on button "2 . Ameríku" at bounding box center [450, 186] width 200 height 47
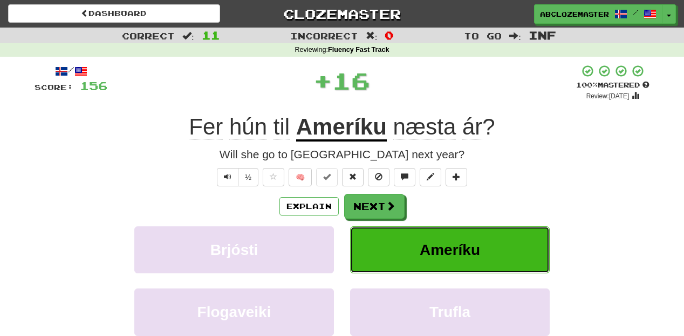
click at [435, 254] on span "Ameríku" at bounding box center [450, 249] width 60 height 17
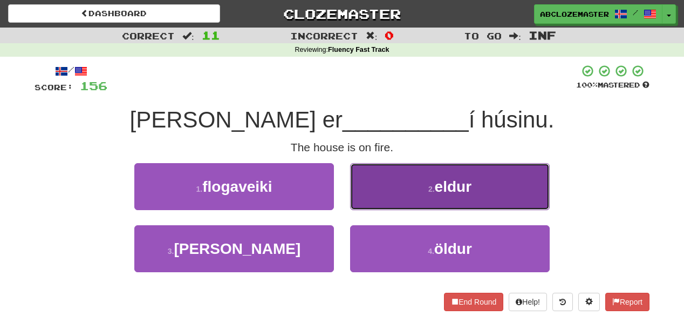
click at [420, 191] on button "2 . eldur" at bounding box center [450, 186] width 200 height 47
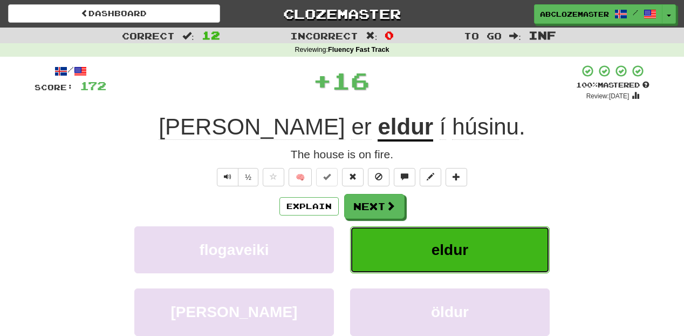
click at [429, 252] on button "eldur" at bounding box center [450, 249] width 200 height 47
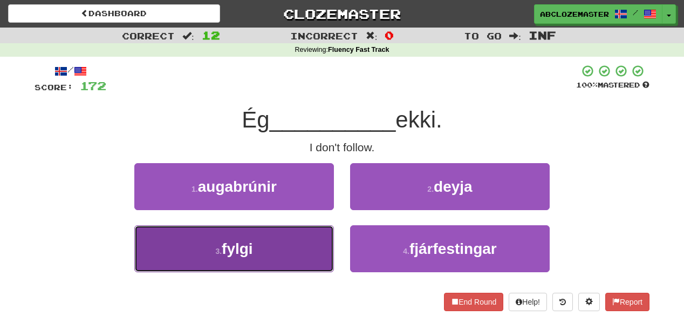
click at [291, 255] on button "3 . fylgi" at bounding box center [234, 248] width 200 height 47
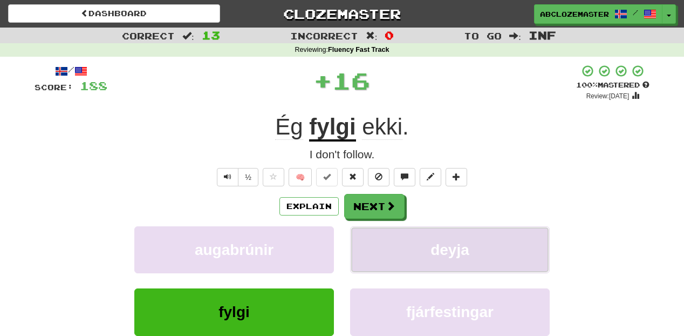
click at [464, 246] on span "deyja" at bounding box center [450, 249] width 39 height 17
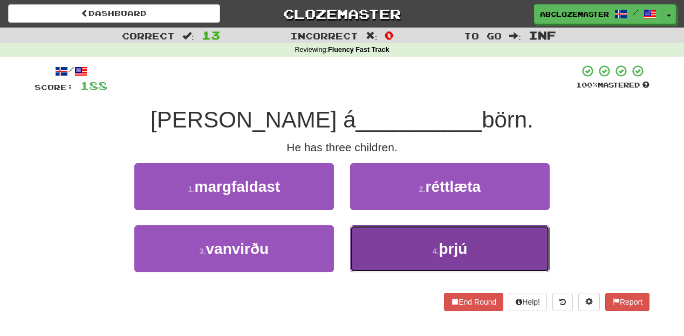
click at [429, 252] on button "4 . þrjú" at bounding box center [450, 248] width 200 height 47
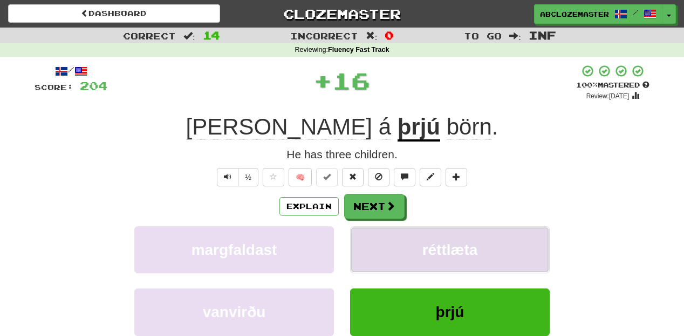
click at [449, 242] on span "réttlæta" at bounding box center [451, 249] width 56 height 17
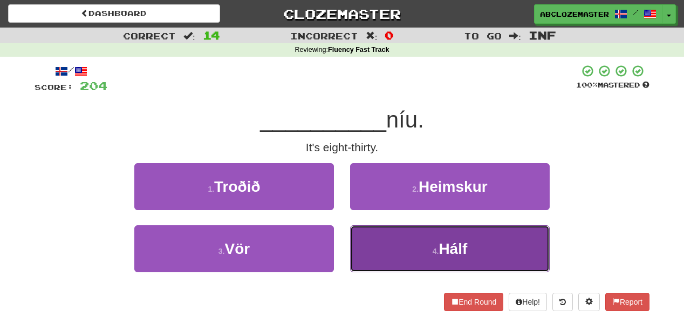
click at [442, 254] on span "Hálf" at bounding box center [453, 248] width 29 height 17
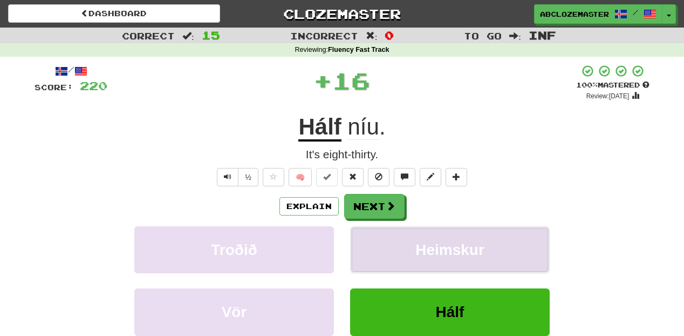
click at [472, 249] on span "Heimskur" at bounding box center [450, 249] width 69 height 17
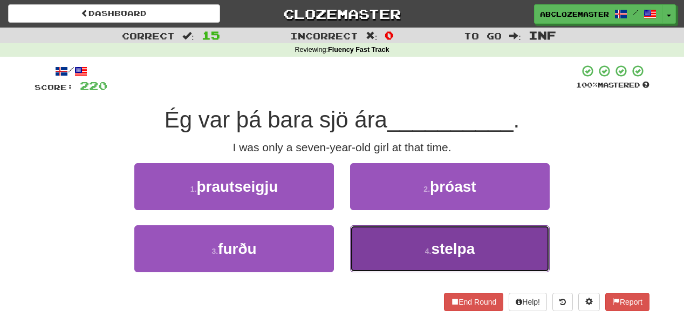
click at [416, 251] on button "4 . stelpa" at bounding box center [450, 248] width 200 height 47
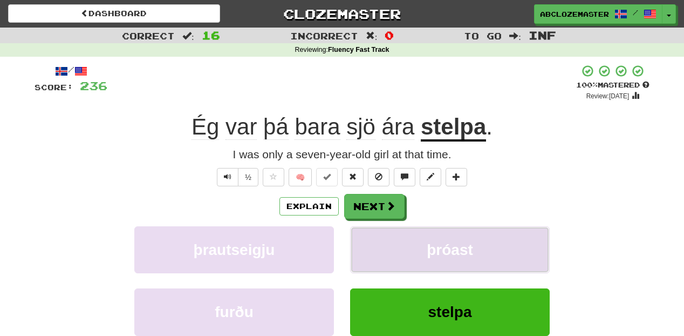
click at [422, 250] on button "þróast" at bounding box center [450, 249] width 200 height 47
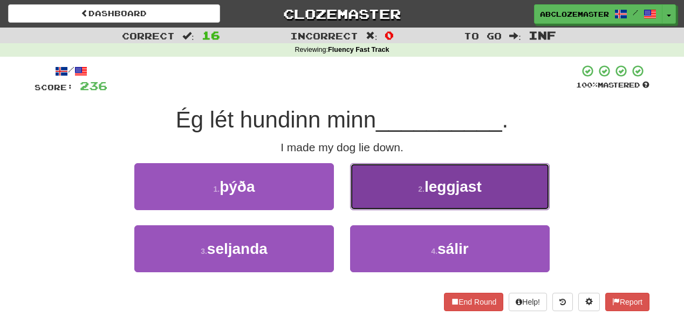
click at [408, 199] on button "2 . leggjast" at bounding box center [450, 186] width 200 height 47
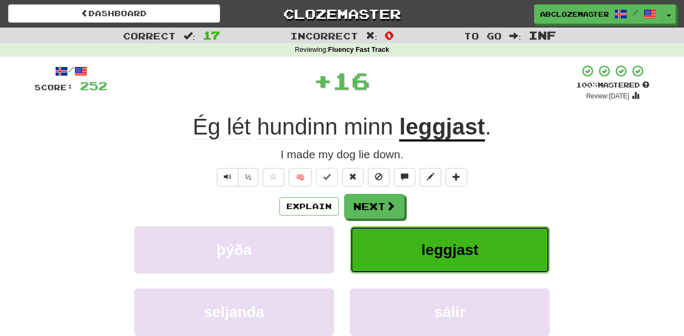
click at [417, 236] on button "leggjast" at bounding box center [450, 249] width 200 height 47
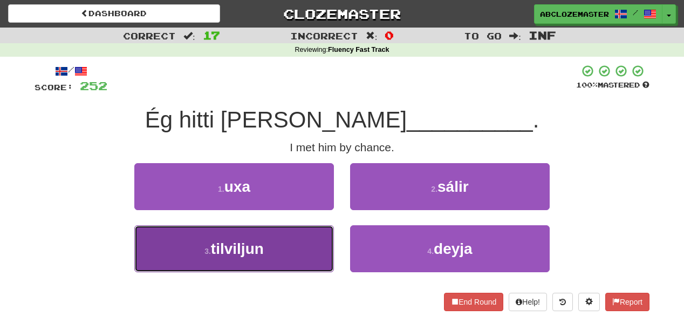
click at [307, 253] on button "3 . tilviljun" at bounding box center [234, 248] width 200 height 47
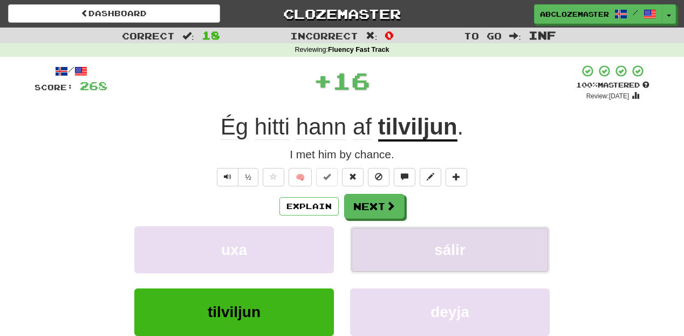
click at [465, 242] on span "sálir" at bounding box center [450, 249] width 31 height 17
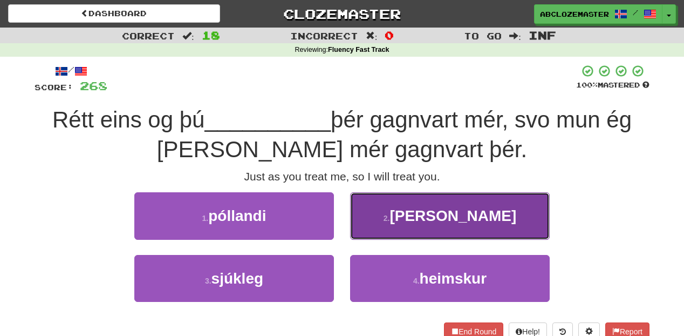
click at [442, 220] on span "hagar" at bounding box center [453, 215] width 127 height 17
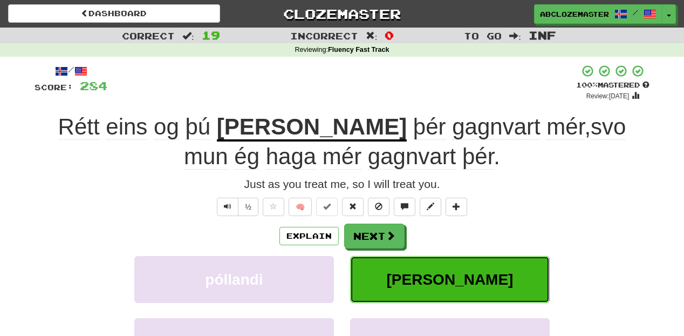
click at [493, 279] on button "hagar" at bounding box center [450, 279] width 200 height 47
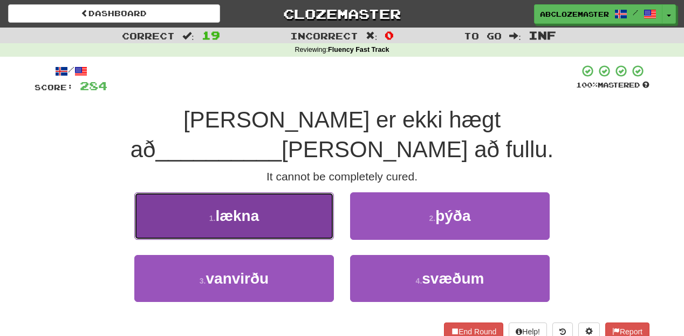
click at [306, 192] on button "1 . lækna" at bounding box center [234, 215] width 200 height 47
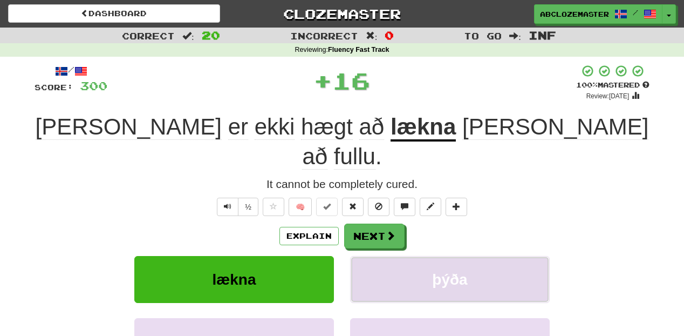
click at [476, 256] on button "þýða" at bounding box center [450, 279] width 200 height 47
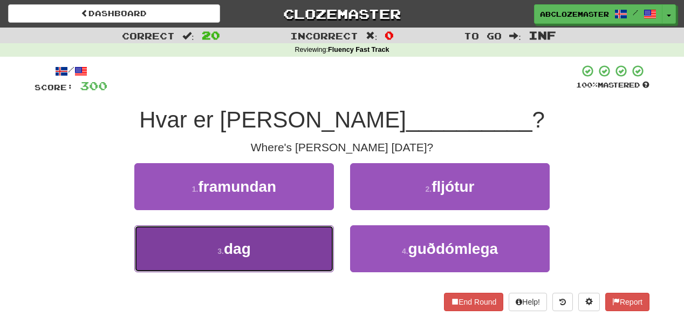
click at [276, 257] on button "3 . dag" at bounding box center [234, 248] width 200 height 47
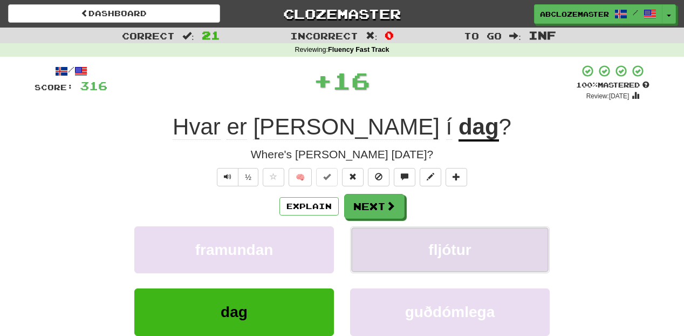
click at [435, 250] on span "fljótur" at bounding box center [450, 249] width 43 height 17
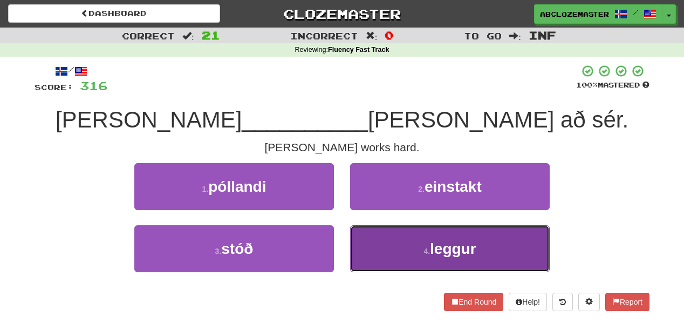
click at [408, 254] on button "4 . leggur" at bounding box center [450, 248] width 200 height 47
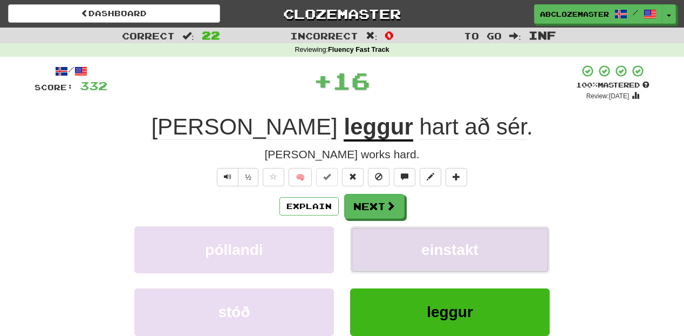
click at [466, 243] on span "einstakt" at bounding box center [450, 249] width 57 height 17
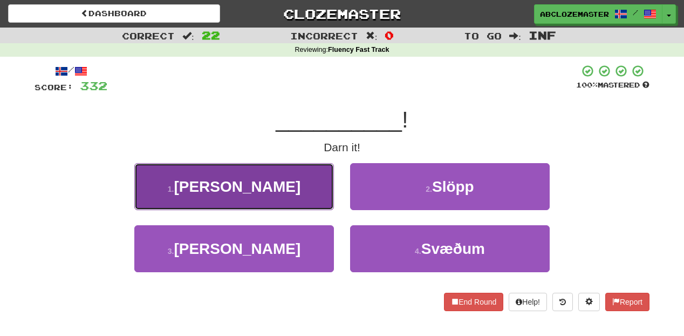
click at [280, 192] on button "1 . Skrambinn" at bounding box center [234, 186] width 200 height 47
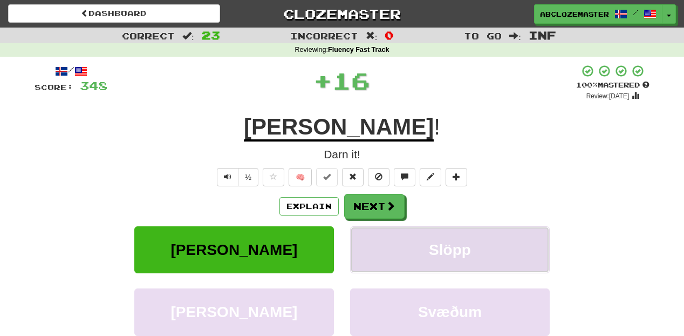
click at [434, 255] on span "Slöpp" at bounding box center [450, 249] width 42 height 17
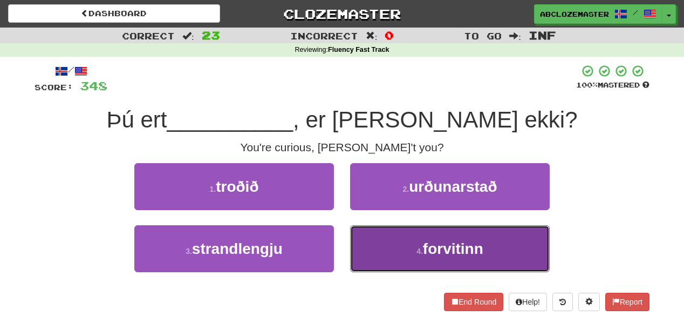
click at [417, 253] on small "4 ." at bounding box center [420, 251] width 6 height 9
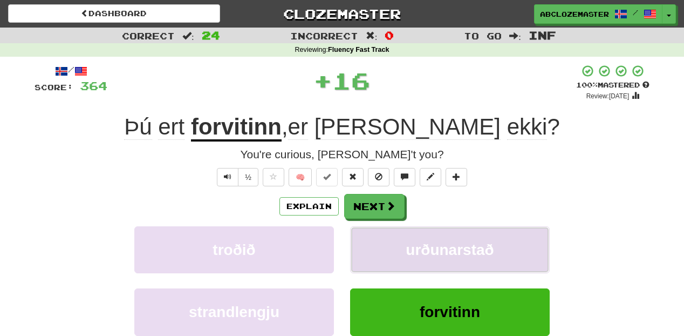
click at [438, 246] on span "urðunarstað" at bounding box center [450, 249] width 88 height 17
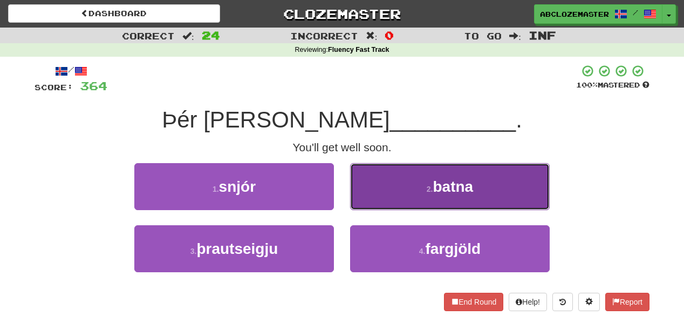
click at [401, 193] on button "2 . batna" at bounding box center [450, 186] width 200 height 47
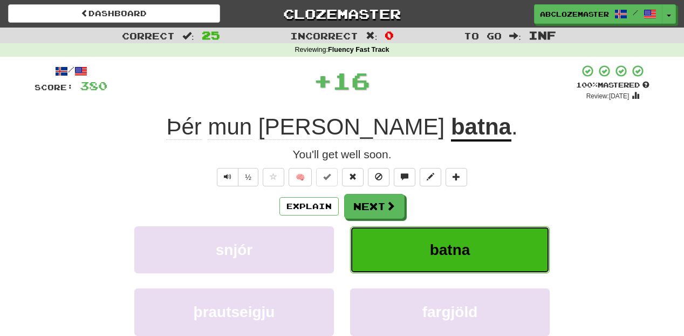
click at [410, 261] on button "batna" at bounding box center [450, 249] width 200 height 47
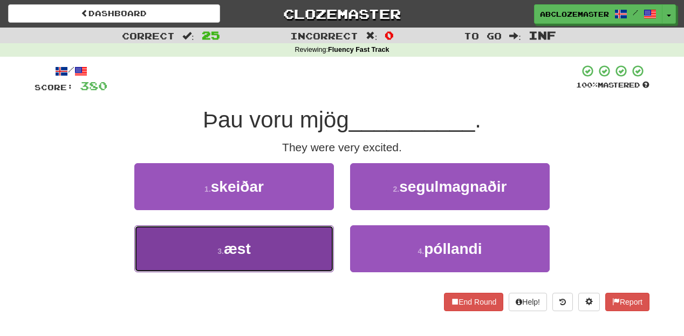
click at [283, 255] on button "3 . æst" at bounding box center [234, 248] width 200 height 47
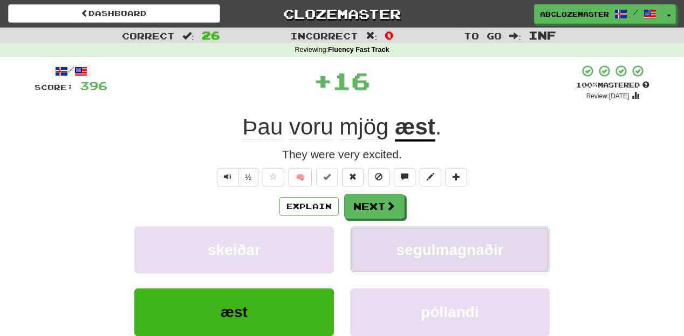
click at [410, 253] on span "segulmagnaðir" at bounding box center [449, 249] width 107 height 17
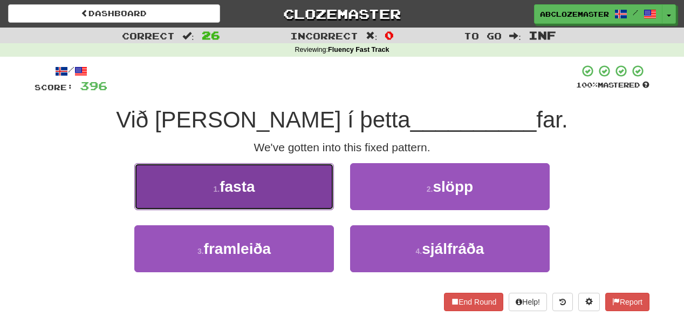
click at [308, 209] on button "1 . fasta" at bounding box center [234, 186] width 200 height 47
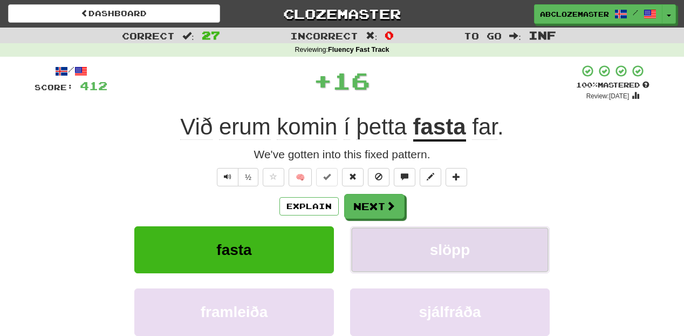
click at [453, 250] on span "slöpp" at bounding box center [450, 249] width 40 height 17
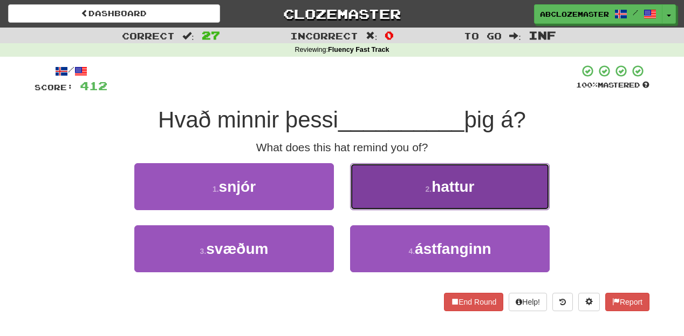
click at [428, 186] on small "2 ." at bounding box center [428, 189] width 6 height 9
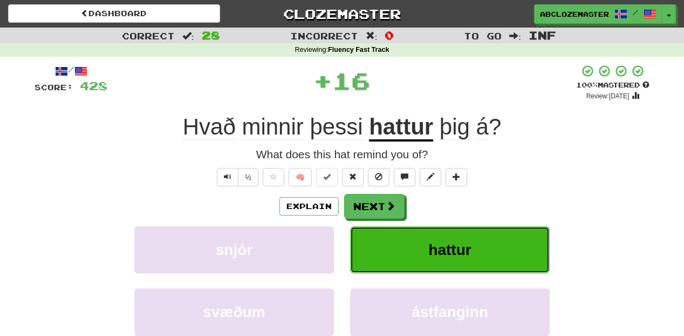
click at [435, 244] on span "hattur" at bounding box center [450, 249] width 43 height 17
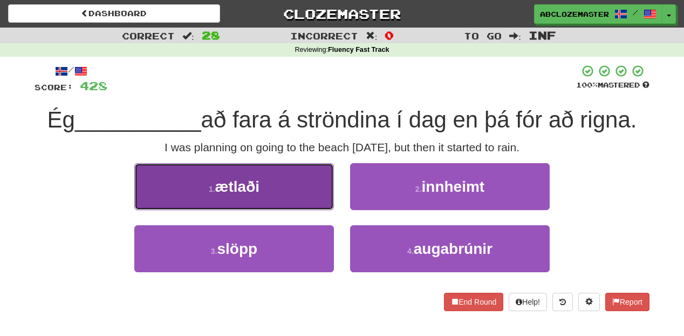
click at [293, 181] on button "1 . ætlaði" at bounding box center [234, 186] width 200 height 47
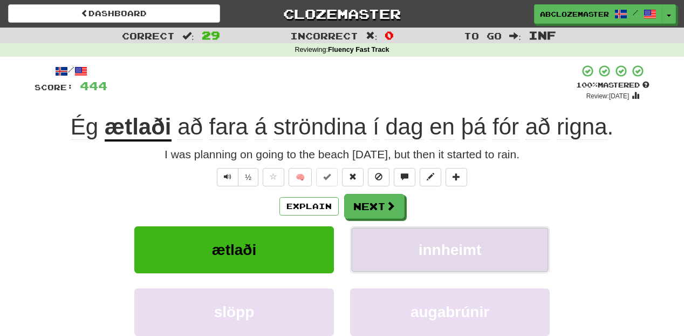
click at [466, 261] on button "innheimt" at bounding box center [450, 249] width 200 height 47
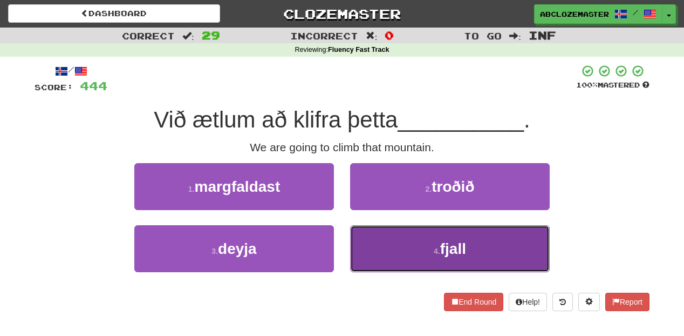
click at [399, 250] on button "4 . fjall" at bounding box center [450, 248] width 200 height 47
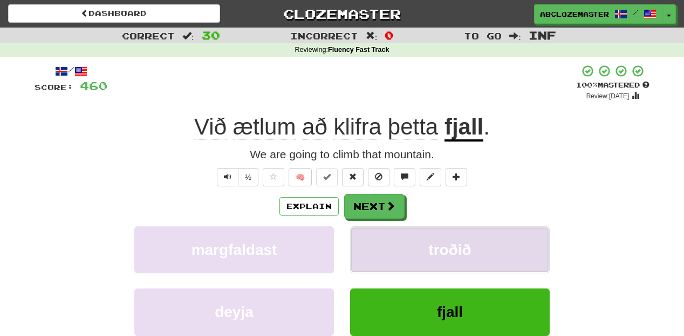
click at [436, 250] on span "troðið" at bounding box center [450, 249] width 43 height 17
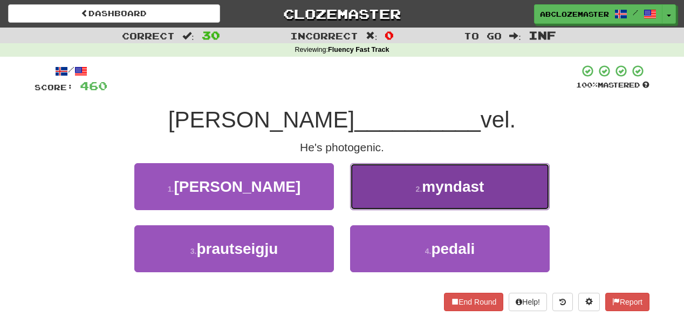
click at [409, 196] on button "2 . myndast" at bounding box center [450, 186] width 200 height 47
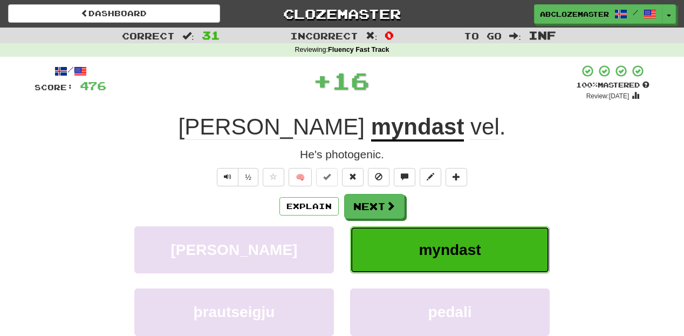
click at [488, 245] on button "myndast" at bounding box center [450, 249] width 200 height 47
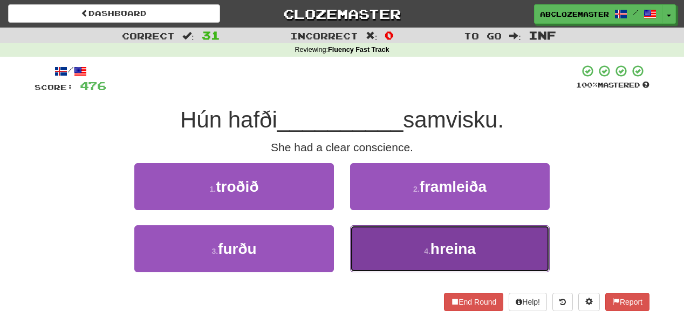
click at [436, 243] on span "hreina" at bounding box center [453, 248] width 45 height 17
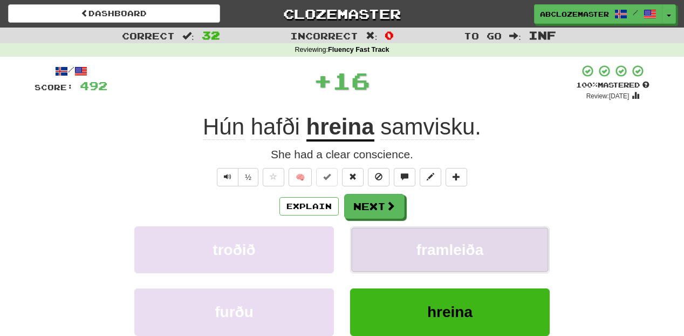
click at [456, 252] on span "framleiða" at bounding box center [450, 249] width 67 height 17
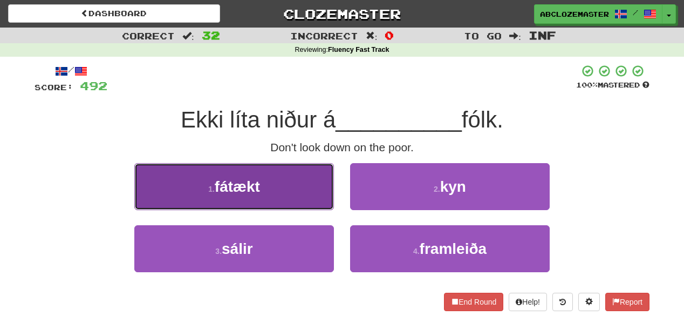
click at [301, 199] on button "1 . fátækt" at bounding box center [234, 186] width 200 height 47
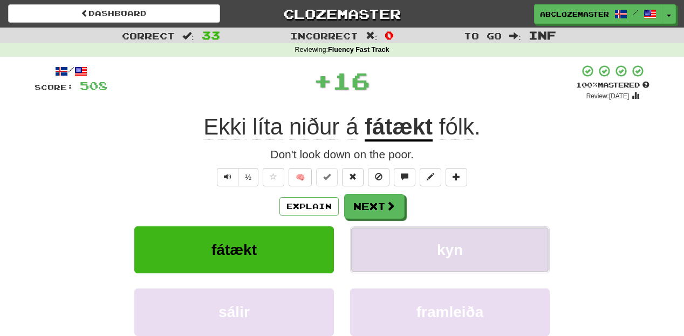
click at [464, 245] on button "kyn" at bounding box center [450, 249] width 200 height 47
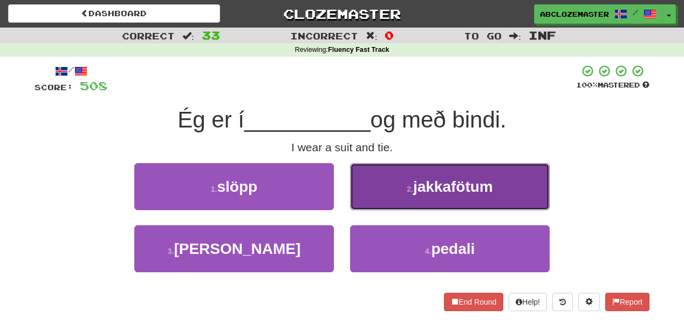
click at [417, 207] on button "2 . jakkafötum" at bounding box center [450, 186] width 200 height 47
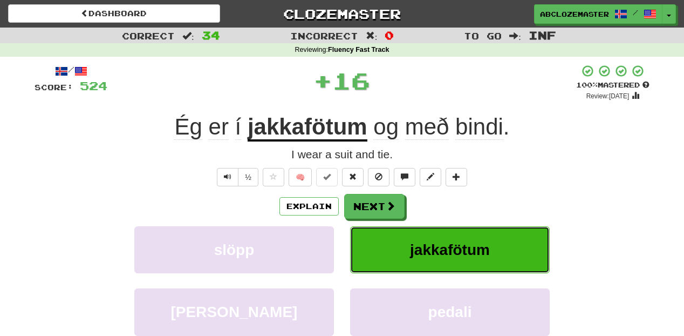
click at [438, 255] on span "jakkafötum" at bounding box center [450, 249] width 80 height 17
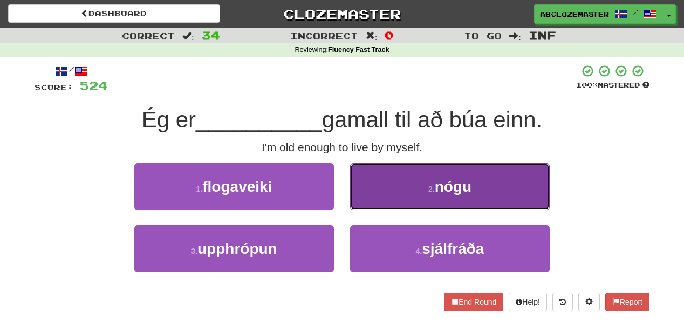
click at [404, 186] on button "2 . nógu" at bounding box center [450, 186] width 200 height 47
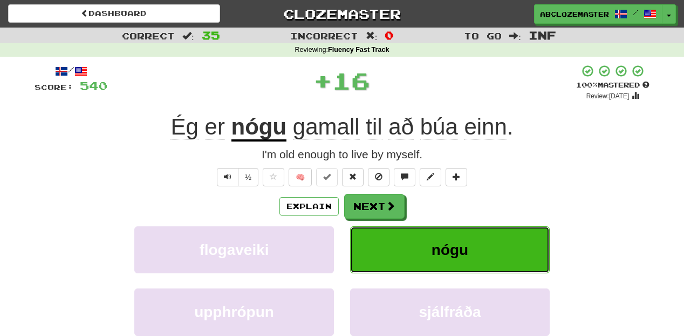
click at [465, 253] on span "nógu" at bounding box center [450, 249] width 37 height 17
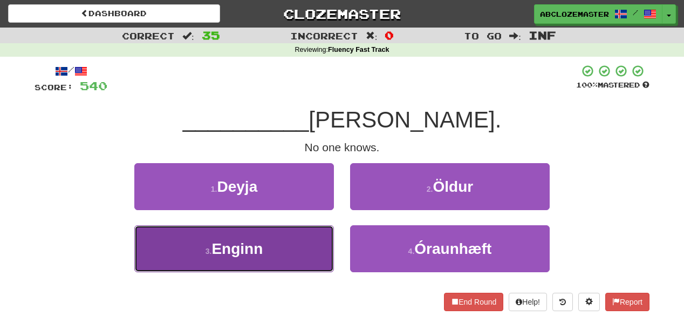
click at [287, 252] on button "3 . Enginn" at bounding box center [234, 248] width 200 height 47
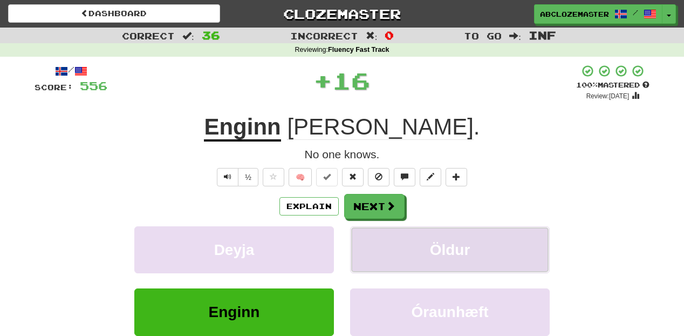
click at [443, 235] on button "Öldur" at bounding box center [450, 249] width 200 height 47
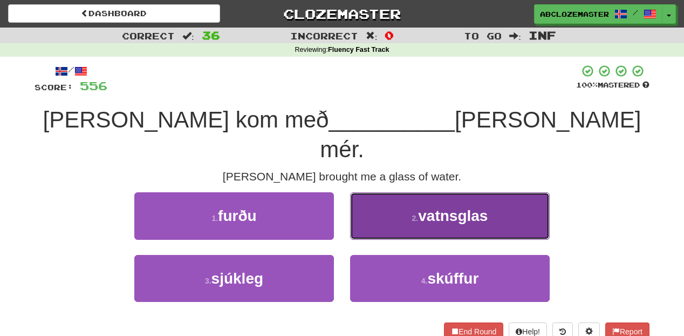
click at [430, 207] on span "vatnsglas" at bounding box center [453, 215] width 70 height 17
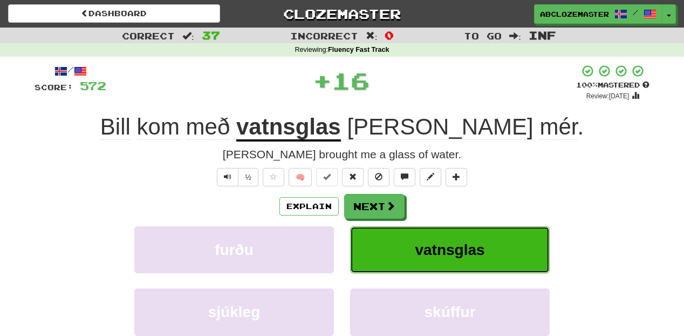
click at [438, 248] on span "vatnsglas" at bounding box center [450, 249] width 70 height 17
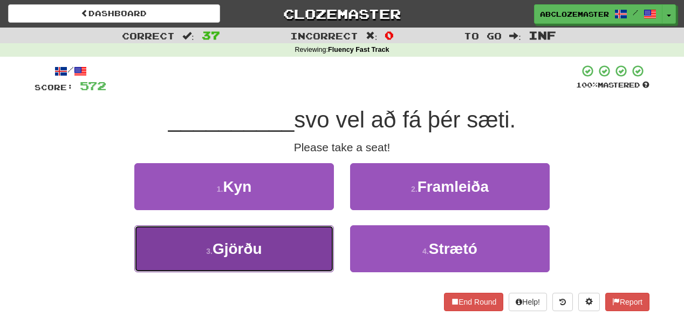
click at [285, 255] on button "3 . Gjörðu" at bounding box center [234, 248] width 200 height 47
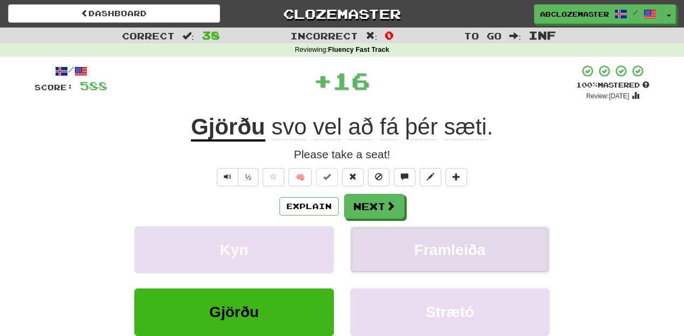
click at [461, 251] on span "Framleiða" at bounding box center [450, 249] width 71 height 17
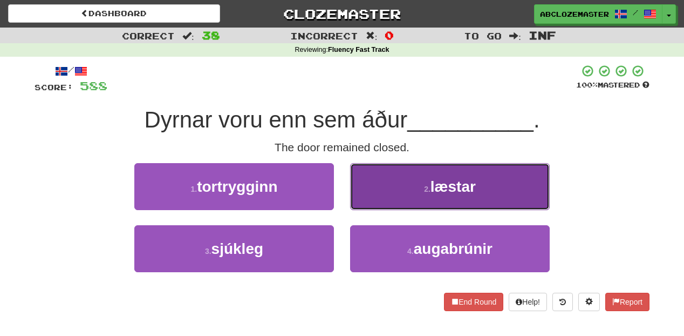
click at [396, 194] on button "2 . læstar" at bounding box center [450, 186] width 200 height 47
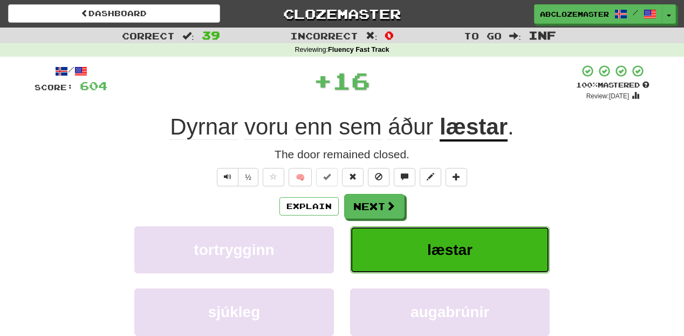
click at [415, 259] on button "læstar" at bounding box center [450, 249] width 200 height 47
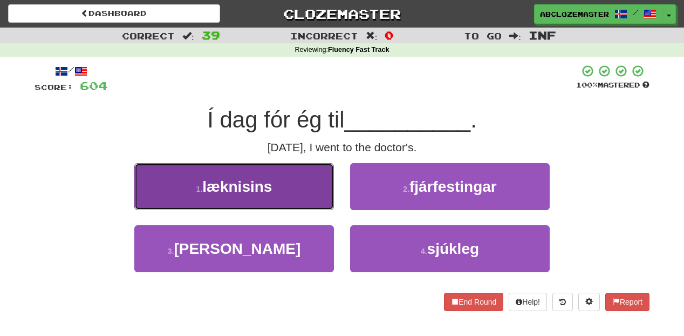
click at [309, 203] on button "1 . læknisins" at bounding box center [234, 186] width 200 height 47
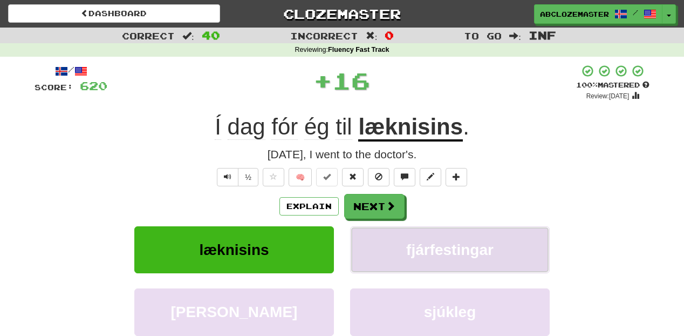
click at [429, 243] on span "fjárfestingar" at bounding box center [449, 249] width 87 height 17
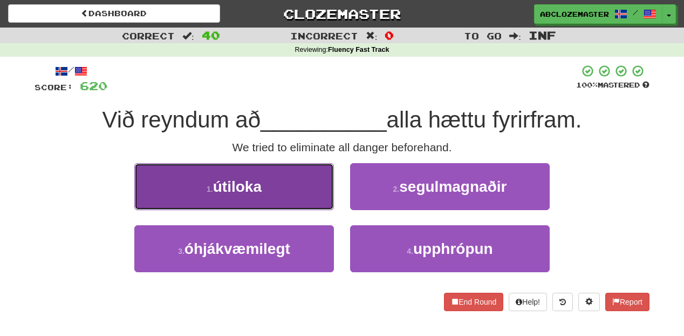
click at [304, 196] on button "1 . útiloka" at bounding box center [234, 186] width 200 height 47
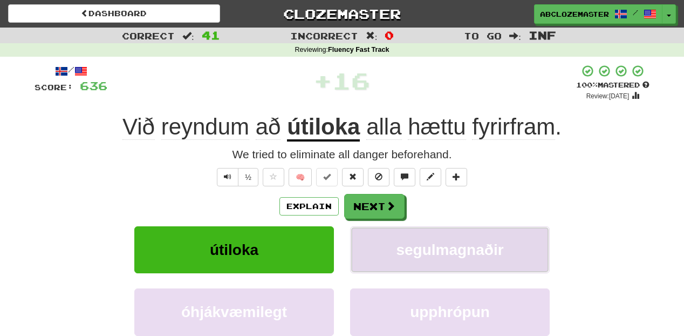
click at [408, 244] on span "segulmagnaðir" at bounding box center [449, 249] width 107 height 17
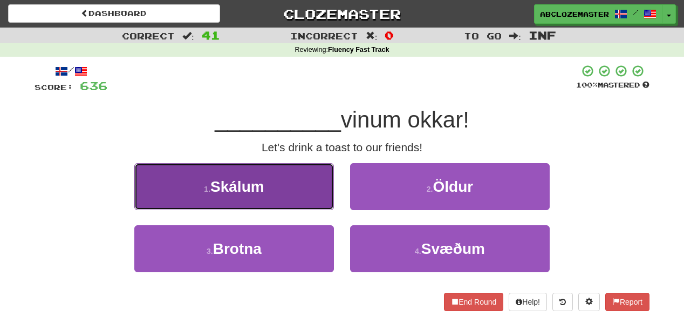
click at [281, 188] on button "1 . Skálum" at bounding box center [234, 186] width 200 height 47
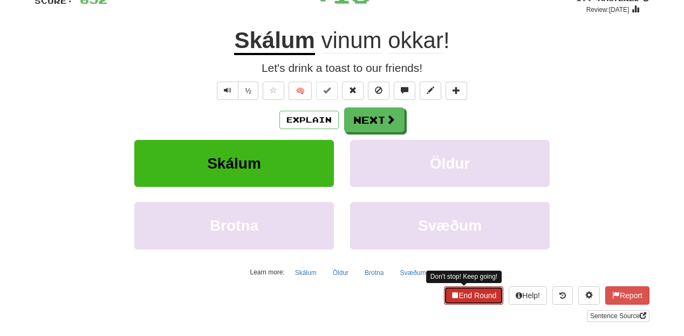
click at [474, 301] on button "End Round" at bounding box center [473, 295] width 59 height 18
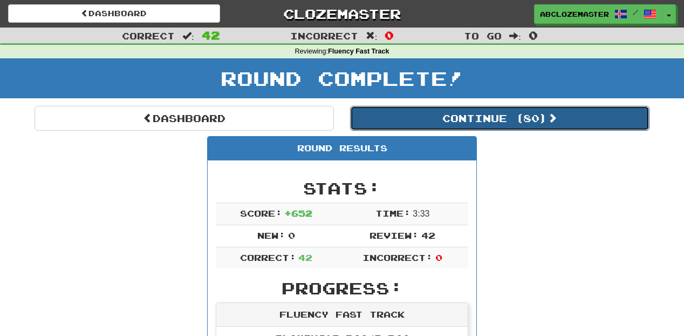
click at [509, 117] on button "Continue ( 80 )" at bounding box center [500, 118] width 300 height 25
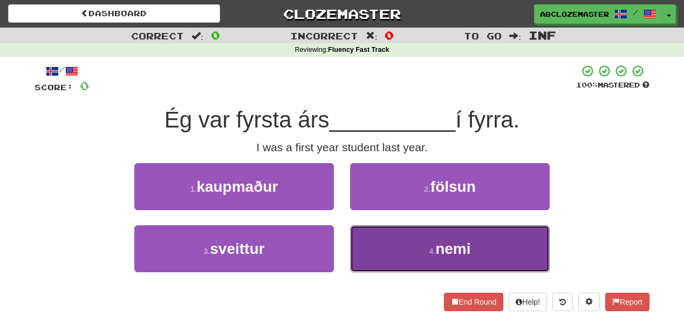
click at [408, 260] on button "4 . nemi" at bounding box center [450, 248] width 200 height 47
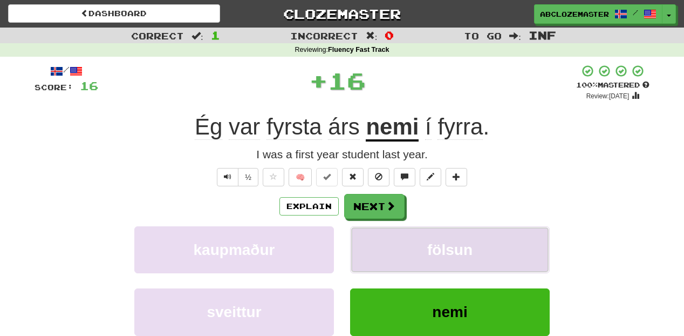
click at [425, 253] on button "fölsun" at bounding box center [450, 249] width 200 height 47
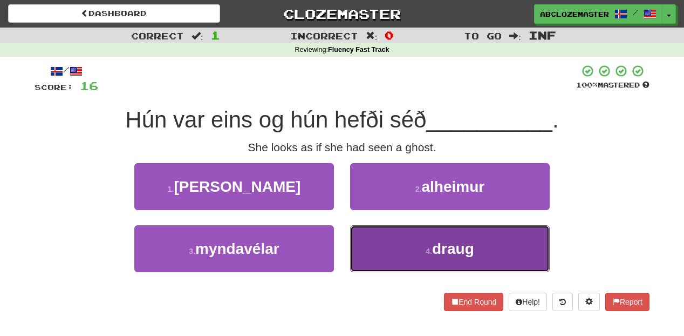
click at [422, 254] on button "4 . draug" at bounding box center [450, 248] width 200 height 47
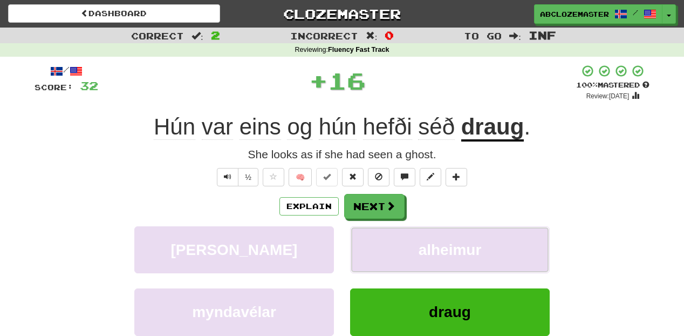
click at [422, 254] on span "alheimur" at bounding box center [450, 249] width 63 height 17
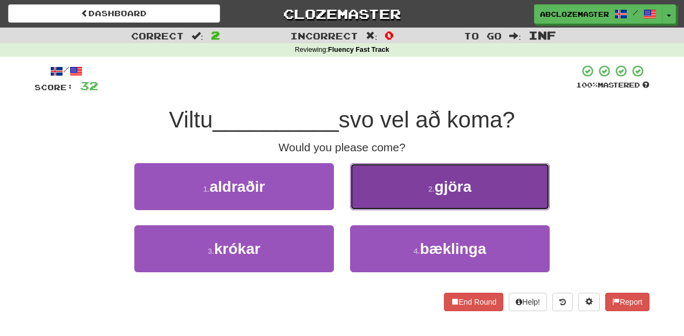
click at [397, 199] on button "2 . gjöra" at bounding box center [450, 186] width 200 height 47
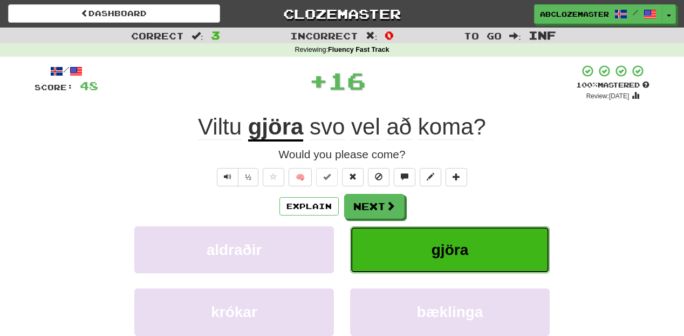
click at [426, 253] on button "gjöra" at bounding box center [450, 249] width 200 height 47
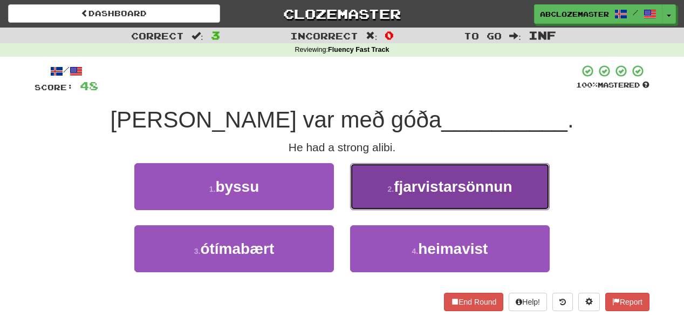
click at [466, 195] on span "fjarvistarsönnun" at bounding box center [453, 186] width 118 height 17
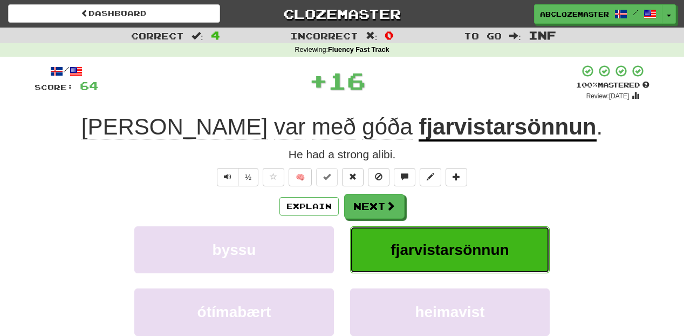
click at [444, 243] on span "fjarvistarsönnun" at bounding box center [450, 249] width 118 height 17
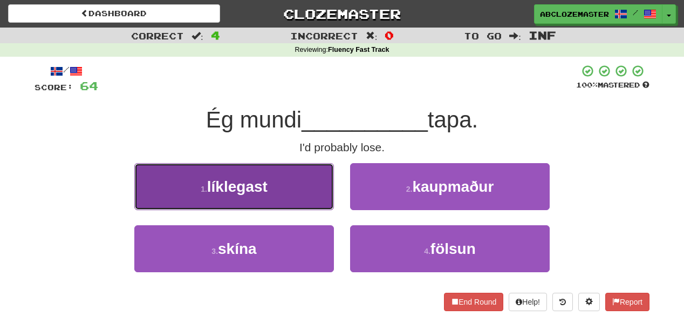
click at [299, 192] on button "1 . líklegast" at bounding box center [234, 186] width 200 height 47
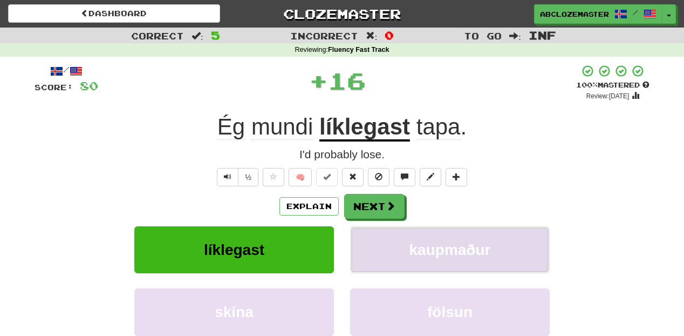
click at [408, 247] on button "kaupmaður" at bounding box center [450, 249] width 200 height 47
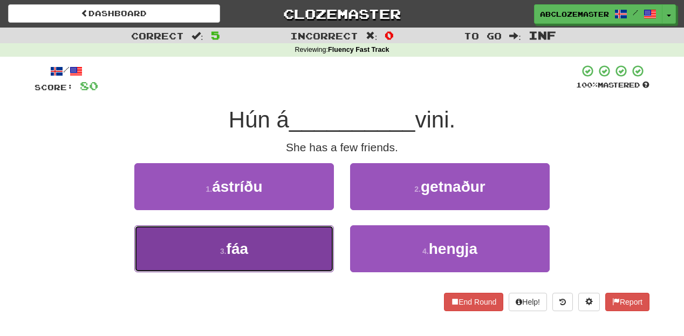
click at [288, 241] on button "3 . fáa" at bounding box center [234, 248] width 200 height 47
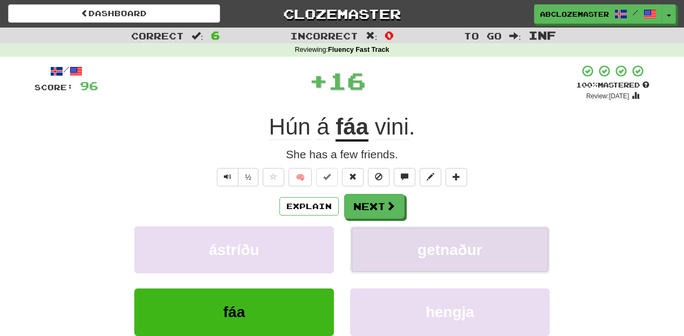
click at [438, 246] on span "getnaður" at bounding box center [450, 249] width 65 height 17
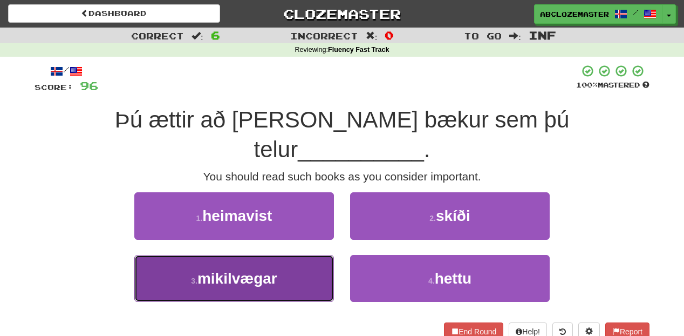
click at [287, 255] on button "3 . mikilvægar" at bounding box center [234, 278] width 200 height 47
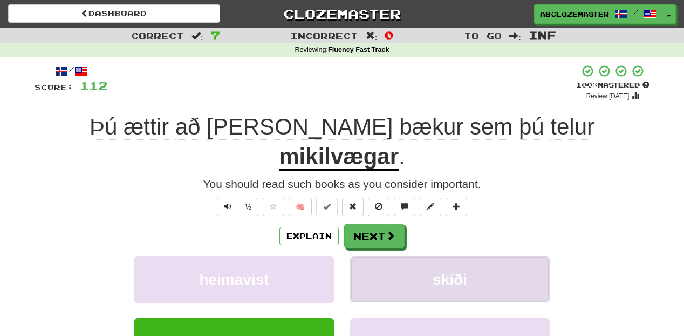
click at [397, 261] on button "skíði" at bounding box center [450, 279] width 200 height 47
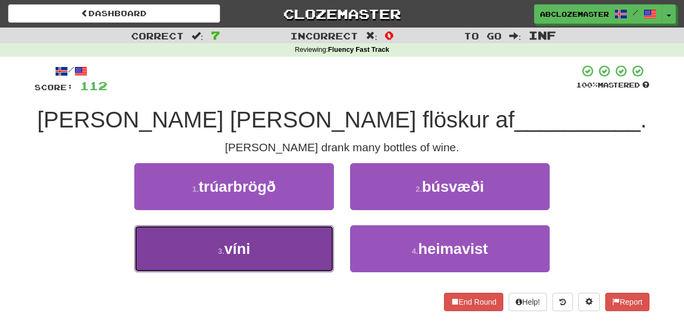
click at [281, 256] on button "3 . víni" at bounding box center [234, 248] width 200 height 47
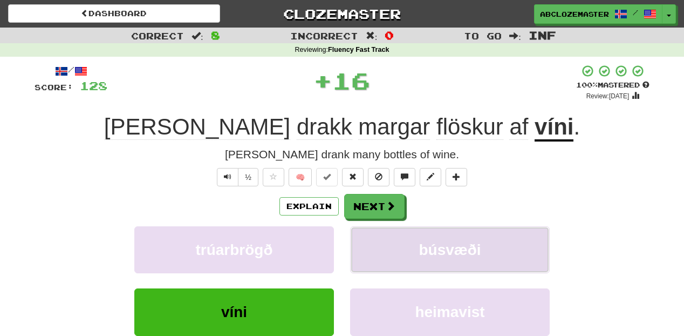
click at [424, 256] on span "búsvæði" at bounding box center [450, 249] width 62 height 17
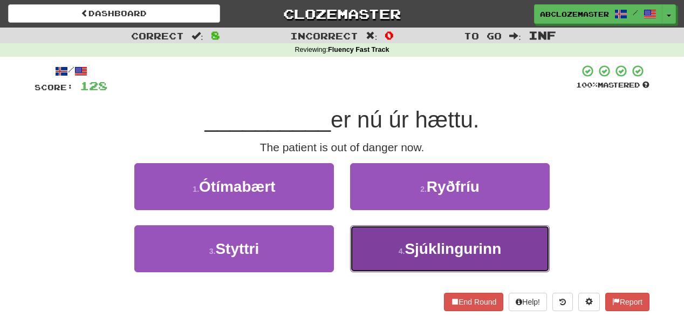
click at [399, 242] on button "4 . Sjúklingurinn" at bounding box center [450, 248] width 200 height 47
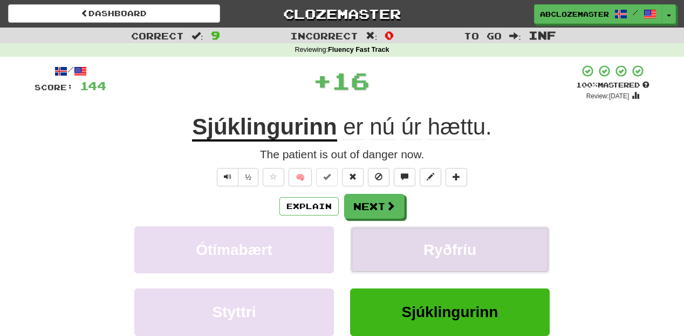
click at [418, 239] on button "Ryðfríu" at bounding box center [450, 249] width 200 height 47
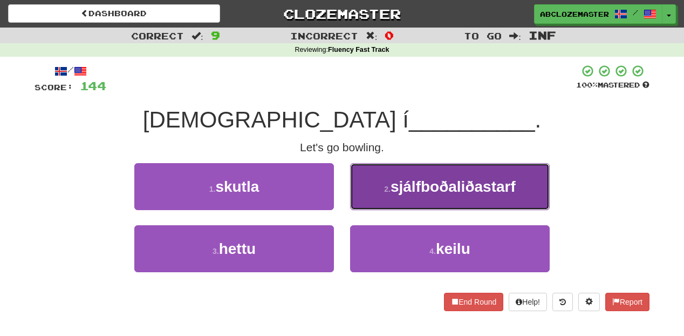
click at [406, 201] on button "2 . sjálfboðaliðastarf" at bounding box center [450, 186] width 200 height 47
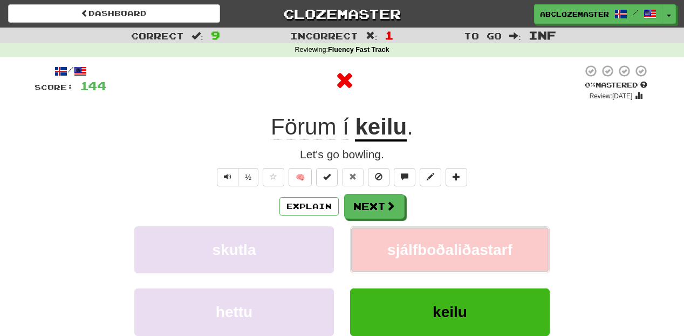
click at [398, 260] on button "sjálfboðaliðastarf" at bounding box center [450, 249] width 200 height 47
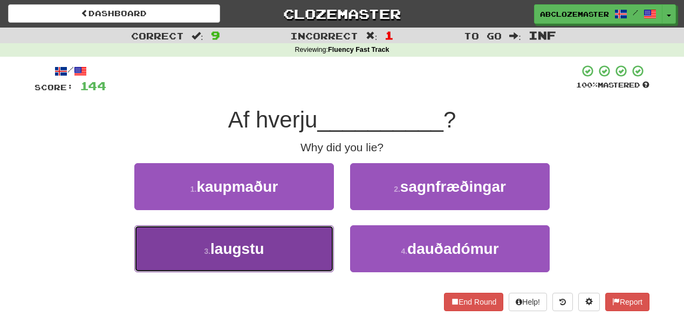
click at [281, 247] on button "3 . laugstu" at bounding box center [234, 248] width 200 height 47
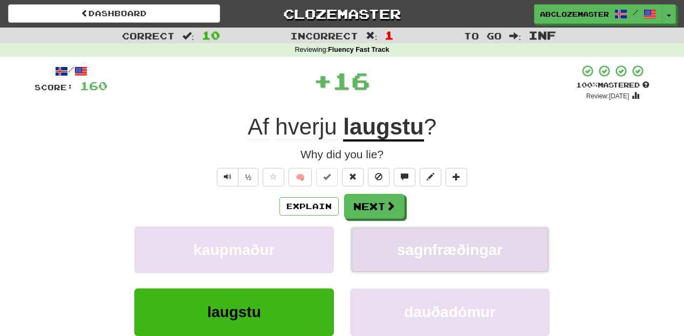
click at [396, 246] on button "sagnfræðingar" at bounding box center [450, 249] width 200 height 47
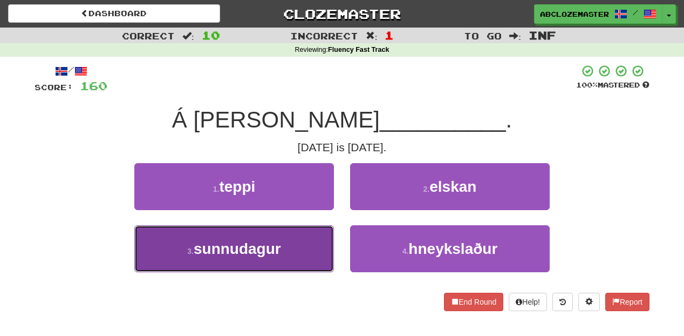
click at [279, 250] on span "sunnudagur" at bounding box center [237, 248] width 87 height 17
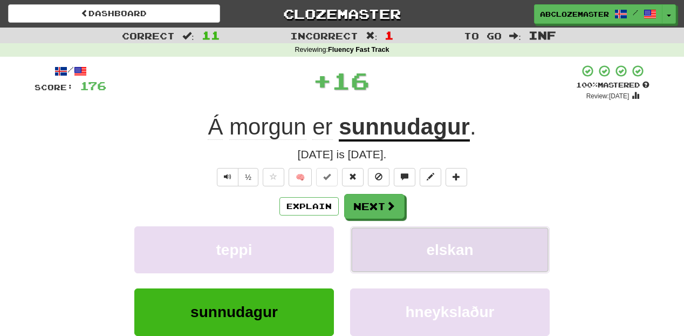
click at [411, 240] on button "elskan" at bounding box center [450, 249] width 200 height 47
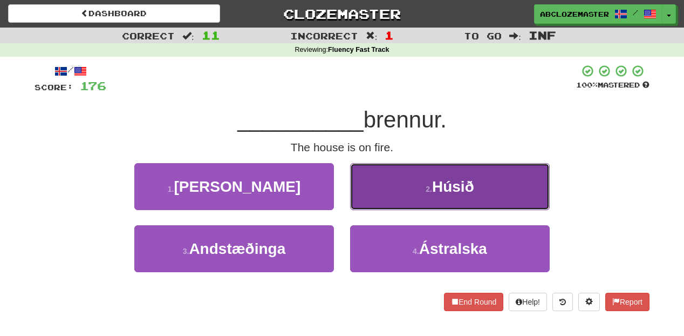
click at [402, 193] on button "2 . Húsið" at bounding box center [450, 186] width 200 height 47
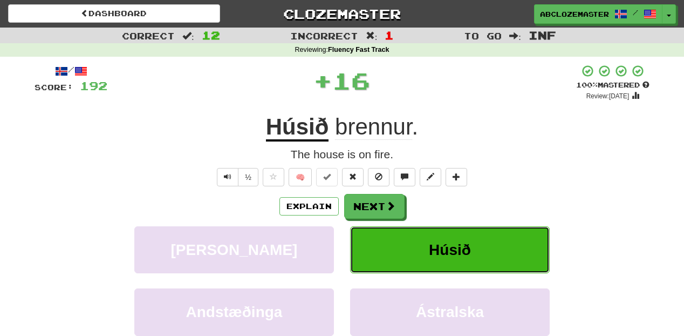
click at [399, 256] on button "Húsið" at bounding box center [450, 249] width 200 height 47
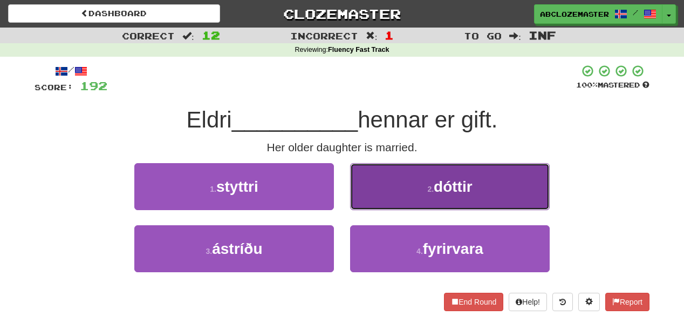
click at [391, 193] on button "2 . dóttir" at bounding box center [450, 186] width 200 height 47
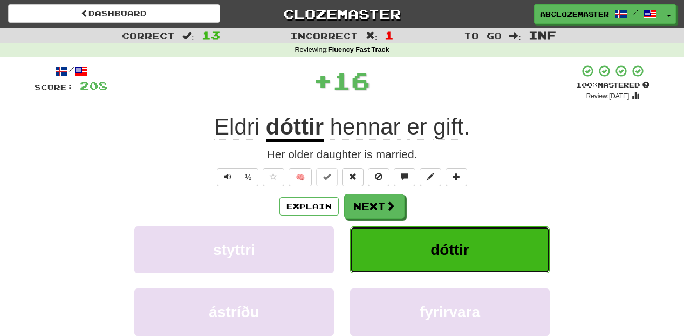
click at [438, 247] on span "dóttir" at bounding box center [450, 249] width 39 height 17
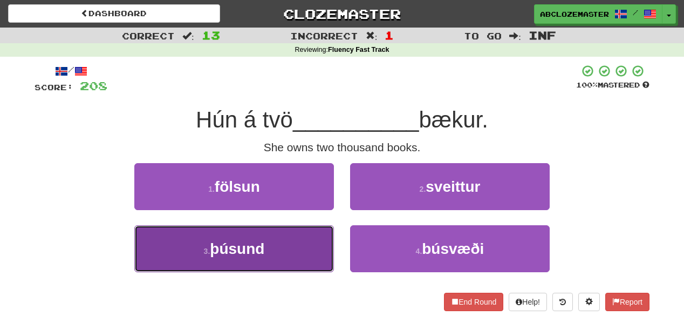
click at [283, 253] on button "3 . þúsund" at bounding box center [234, 248] width 200 height 47
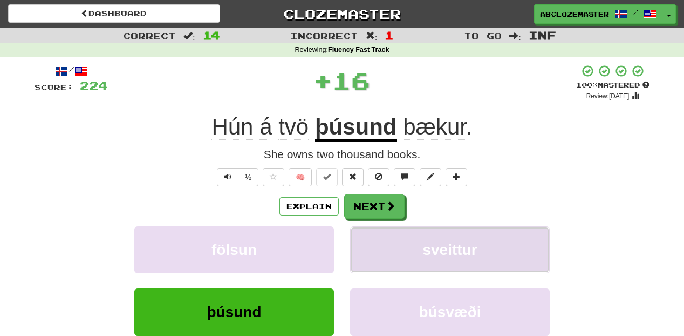
click at [412, 248] on button "sveittur" at bounding box center [450, 249] width 200 height 47
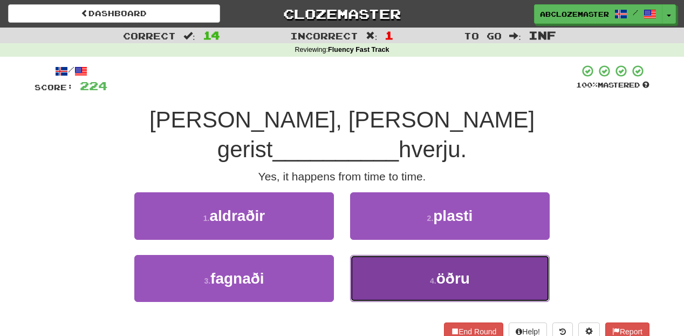
click at [391, 255] on button "4 . öðru" at bounding box center [450, 278] width 200 height 47
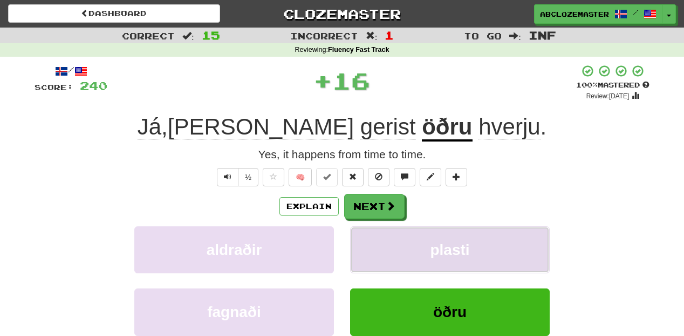
click at [418, 239] on button "plasti" at bounding box center [450, 249] width 200 height 47
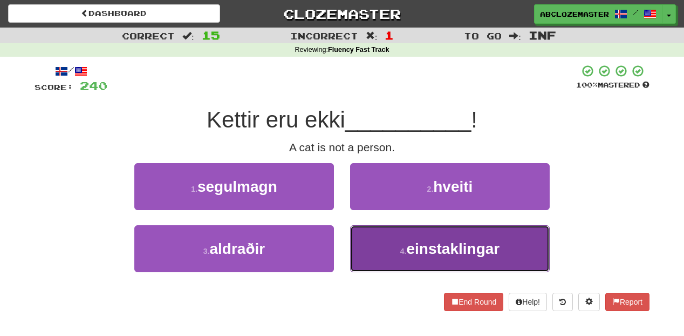
click at [385, 250] on button "4 . einstaklingar" at bounding box center [450, 248] width 200 height 47
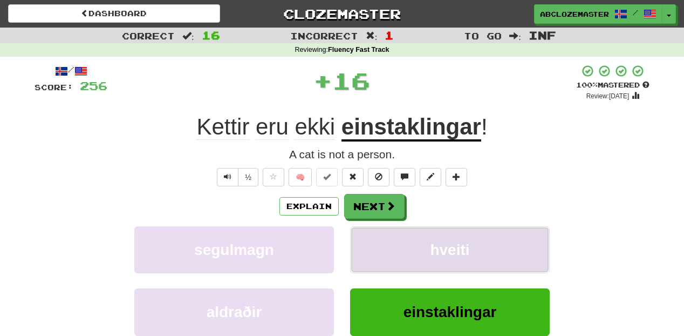
click at [396, 247] on button "hveiti" at bounding box center [450, 249] width 200 height 47
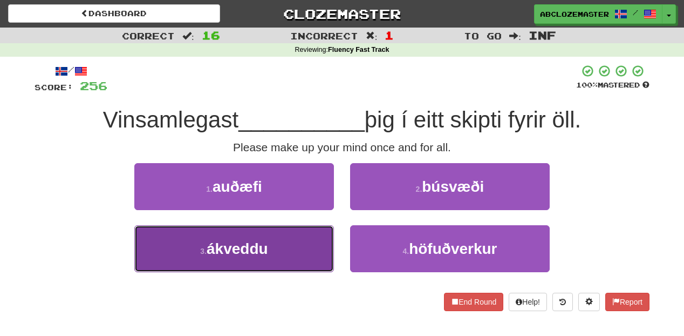
click at [281, 243] on button "3 . ákveddu" at bounding box center [234, 248] width 200 height 47
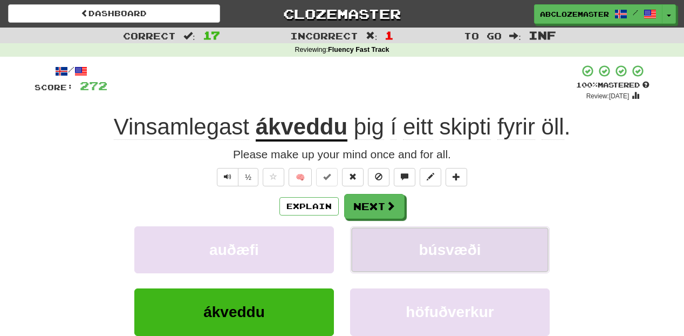
click at [436, 245] on span "búsvæði" at bounding box center [450, 249] width 62 height 17
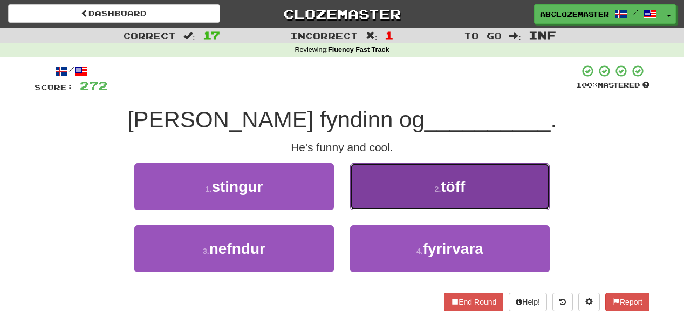
click at [401, 188] on button "2 . töff" at bounding box center [450, 186] width 200 height 47
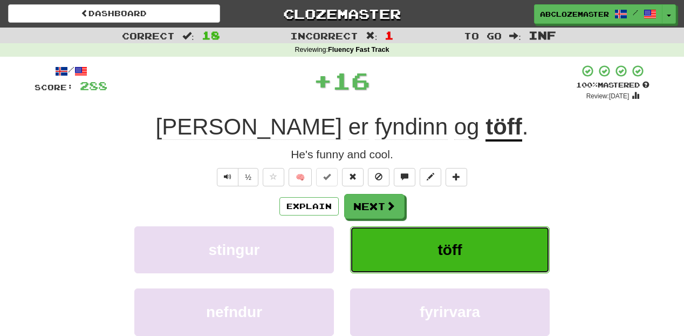
click at [414, 252] on button "töff" at bounding box center [450, 249] width 200 height 47
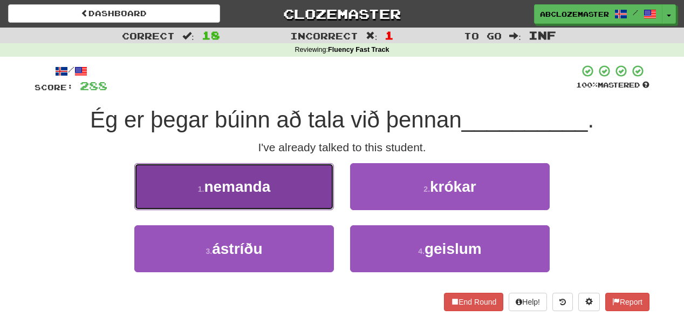
click at [290, 193] on button "1 . nemanda" at bounding box center [234, 186] width 200 height 47
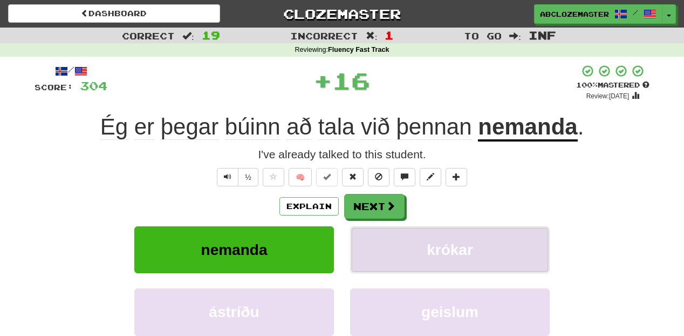
click at [455, 256] on span "krókar" at bounding box center [450, 249] width 46 height 17
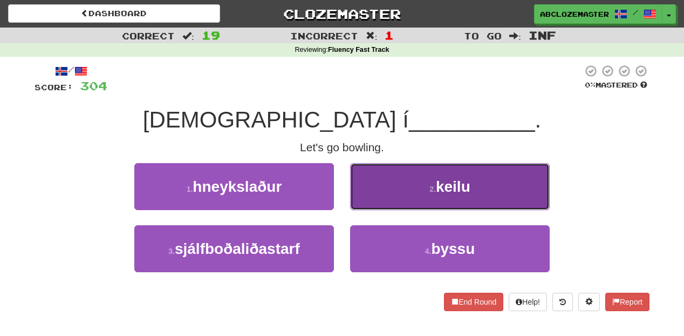
click at [409, 185] on button "2 . keilu" at bounding box center [450, 186] width 200 height 47
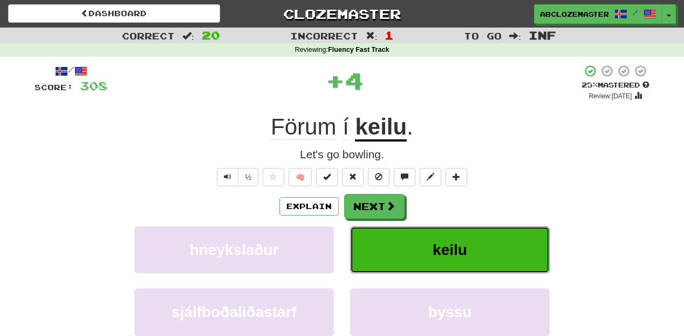
click at [402, 242] on button "keilu" at bounding box center [450, 249] width 200 height 47
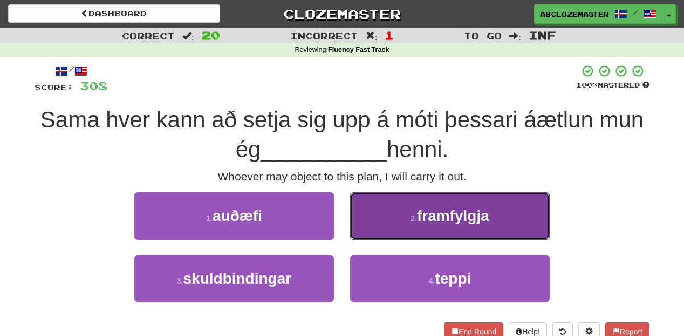
click at [411, 227] on button "2 . framfylgja" at bounding box center [450, 215] width 200 height 47
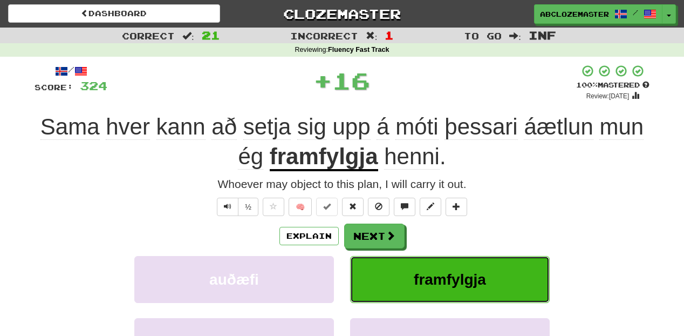
click at [419, 283] on span "framfylgja" at bounding box center [450, 279] width 72 height 17
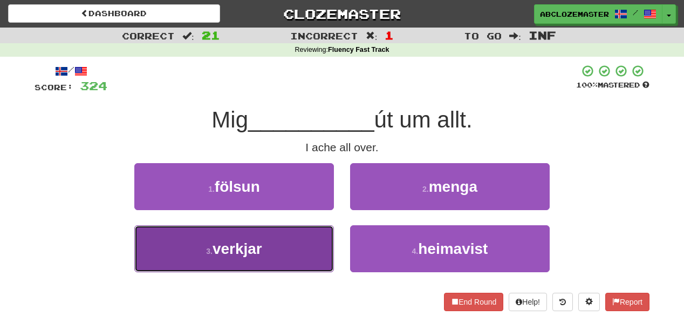
click at [276, 253] on button "3 . verkjar" at bounding box center [234, 248] width 200 height 47
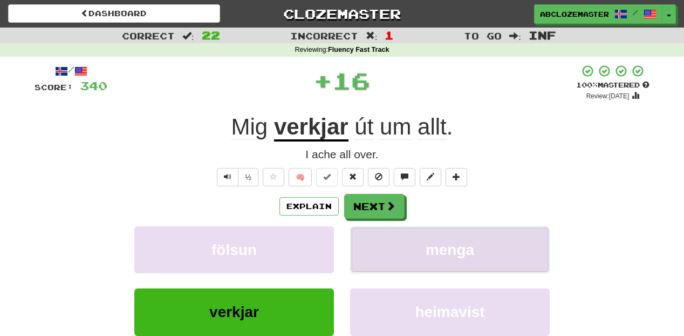
click at [438, 248] on span "menga" at bounding box center [450, 249] width 49 height 17
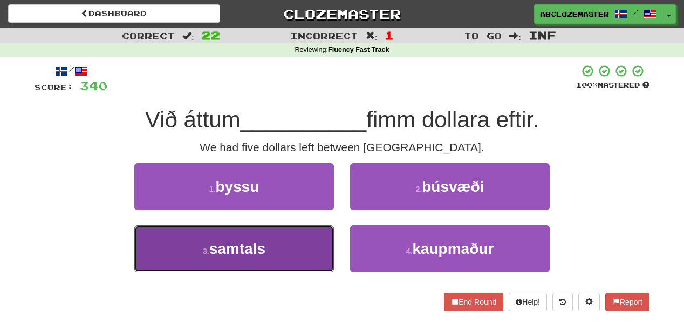
click at [278, 242] on button "3 . samtals" at bounding box center [234, 248] width 200 height 47
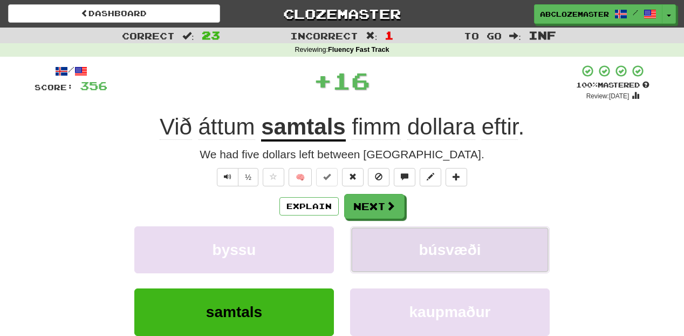
click at [436, 262] on button "búsvæði" at bounding box center [450, 249] width 200 height 47
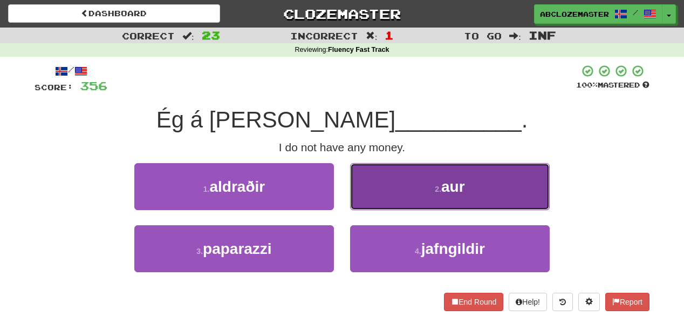
click at [423, 177] on button "2 . aur" at bounding box center [450, 186] width 200 height 47
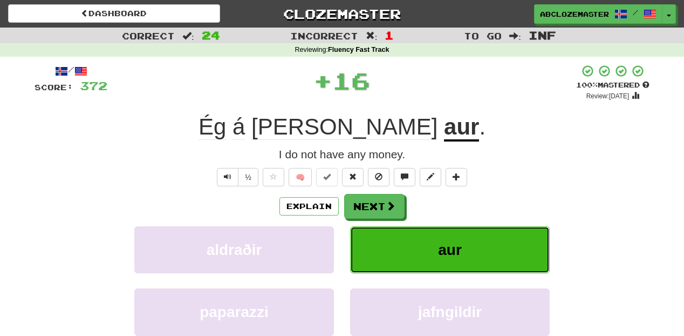
click at [410, 245] on button "aur" at bounding box center [450, 249] width 200 height 47
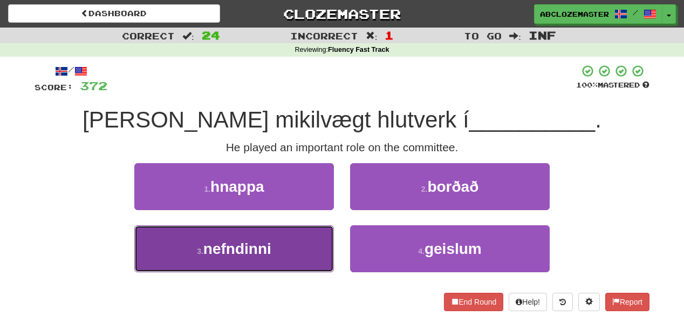
click at [304, 238] on button "3 . nefndinni" at bounding box center [234, 248] width 200 height 47
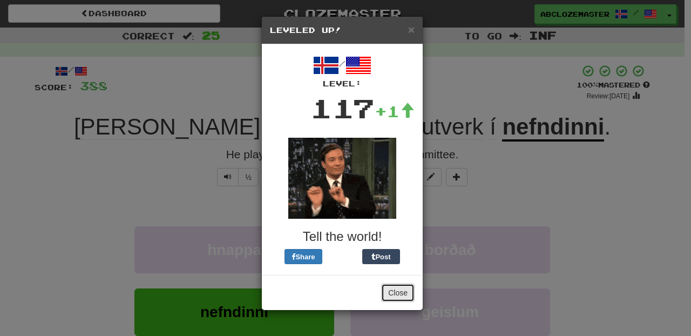
click at [403, 293] on button "Close" at bounding box center [397, 292] width 33 height 18
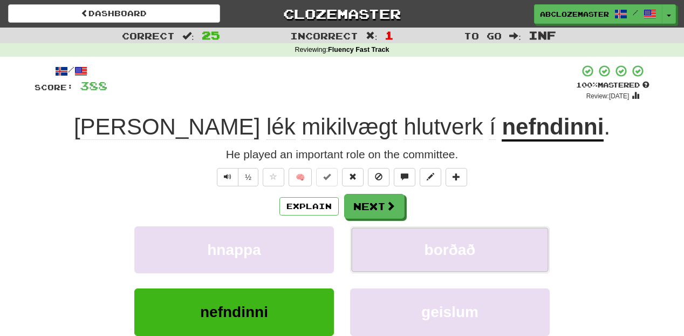
click at [465, 264] on button "borðað" at bounding box center [450, 249] width 200 height 47
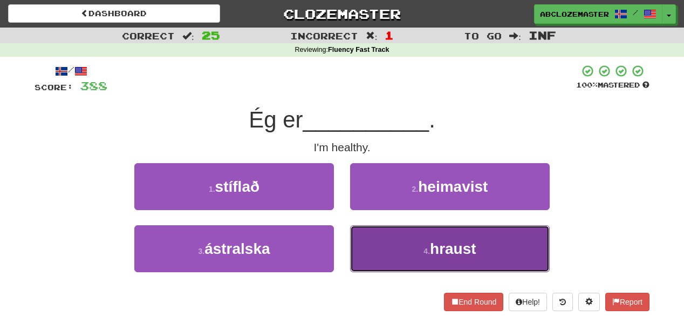
click at [422, 252] on button "4 . hraust" at bounding box center [450, 248] width 200 height 47
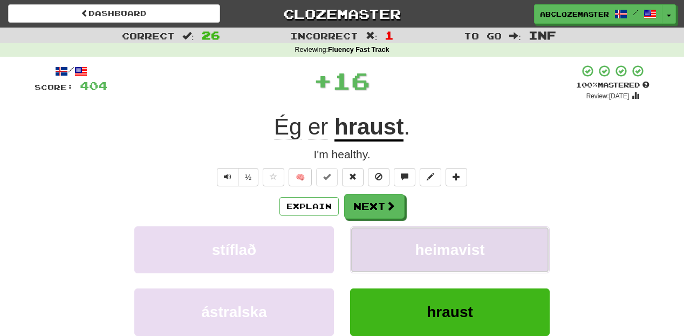
click at [432, 241] on button "heimavist" at bounding box center [450, 249] width 200 height 47
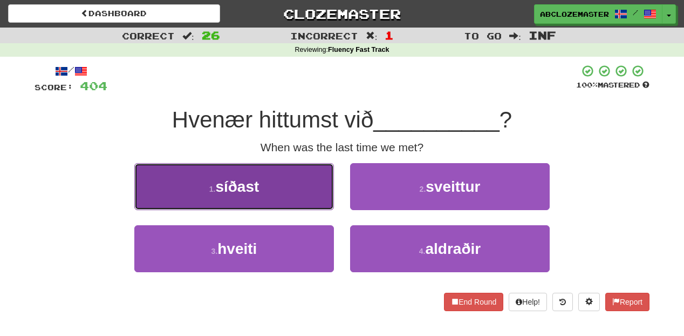
click at [291, 200] on button "1 . síðast" at bounding box center [234, 186] width 200 height 47
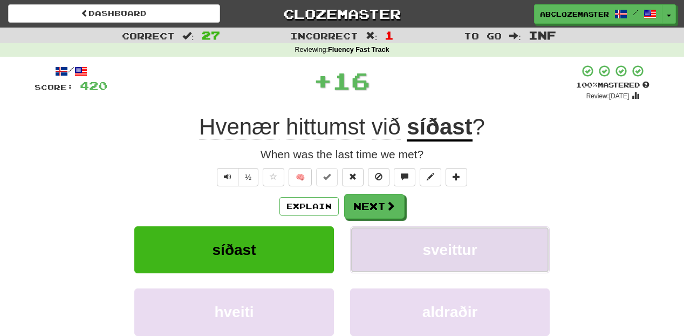
click at [451, 234] on button "sveittur" at bounding box center [450, 249] width 200 height 47
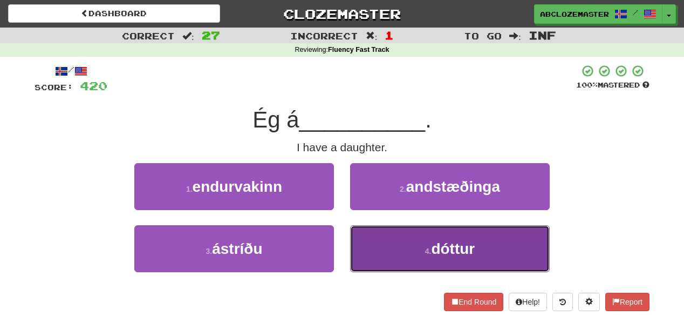
click at [414, 263] on button "4 . dóttur" at bounding box center [450, 248] width 200 height 47
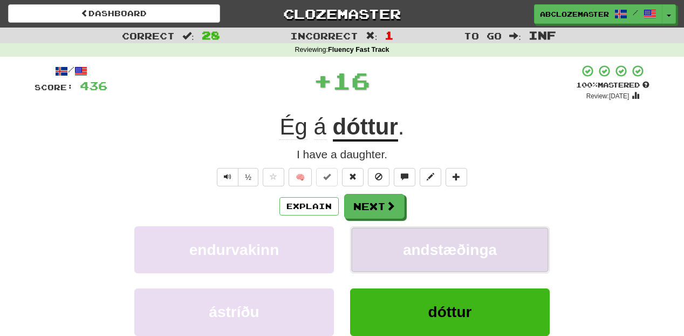
click at [433, 248] on span "andstæðinga" at bounding box center [450, 249] width 94 height 17
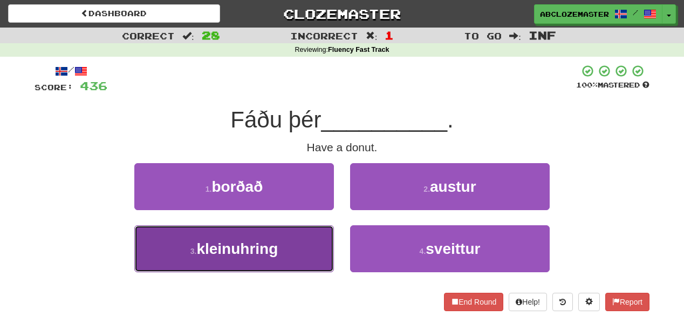
click at [300, 267] on button "3 . kleinuhring" at bounding box center [234, 248] width 200 height 47
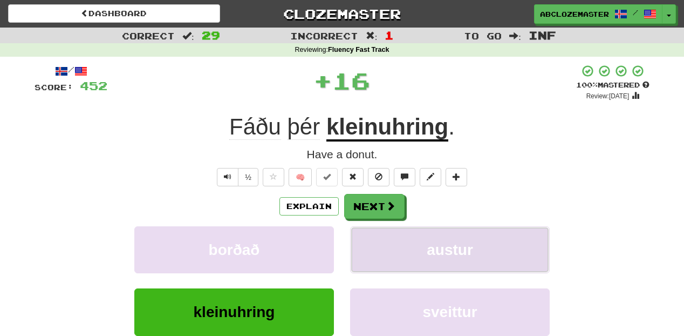
click at [435, 246] on span "austur" at bounding box center [450, 249] width 46 height 17
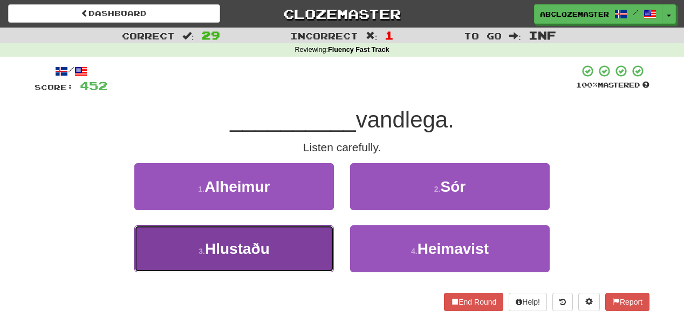
click at [307, 249] on button "3 . Hlustaðu" at bounding box center [234, 248] width 200 height 47
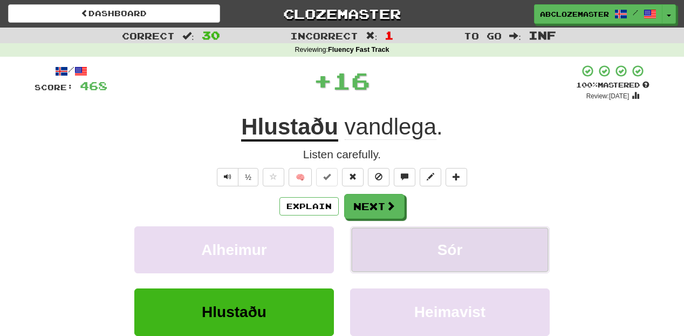
click at [418, 247] on button "Sór" at bounding box center [450, 249] width 200 height 47
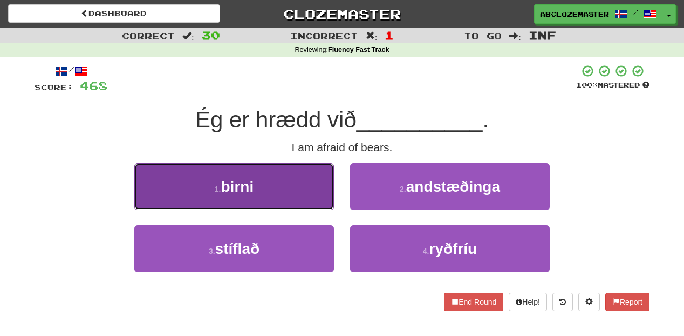
click at [289, 196] on button "1 . birni" at bounding box center [234, 186] width 200 height 47
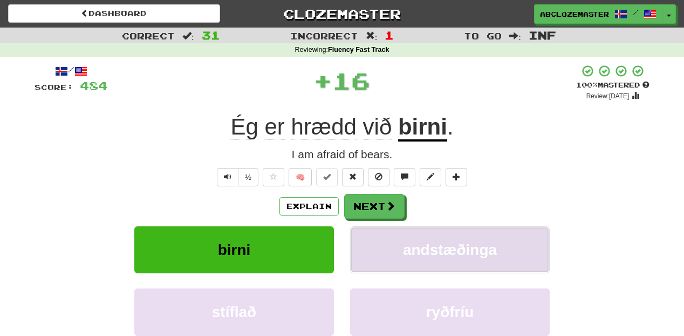
click at [444, 257] on span "andstæðinga" at bounding box center [450, 249] width 94 height 17
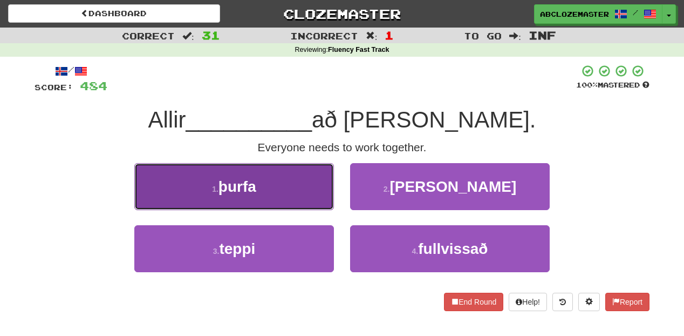
click at [314, 188] on button "1 . þurfa" at bounding box center [234, 186] width 200 height 47
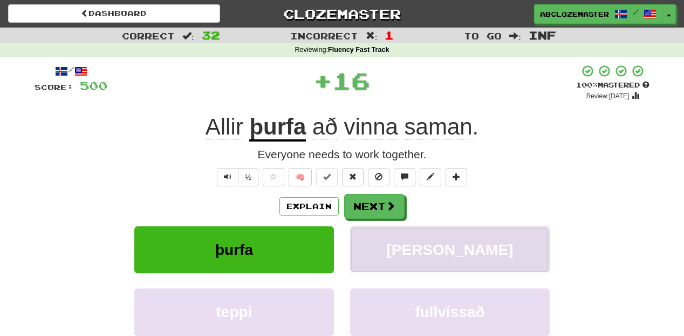
click at [410, 268] on button "kaupa" at bounding box center [450, 249] width 200 height 47
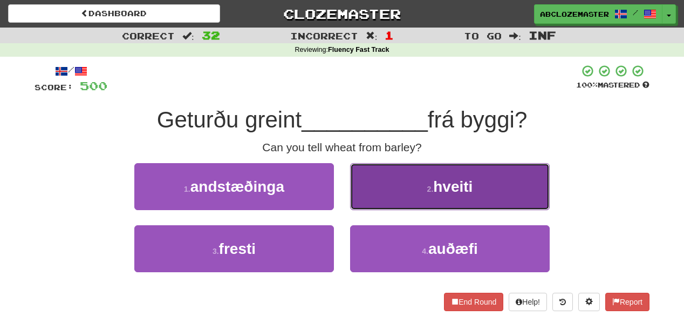
click at [411, 179] on button "2 . hveiti" at bounding box center [450, 186] width 200 height 47
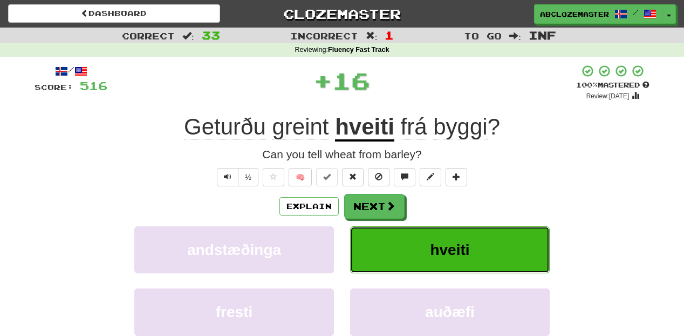
click at [421, 259] on button "hveiti" at bounding box center [450, 249] width 200 height 47
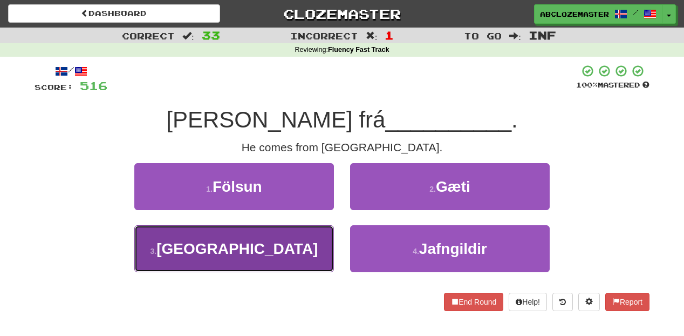
click at [289, 252] on button "3 . Genf" at bounding box center [234, 248] width 200 height 47
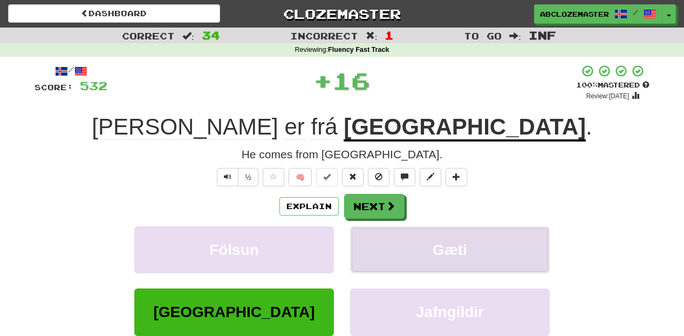
click at [425, 252] on button "Gæti" at bounding box center [450, 249] width 200 height 47
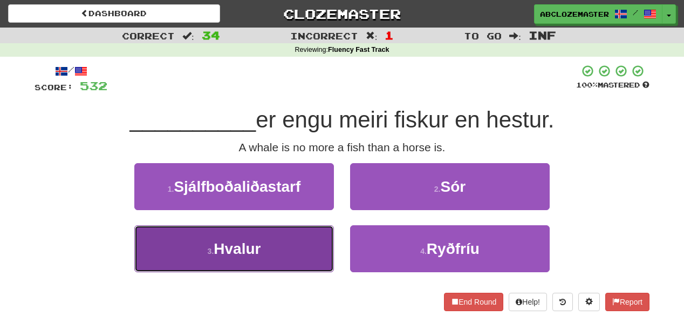
click at [310, 260] on button "3 . Hvalur" at bounding box center [234, 248] width 200 height 47
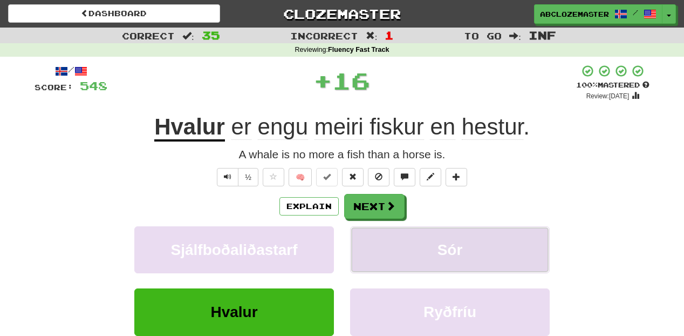
click at [422, 233] on button "Sór" at bounding box center [450, 249] width 200 height 47
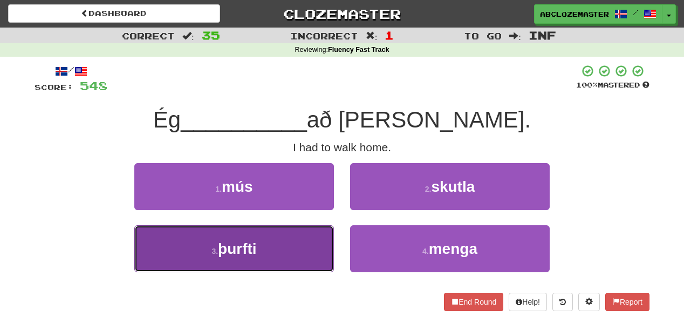
click at [288, 249] on button "3 . þurfti" at bounding box center [234, 248] width 200 height 47
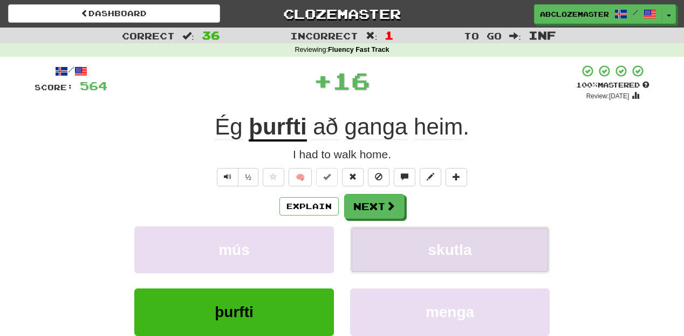
click at [416, 247] on button "skutla" at bounding box center [450, 249] width 200 height 47
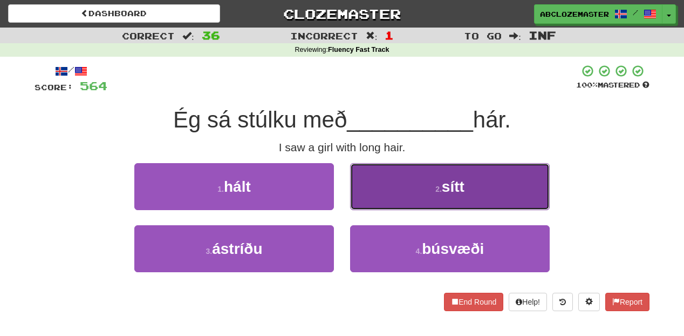
click at [445, 177] on button "2 . sítt" at bounding box center [450, 186] width 200 height 47
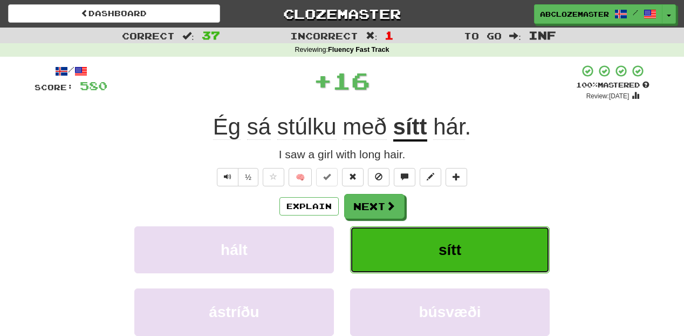
click at [396, 255] on button "sítt" at bounding box center [450, 249] width 200 height 47
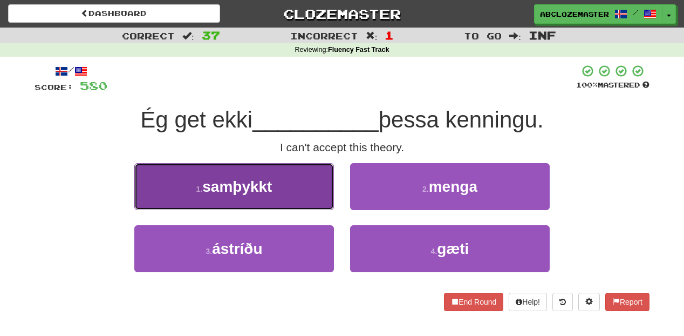
click at [299, 186] on button "1 . samþykkt" at bounding box center [234, 186] width 200 height 47
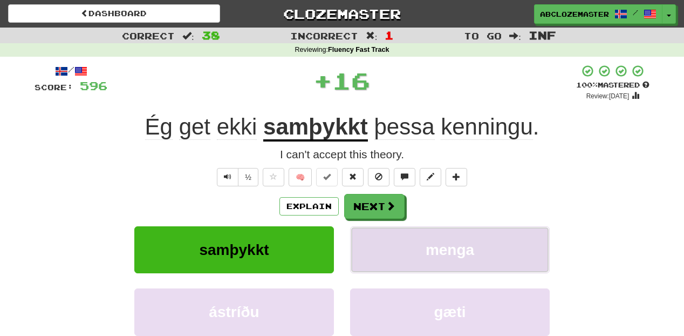
click at [413, 247] on button "menga" at bounding box center [450, 249] width 200 height 47
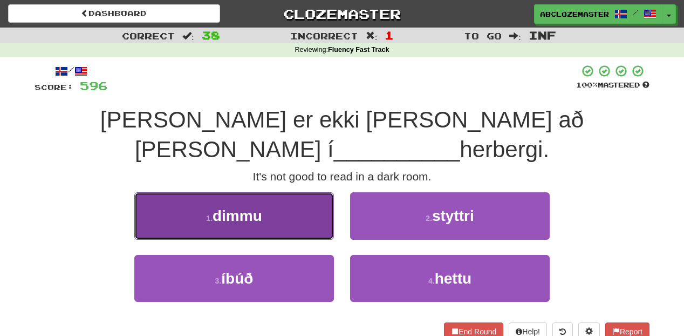
click at [306, 201] on button "1 . dimmu" at bounding box center [234, 215] width 200 height 47
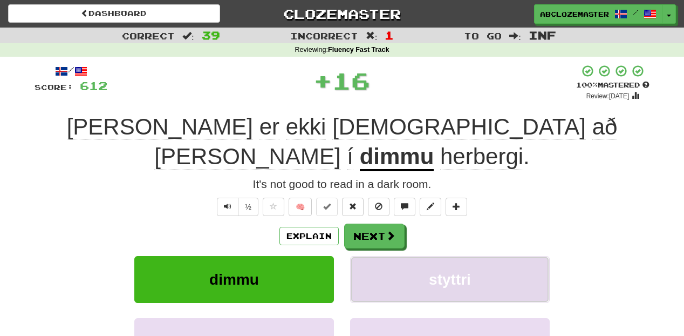
click at [406, 256] on button "styttri" at bounding box center [450, 279] width 200 height 47
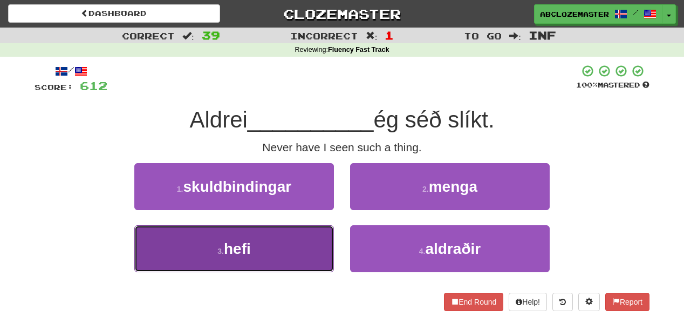
click at [311, 241] on button "3 . hefi" at bounding box center [234, 248] width 200 height 47
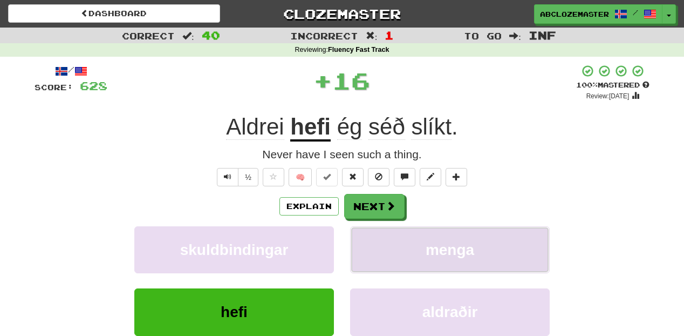
click at [412, 249] on button "menga" at bounding box center [450, 249] width 200 height 47
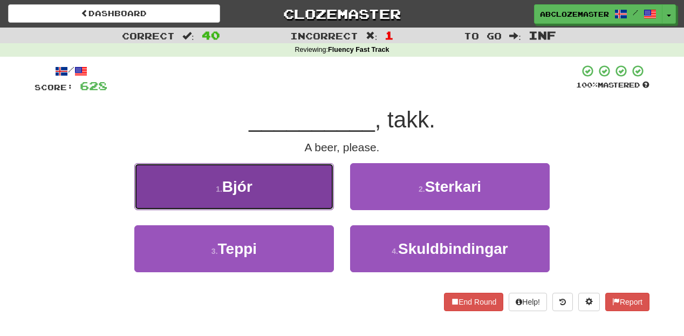
click at [299, 182] on button "1 . Bjór" at bounding box center [234, 186] width 200 height 47
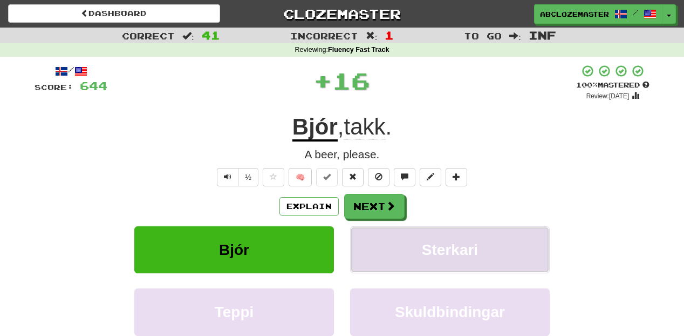
click at [430, 255] on span "Sterkari" at bounding box center [450, 249] width 56 height 17
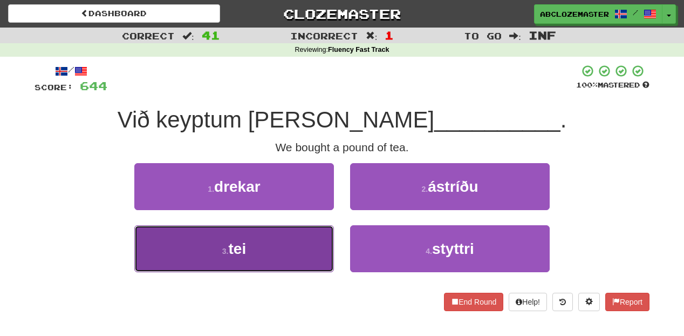
click at [295, 232] on button "3 . tei" at bounding box center [234, 248] width 200 height 47
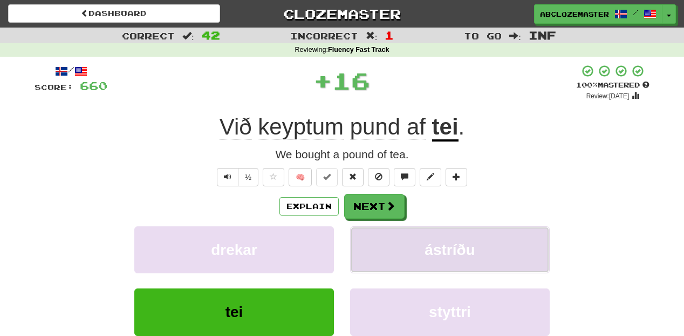
click at [399, 260] on button "ástríðu" at bounding box center [450, 249] width 200 height 47
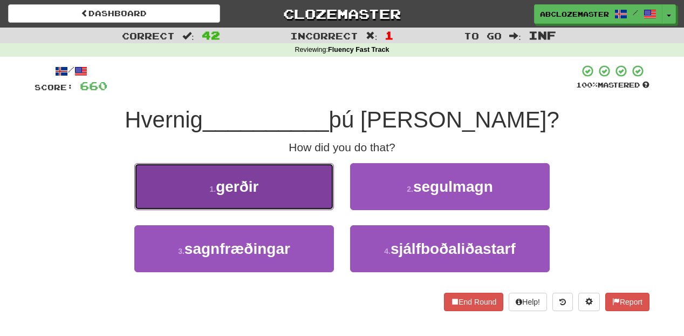
click at [284, 184] on button "1 . gerðir" at bounding box center [234, 186] width 200 height 47
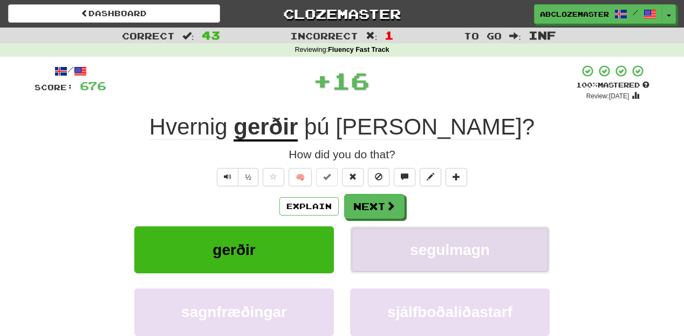
click at [412, 246] on span "segulmagn" at bounding box center [450, 249] width 80 height 17
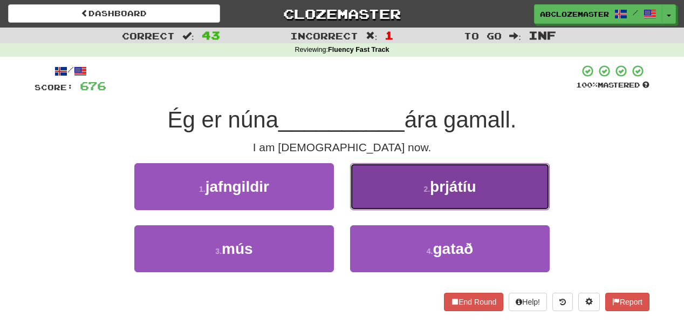
click at [415, 186] on button "2 . þrjátíu" at bounding box center [450, 186] width 200 height 47
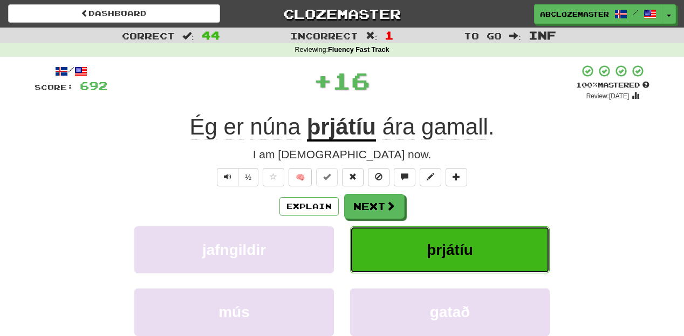
click at [413, 240] on button "þrjátíu" at bounding box center [450, 249] width 200 height 47
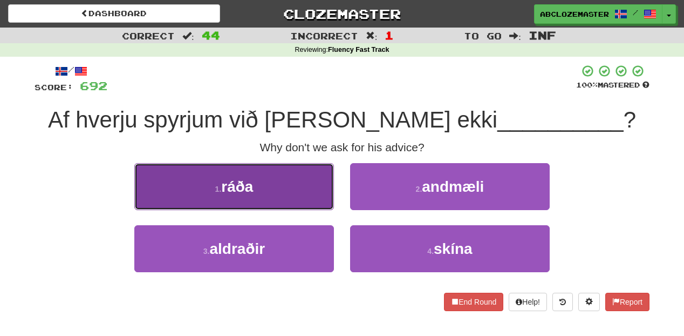
click at [296, 185] on button "1 . ráða" at bounding box center [234, 186] width 200 height 47
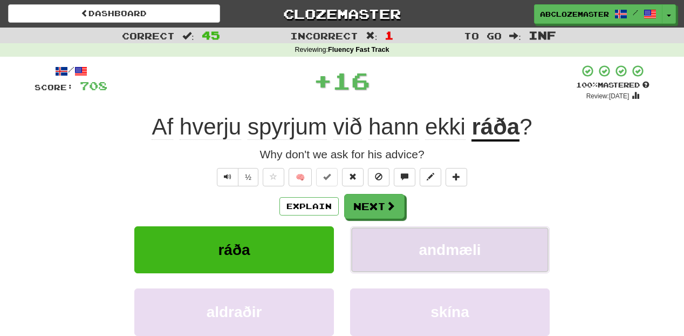
click at [424, 245] on span "andmæli" at bounding box center [450, 249] width 62 height 17
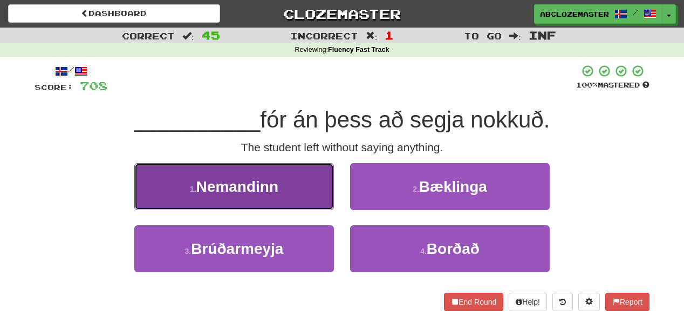
click at [309, 180] on button "1 . Nemandinn" at bounding box center [234, 186] width 200 height 47
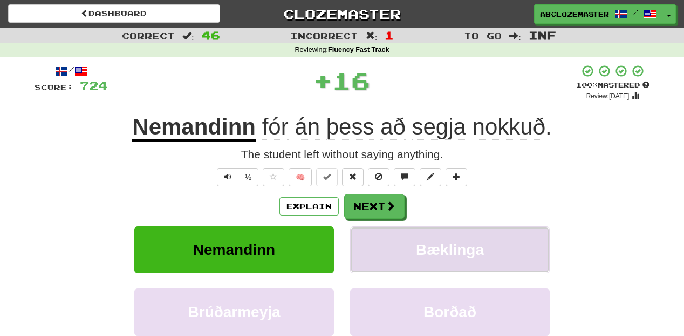
click at [449, 247] on span "Bæklinga" at bounding box center [450, 249] width 68 height 17
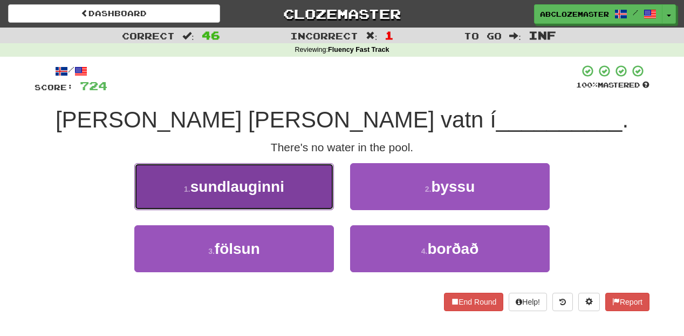
click at [263, 187] on span "sundlauginni" at bounding box center [238, 186] width 94 height 17
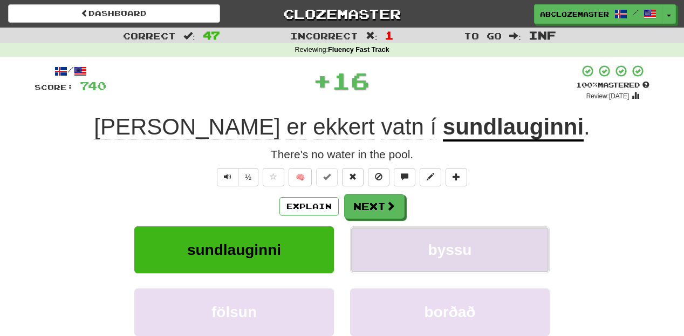
click at [404, 242] on button "byssu" at bounding box center [450, 249] width 200 height 47
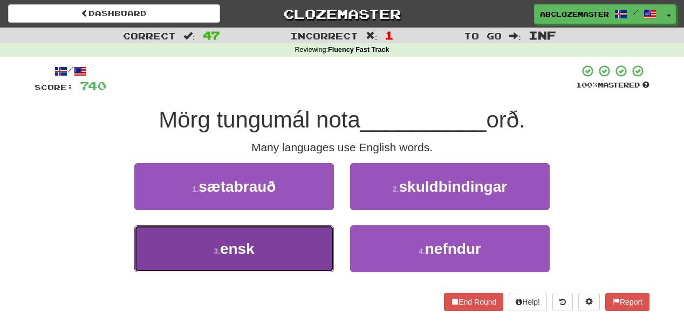
click at [294, 255] on button "3 . ensk" at bounding box center [234, 248] width 200 height 47
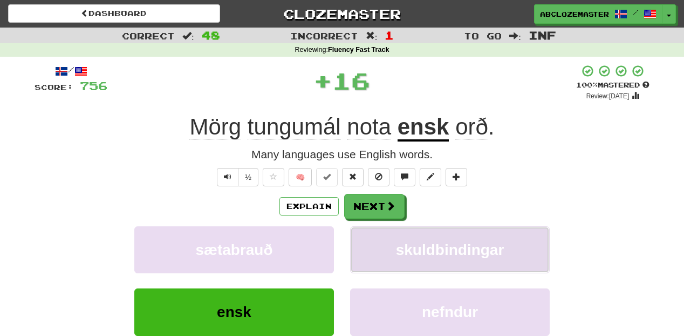
click at [430, 243] on span "skuldbindingar" at bounding box center [450, 249] width 108 height 17
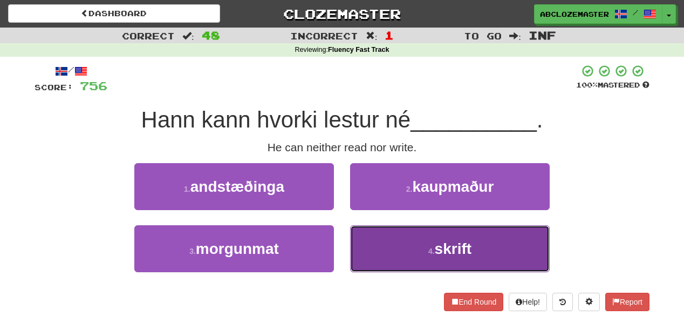
click at [392, 247] on button "4 . skrift" at bounding box center [450, 248] width 200 height 47
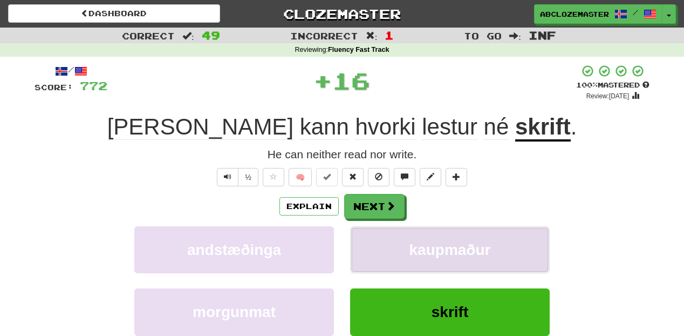
click at [416, 247] on span "kaupmaður" at bounding box center [451, 249] width 82 height 17
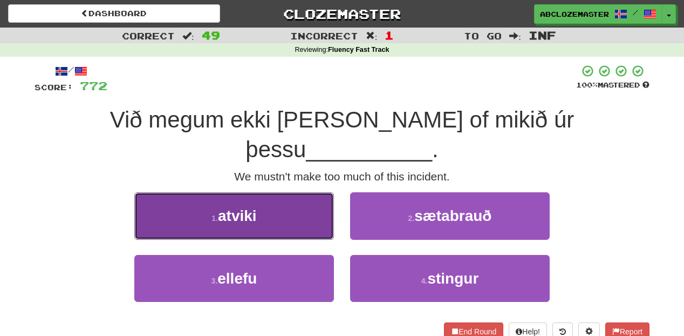
click at [287, 192] on button "1 . atviki" at bounding box center [234, 215] width 200 height 47
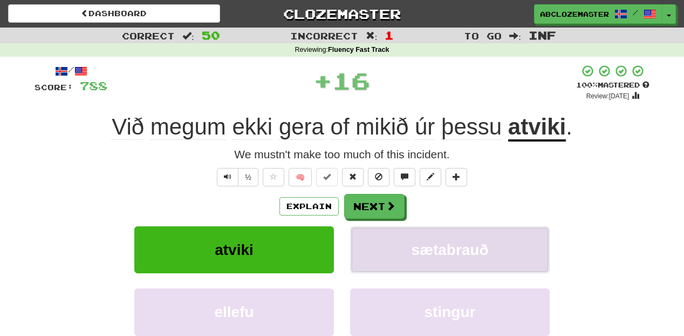
click at [465, 248] on span "sætabrauð" at bounding box center [449, 249] width 77 height 17
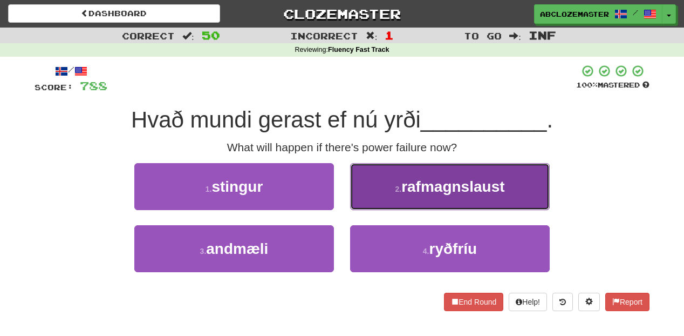
click at [422, 186] on span "rafmagnslaust" at bounding box center [453, 186] width 103 height 17
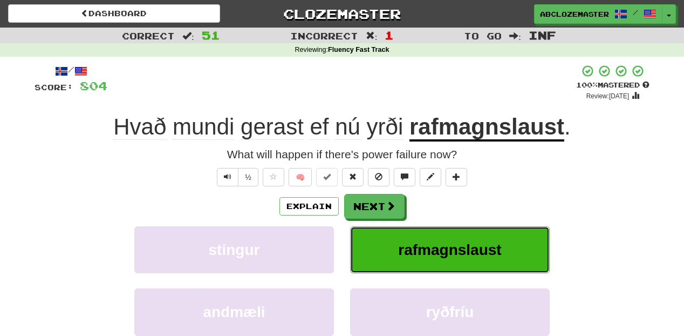
click at [415, 253] on span "rafmagnslaust" at bounding box center [449, 249] width 103 height 17
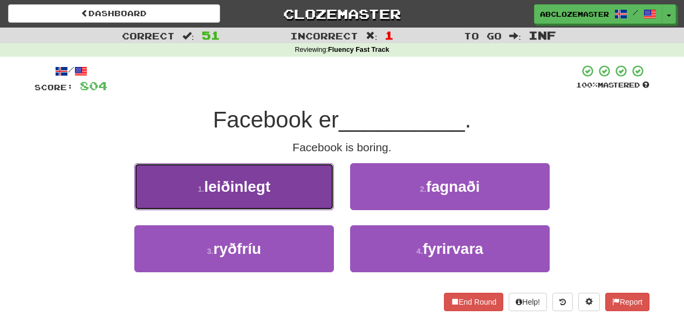
click at [305, 180] on button "1 . leiðinlegt" at bounding box center [234, 186] width 200 height 47
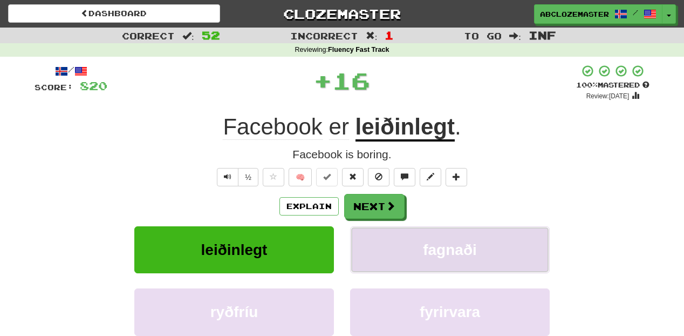
click at [449, 234] on button "fagnaði" at bounding box center [450, 249] width 200 height 47
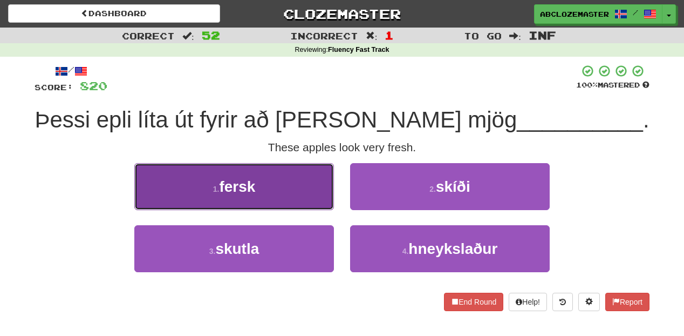
click at [316, 198] on button "1 . fersk" at bounding box center [234, 186] width 200 height 47
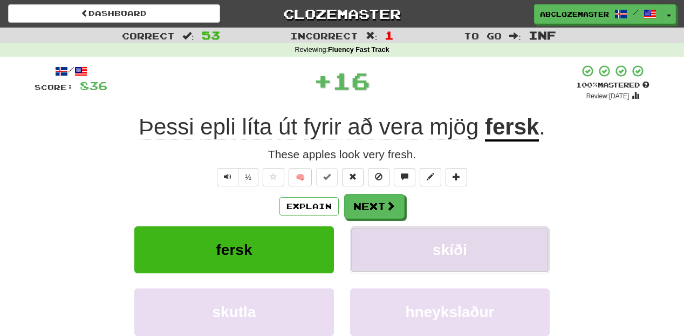
click at [462, 241] on button "skíði" at bounding box center [450, 249] width 200 height 47
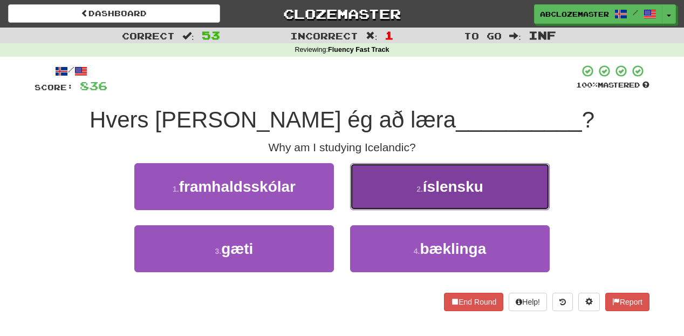
click at [376, 200] on button "2 . íslensku" at bounding box center [450, 186] width 200 height 47
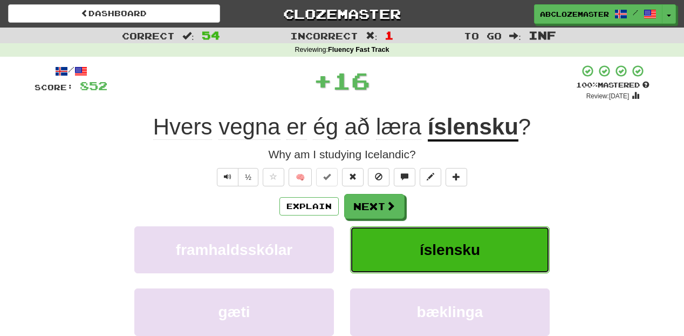
click at [390, 262] on button "íslensku" at bounding box center [450, 249] width 200 height 47
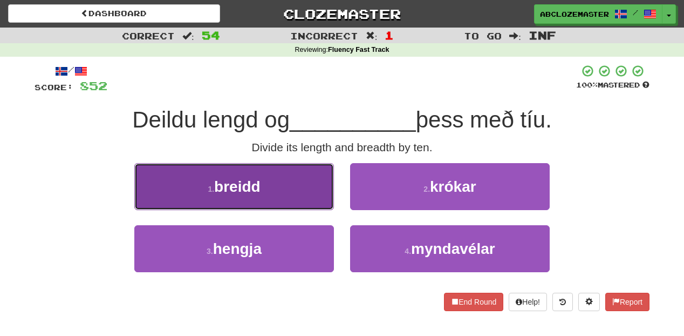
click at [313, 192] on button "1 . breidd" at bounding box center [234, 186] width 200 height 47
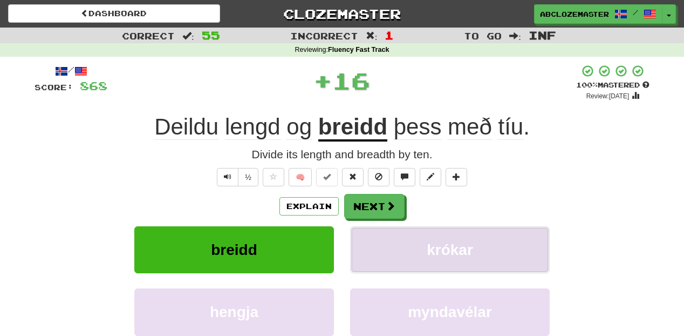
click at [428, 238] on button "krókar" at bounding box center [450, 249] width 200 height 47
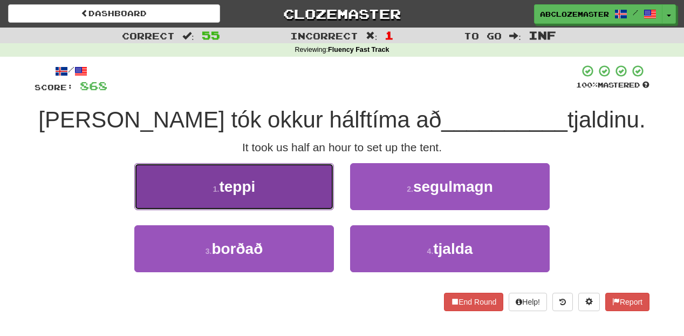
click at [311, 182] on button "1 . teppi" at bounding box center [234, 186] width 200 height 47
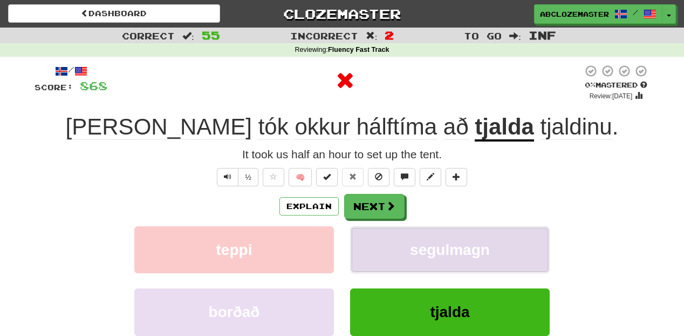
click at [410, 247] on span "segulmagn" at bounding box center [450, 249] width 80 height 17
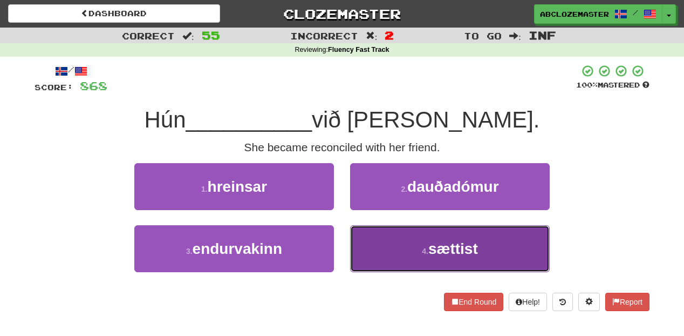
click at [392, 238] on button "4 . sættist" at bounding box center [450, 248] width 200 height 47
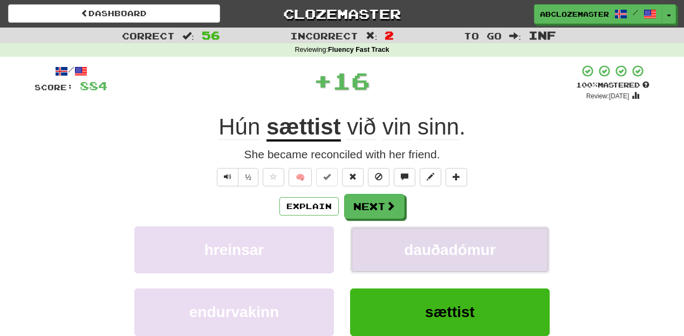
click at [395, 238] on button "dauðadómur" at bounding box center [450, 249] width 200 height 47
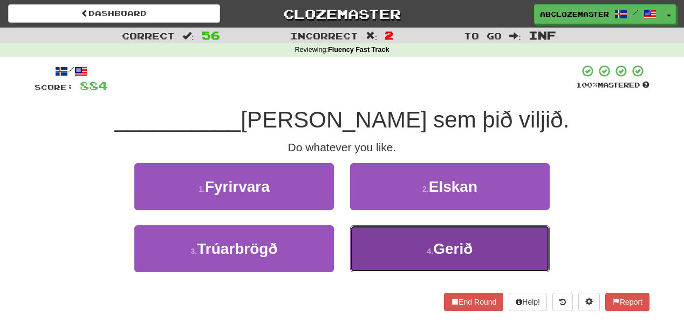
click at [392, 235] on button "4 . Gerið" at bounding box center [450, 248] width 200 height 47
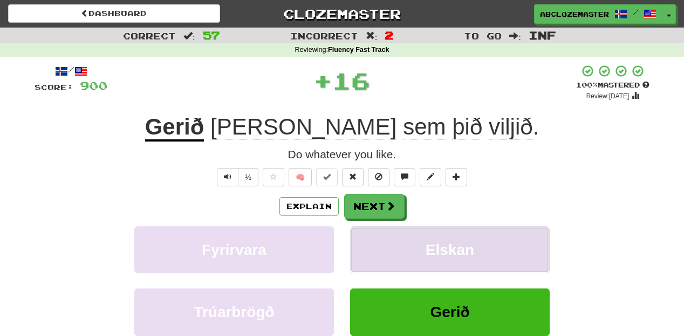
click at [401, 233] on button "Elskan" at bounding box center [450, 249] width 200 height 47
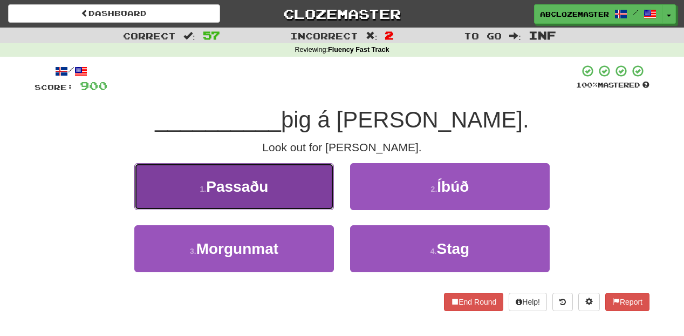
click at [302, 204] on button "1 . Passaðu" at bounding box center [234, 186] width 200 height 47
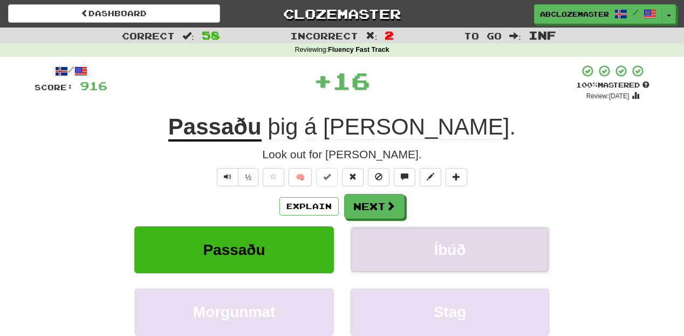
click at [422, 245] on button "Íbúð" at bounding box center [450, 249] width 200 height 47
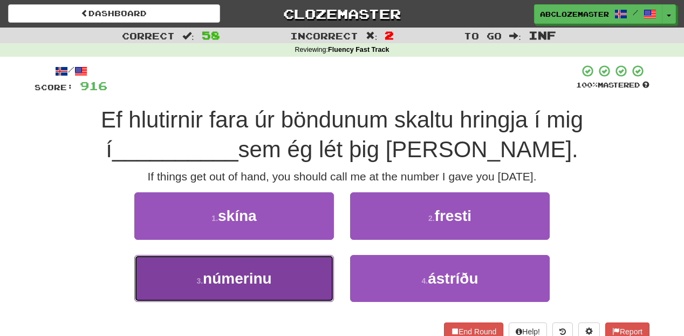
click at [291, 282] on button "3 . númerinu" at bounding box center [234, 278] width 200 height 47
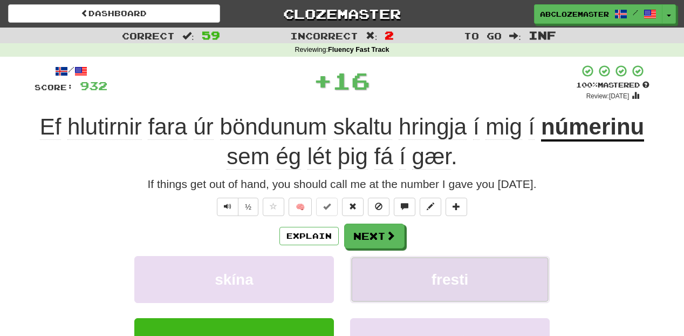
click at [416, 295] on button "fresti" at bounding box center [450, 279] width 200 height 47
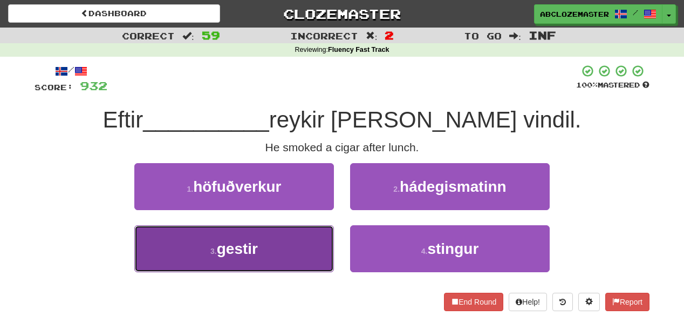
click at [306, 256] on button "3 . gestir" at bounding box center [234, 248] width 200 height 47
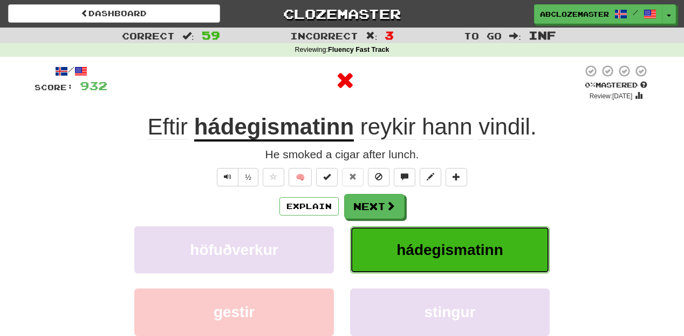
click at [430, 266] on button "hádegismatinn" at bounding box center [450, 249] width 200 height 47
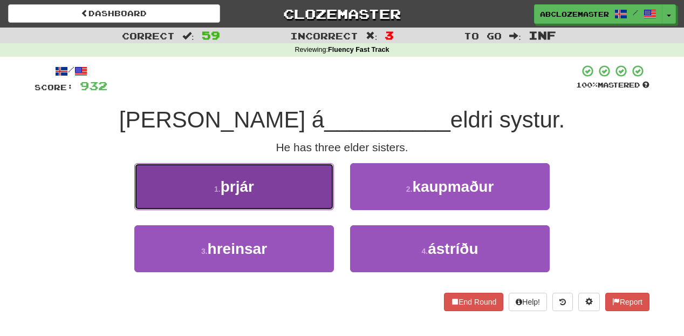
click at [295, 189] on button "1 . þrjár" at bounding box center [234, 186] width 200 height 47
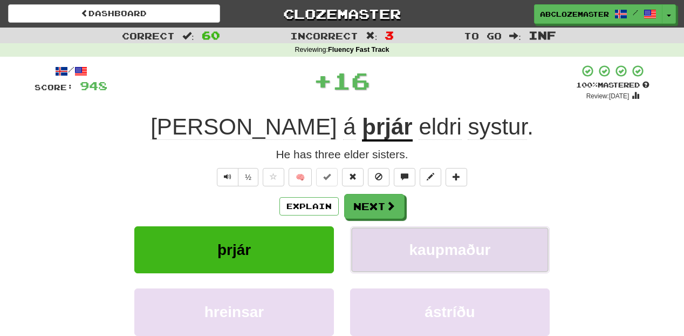
click at [422, 247] on span "kaupmaður" at bounding box center [451, 249] width 82 height 17
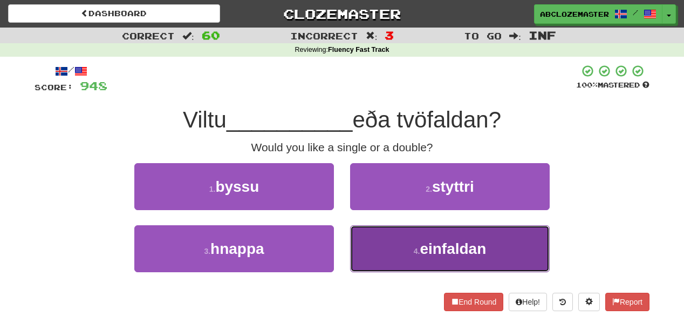
click at [384, 246] on button "4 . einfaldan" at bounding box center [450, 248] width 200 height 47
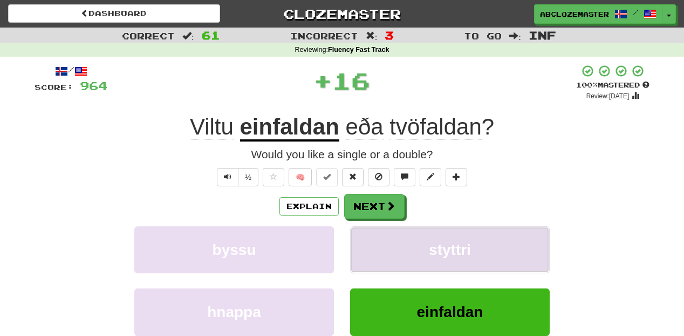
click at [385, 246] on button "styttri" at bounding box center [450, 249] width 200 height 47
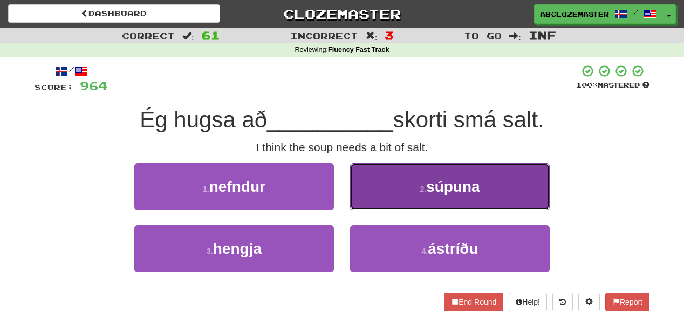
click at [397, 191] on button "2 . súpuna" at bounding box center [450, 186] width 200 height 47
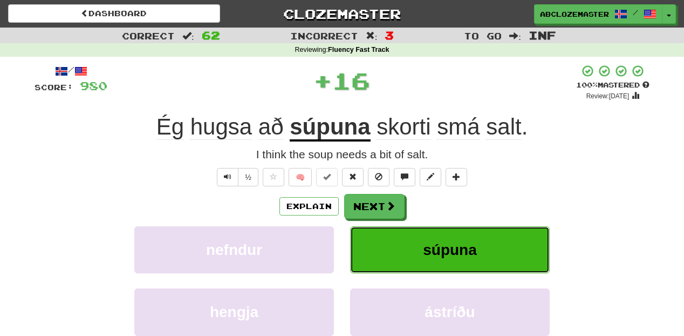
click at [415, 258] on button "súpuna" at bounding box center [450, 249] width 200 height 47
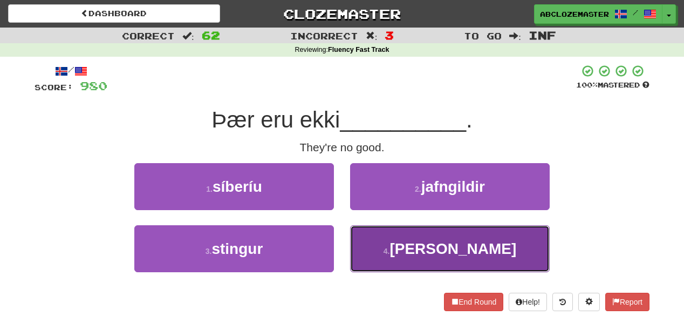
click at [374, 252] on button "4 . góðar" at bounding box center [450, 248] width 200 height 47
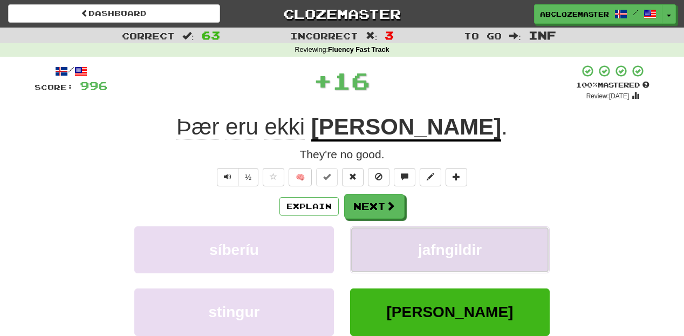
click at [390, 238] on button "jafngildir" at bounding box center [450, 249] width 200 height 47
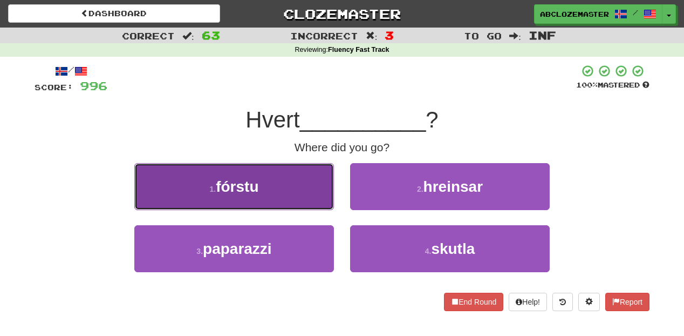
click at [300, 195] on button "1 . fórstu" at bounding box center [234, 186] width 200 height 47
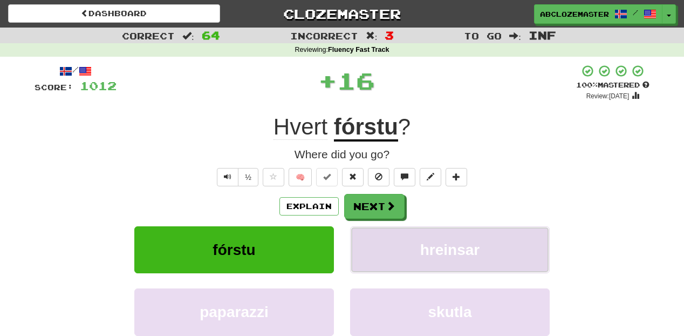
click at [402, 249] on button "hreinsar" at bounding box center [450, 249] width 200 height 47
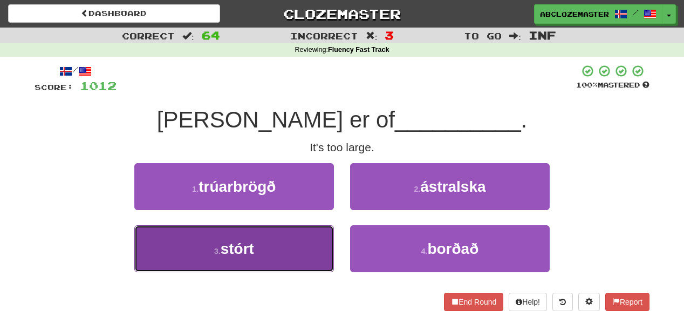
click at [303, 245] on button "3 . stórt" at bounding box center [234, 248] width 200 height 47
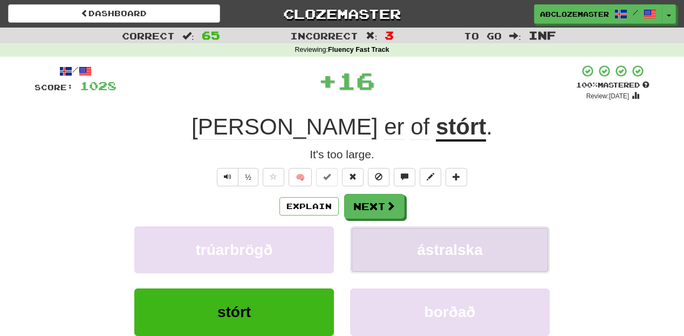
click at [406, 261] on button "ástralska" at bounding box center [450, 249] width 200 height 47
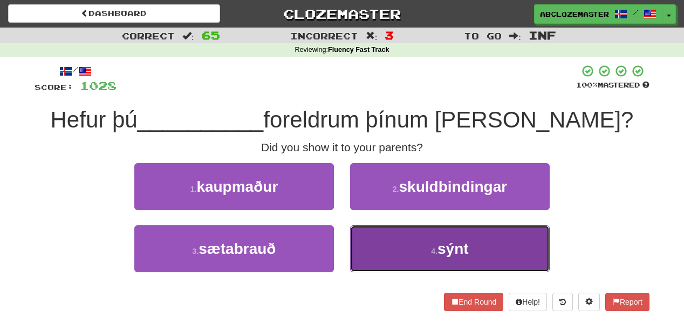
click at [378, 259] on button "4 . sýnt" at bounding box center [450, 248] width 200 height 47
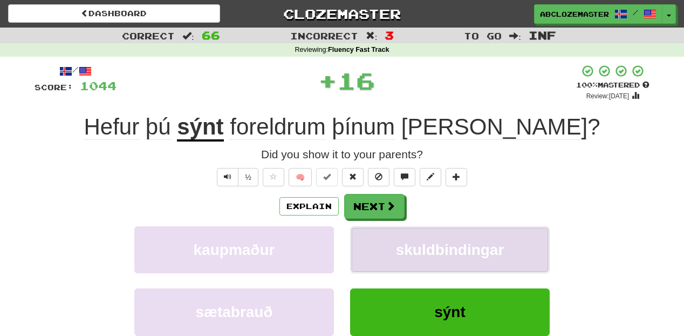
click at [391, 254] on button "skuldbindingar" at bounding box center [450, 249] width 200 height 47
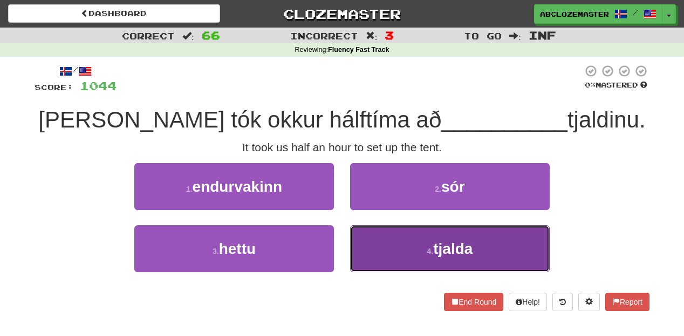
click at [376, 242] on button "4 . tjalda" at bounding box center [450, 248] width 200 height 47
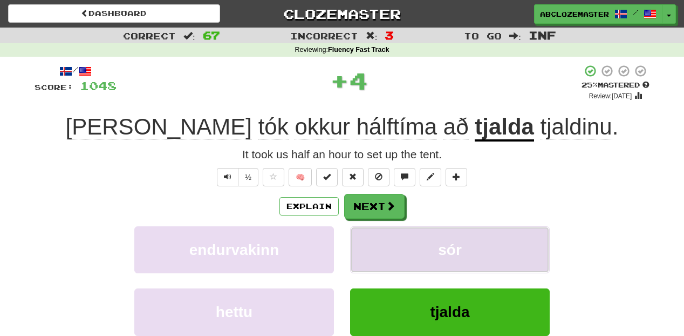
click at [381, 243] on button "sór" at bounding box center [450, 249] width 200 height 47
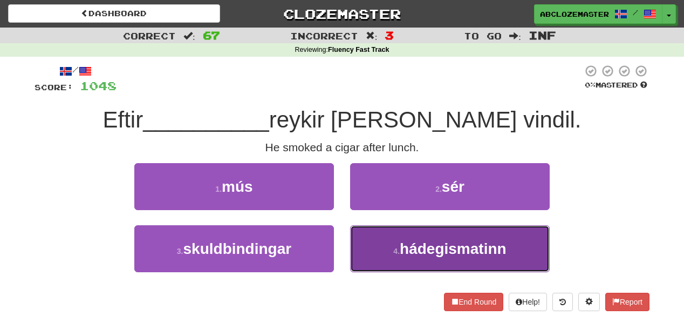
click at [374, 252] on button "4 . hádegismatinn" at bounding box center [450, 248] width 200 height 47
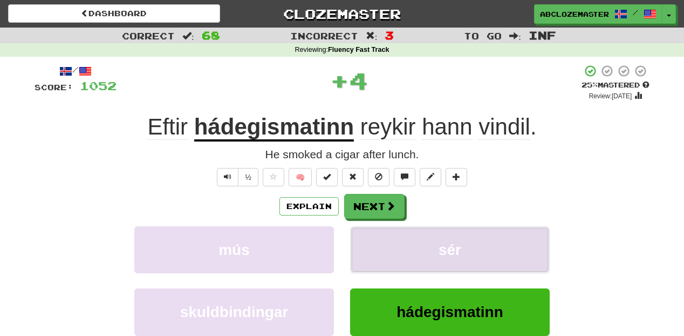
click at [380, 250] on button "sér" at bounding box center [450, 249] width 200 height 47
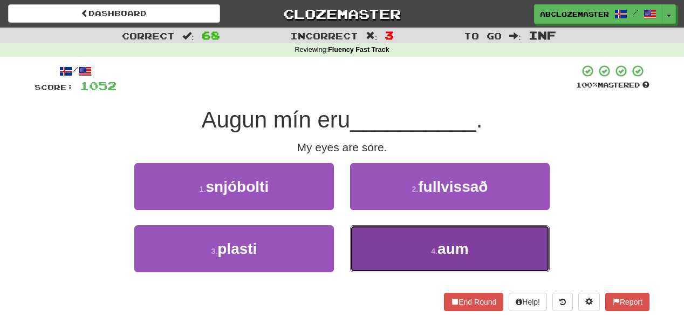
click at [369, 252] on button "4 . aum" at bounding box center [450, 248] width 200 height 47
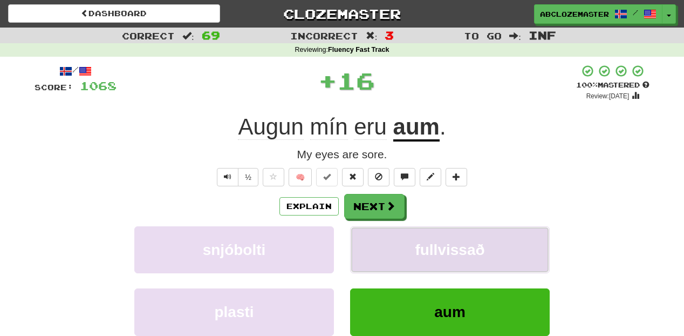
click at [388, 244] on button "fullvissað" at bounding box center [450, 249] width 200 height 47
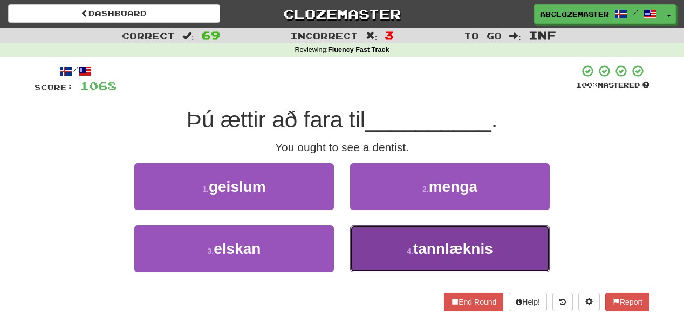
click at [376, 257] on button "4 . tannlæknis" at bounding box center [450, 248] width 200 height 47
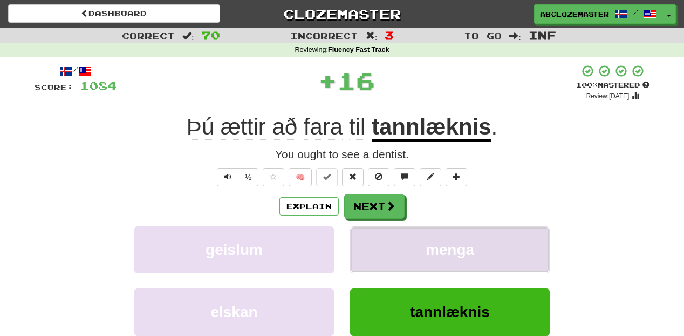
click at [390, 247] on button "menga" at bounding box center [450, 249] width 200 height 47
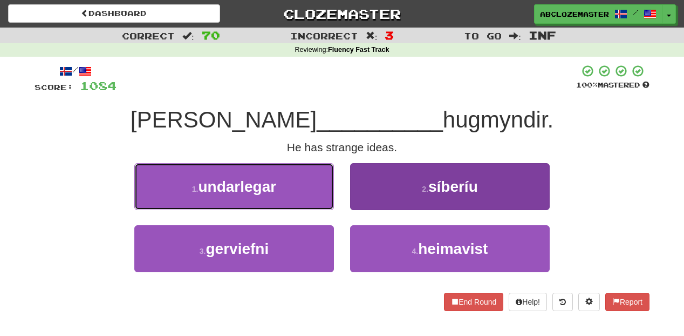
drag, startPoint x: 304, startPoint y: 189, endPoint x: 412, endPoint y: 252, distance: 124.3
click at [304, 190] on button "1 . undarlegar" at bounding box center [234, 186] width 200 height 47
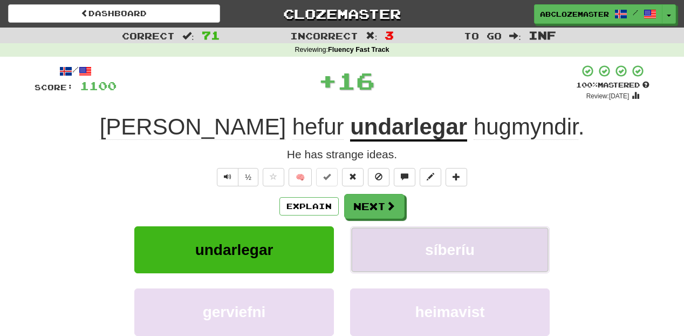
click at [425, 258] on span "síberíu" at bounding box center [450, 249] width 50 height 17
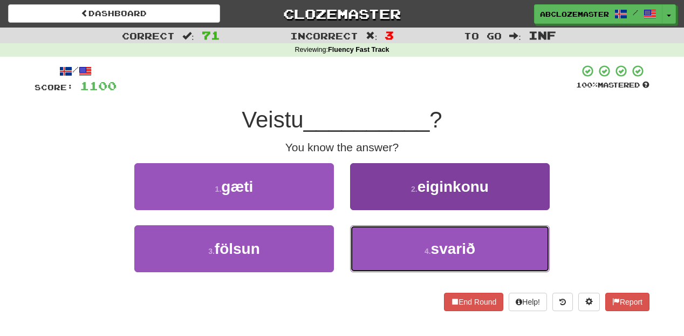
drag, startPoint x: 376, startPoint y: 255, endPoint x: 382, endPoint y: 249, distance: 8.8
click at [376, 255] on button "4 . svarið" at bounding box center [450, 248] width 200 height 47
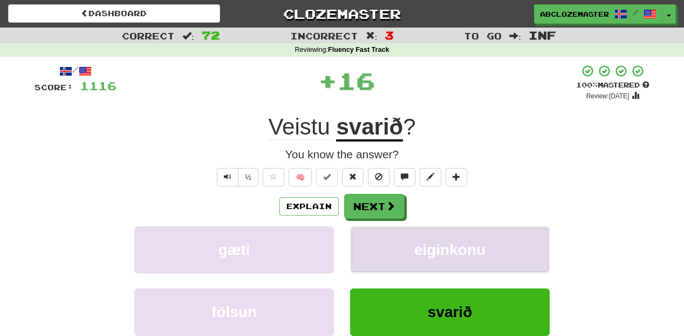
click at [385, 244] on button "eiginkonu" at bounding box center [450, 249] width 200 height 47
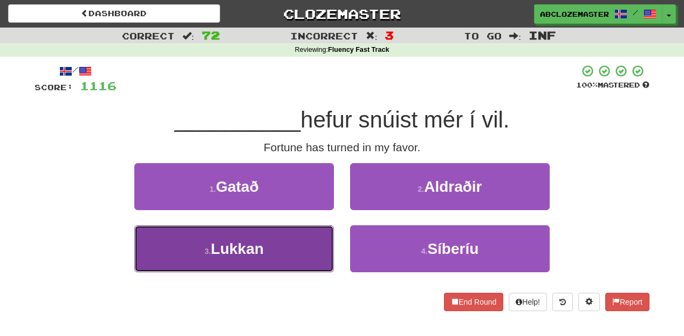
click at [293, 257] on button "3 . Lukkan" at bounding box center [234, 248] width 200 height 47
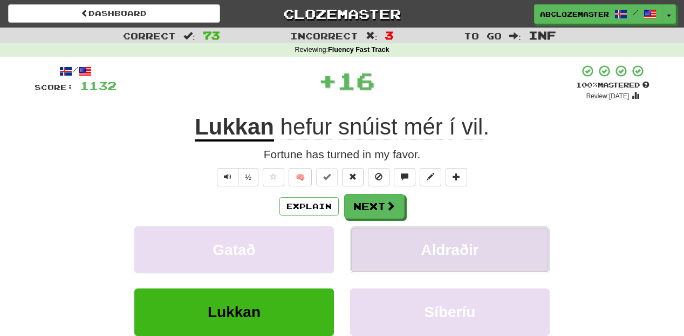
click at [423, 250] on span "Aldraðir" at bounding box center [450, 249] width 58 height 17
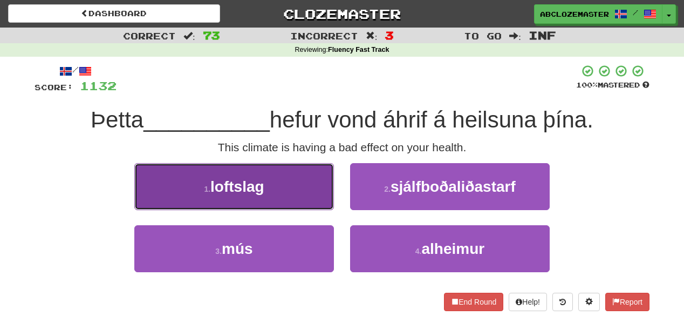
click at [295, 189] on button "1 . loftslag" at bounding box center [234, 186] width 200 height 47
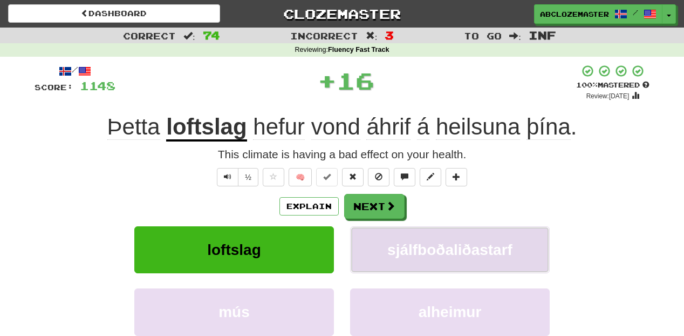
click at [460, 248] on span "sjálfboðaliðastarf" at bounding box center [450, 249] width 125 height 17
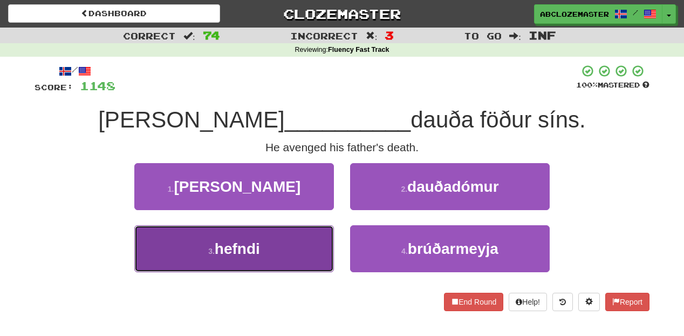
click at [285, 261] on button "3 . hefndi" at bounding box center [234, 248] width 200 height 47
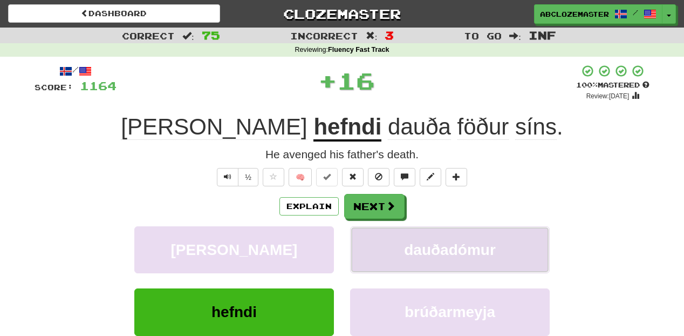
click at [423, 262] on button "dauðadómur" at bounding box center [450, 249] width 200 height 47
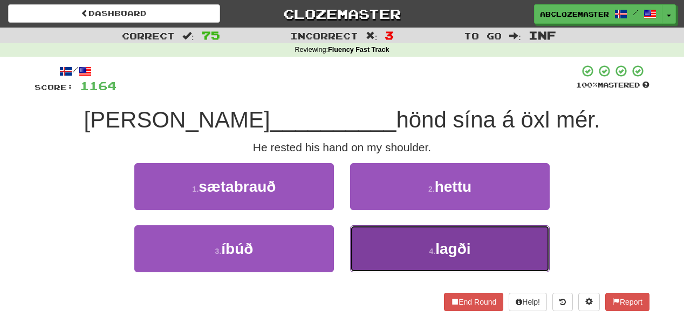
click at [397, 260] on button "4 . lagði" at bounding box center [450, 248] width 200 height 47
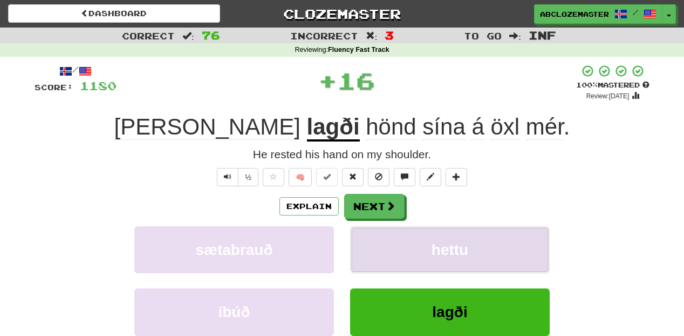
click at [403, 248] on button "hettu" at bounding box center [450, 249] width 200 height 47
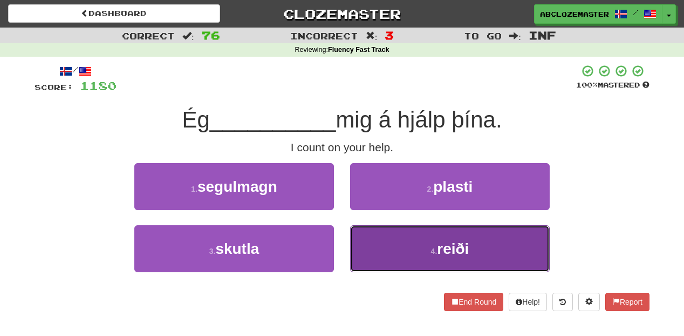
click at [379, 259] on button "4 . reiði" at bounding box center [450, 248] width 200 height 47
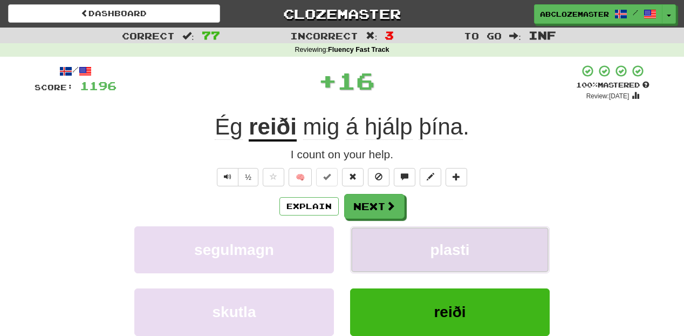
click at [389, 250] on button "plasti" at bounding box center [450, 249] width 200 height 47
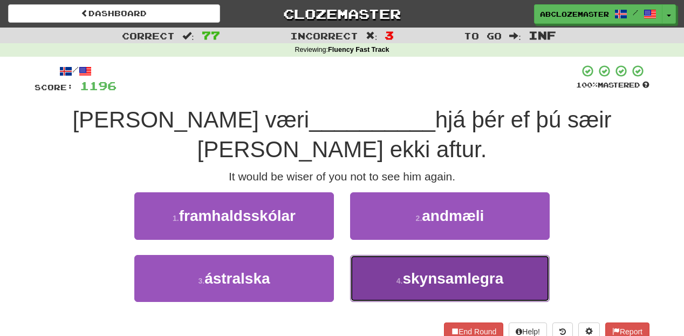
click at [424, 266] on button "4 . skynsamlegra" at bounding box center [450, 278] width 200 height 47
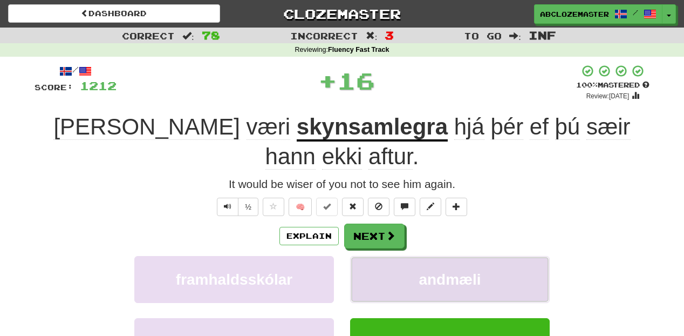
click at [424, 271] on span "andmæli" at bounding box center [450, 279] width 62 height 17
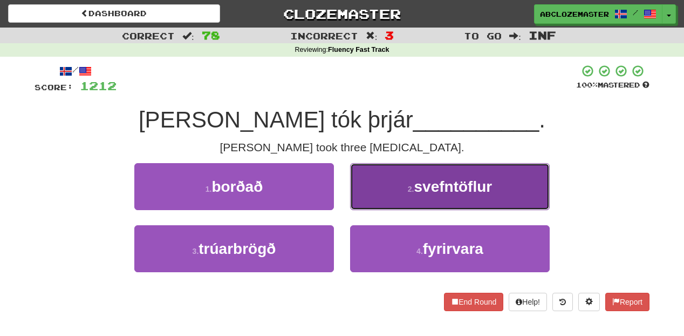
click at [413, 199] on button "2 . svefntöflur" at bounding box center [450, 186] width 200 height 47
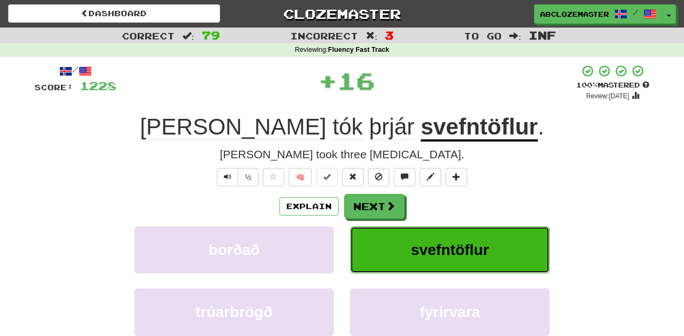
click at [408, 263] on button "svefntöflur" at bounding box center [450, 249] width 200 height 47
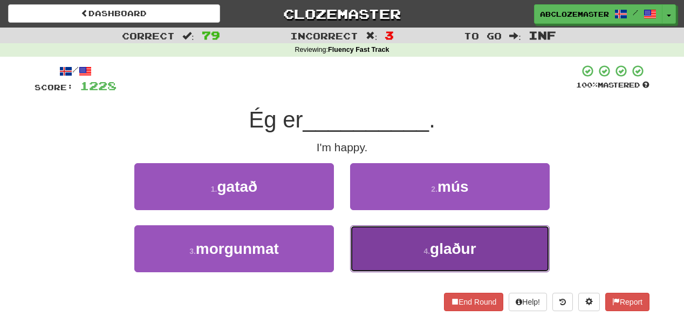
click at [422, 254] on button "4 . glaður" at bounding box center [450, 248] width 200 height 47
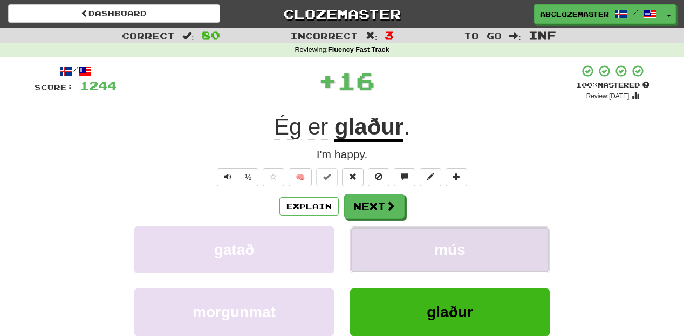
click at [417, 240] on button "mús" at bounding box center [450, 249] width 200 height 47
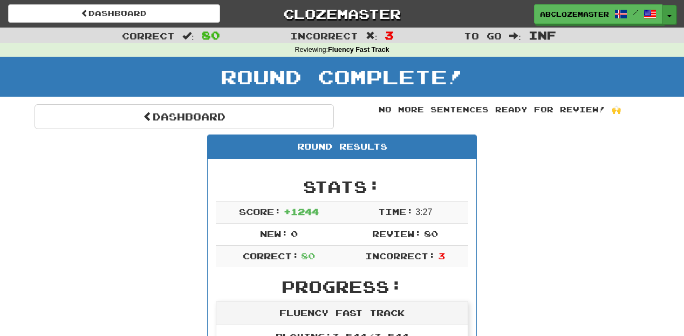
click at [673, 17] on button "Toggle Dropdown" at bounding box center [670, 14] width 14 height 19
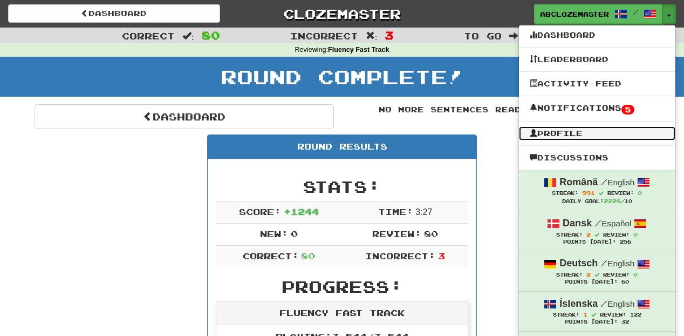
click at [568, 130] on link "Profile" at bounding box center [597, 133] width 157 height 14
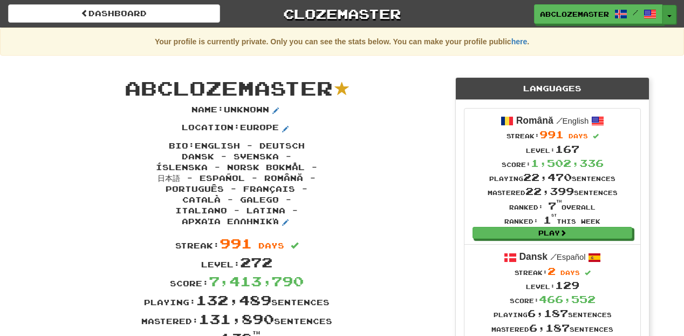
click at [671, 13] on button "Toggle Dropdown" at bounding box center [670, 14] width 14 height 19
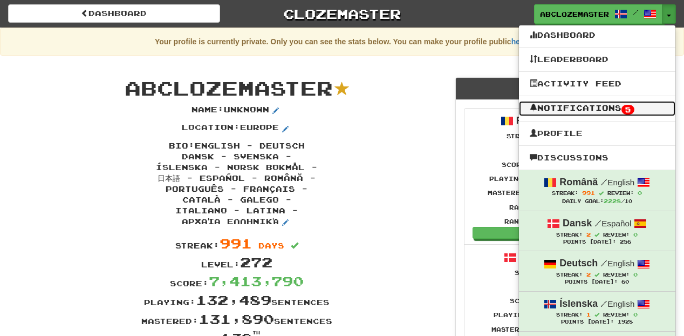
click at [587, 111] on link "Notifications 5" at bounding box center [597, 108] width 157 height 15
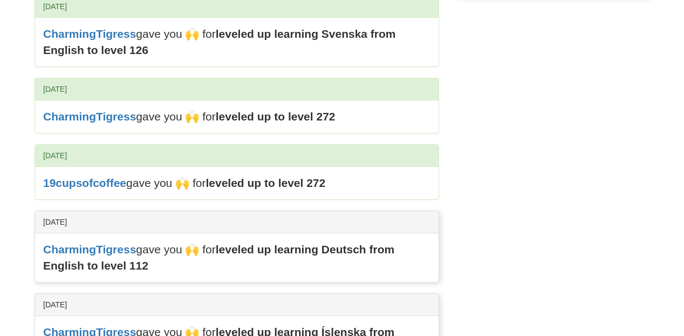
scroll to position [216, 0]
